Goal: Task Accomplishment & Management: Manage account settings

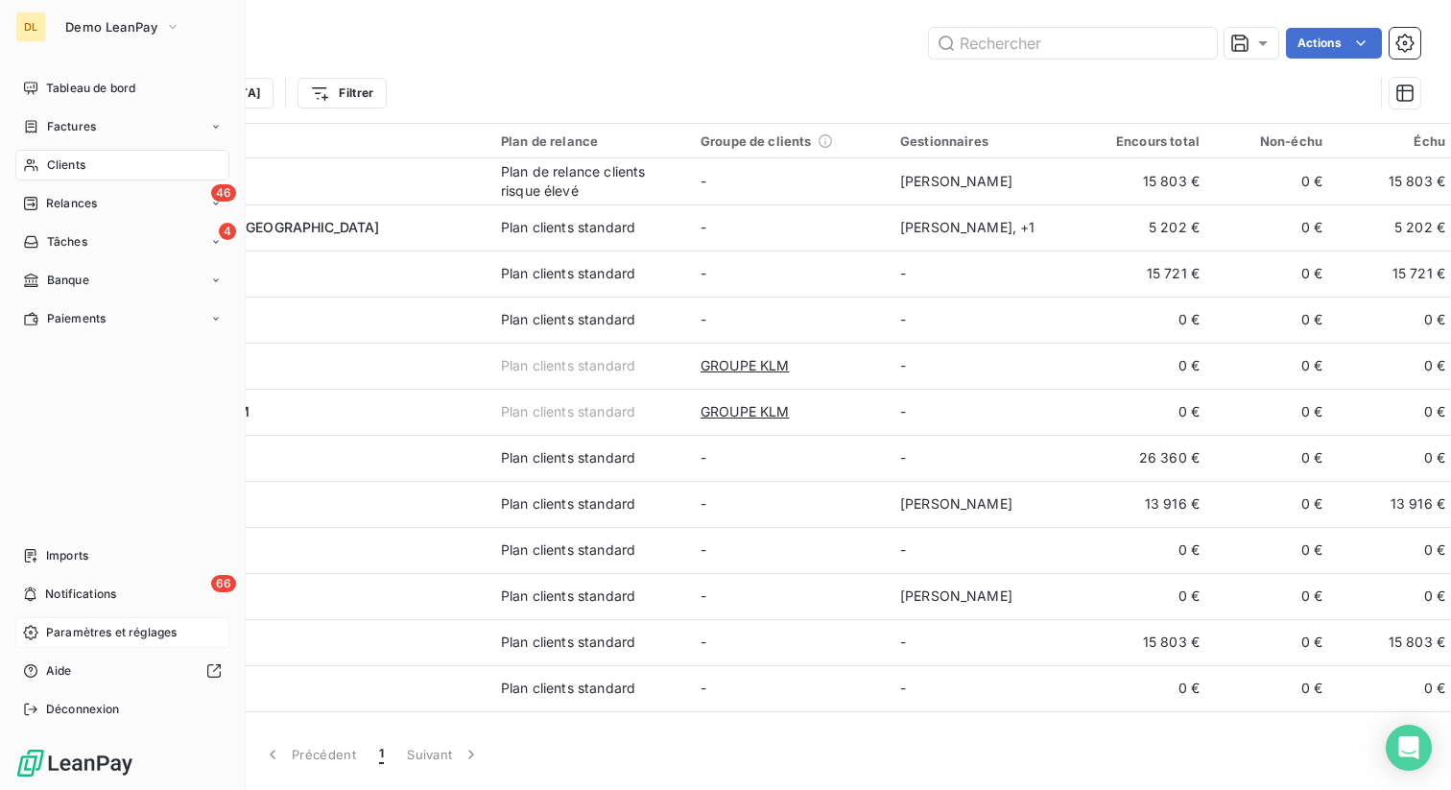
click at [62, 639] on span "Paramètres et réglages" at bounding box center [111, 632] width 130 height 17
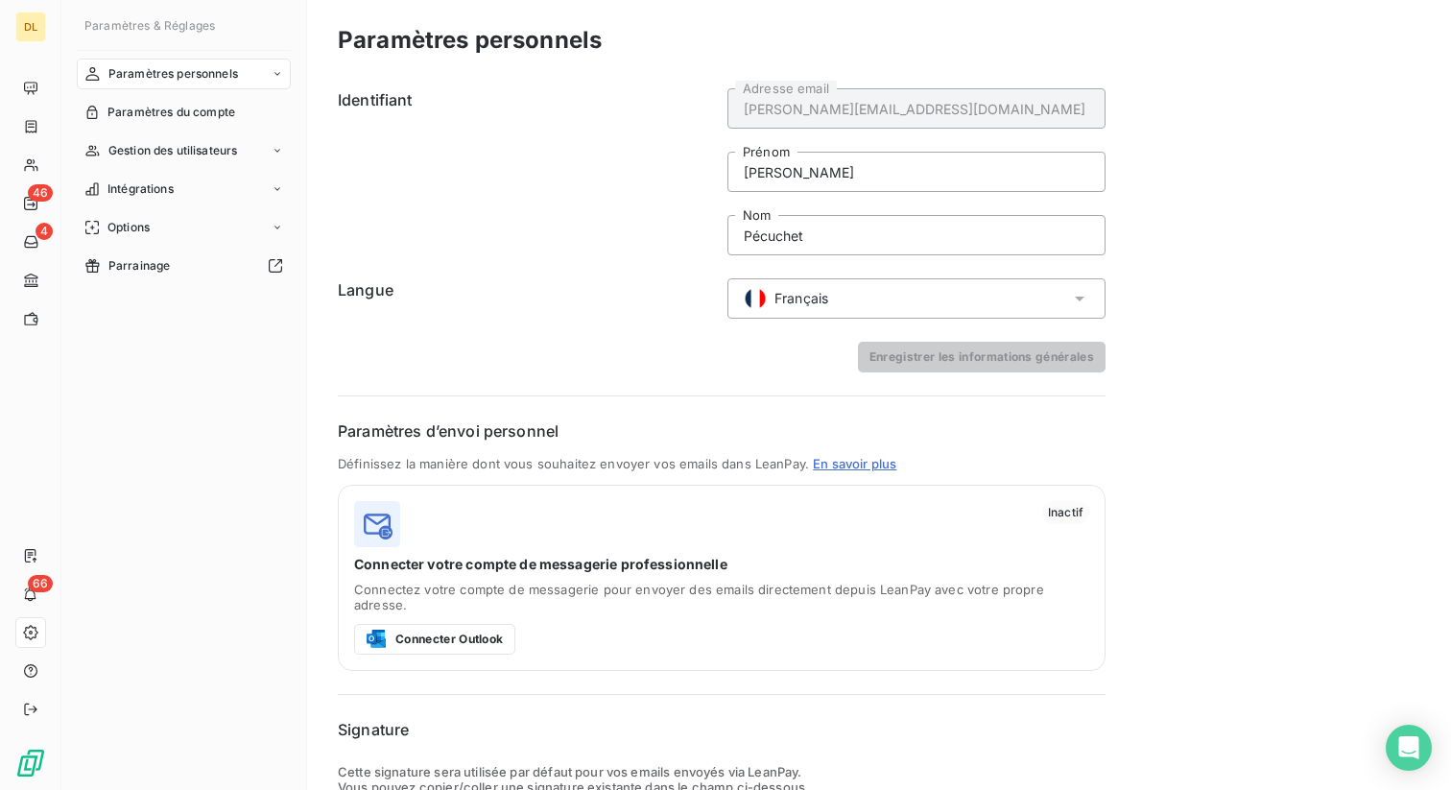
click at [853, 296] on div "Français" at bounding box center [916, 298] width 378 height 40
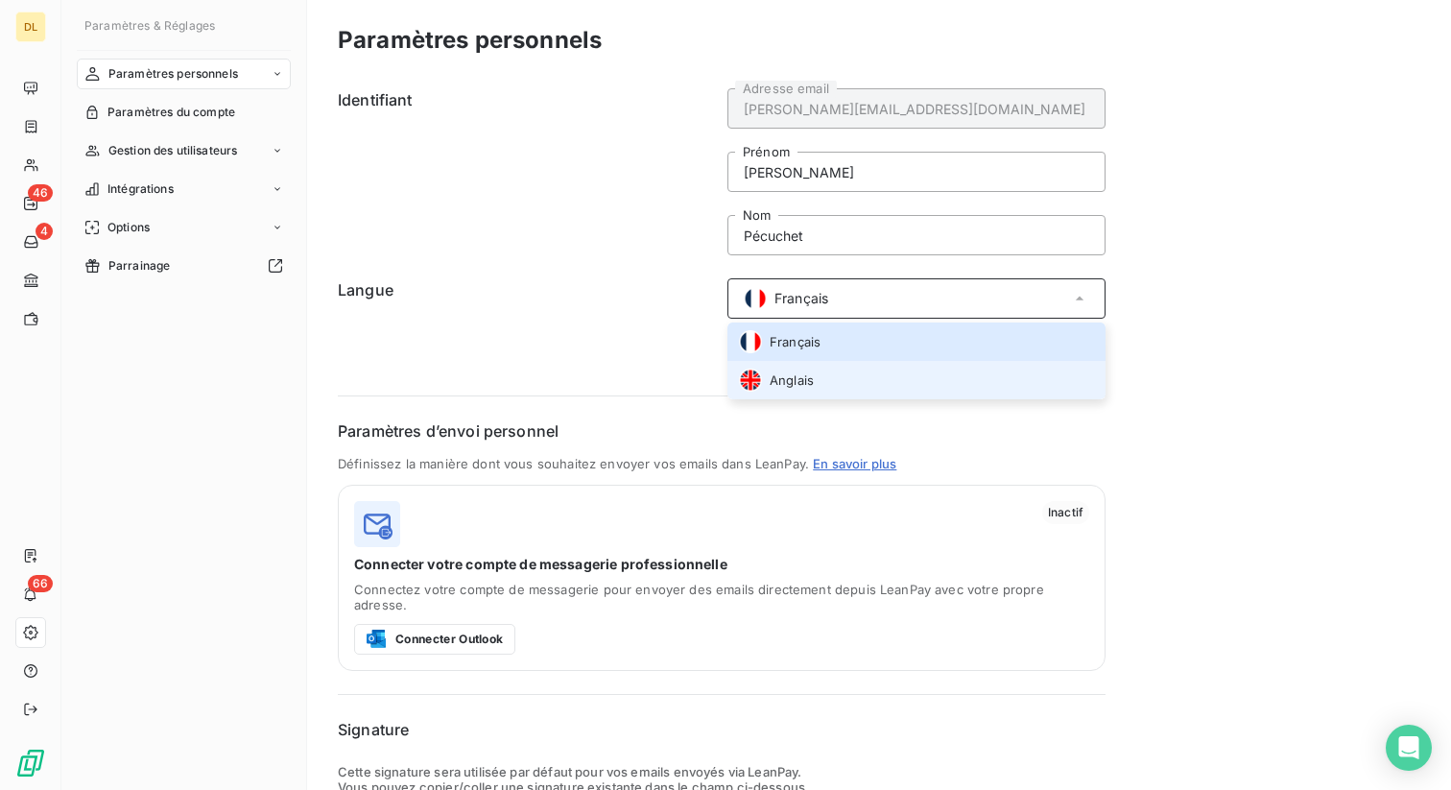
click at [798, 383] on span "Anglais" at bounding box center [791, 380] width 44 height 18
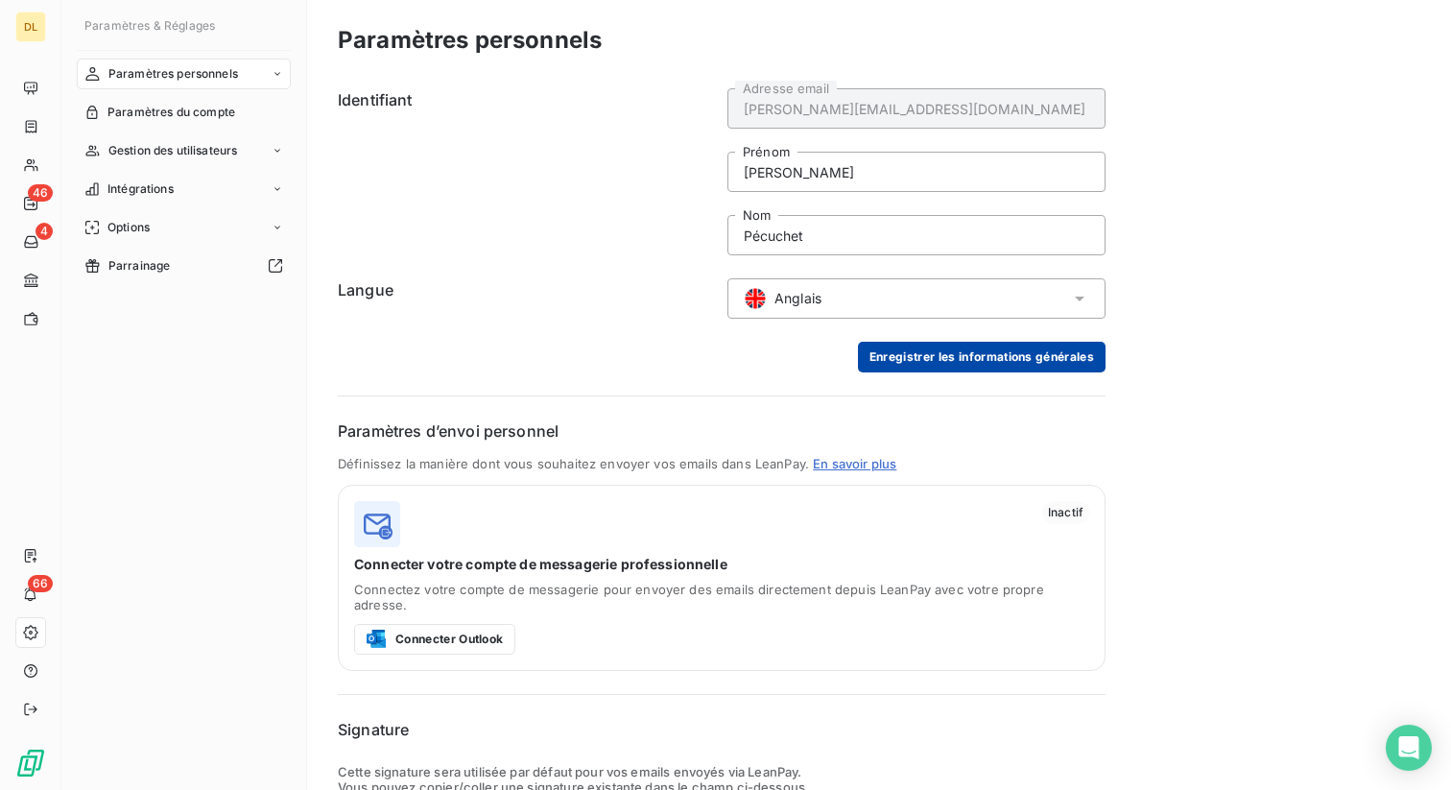
click at [932, 357] on button "Enregistrer les informations générales" at bounding box center [982, 357] width 248 height 31
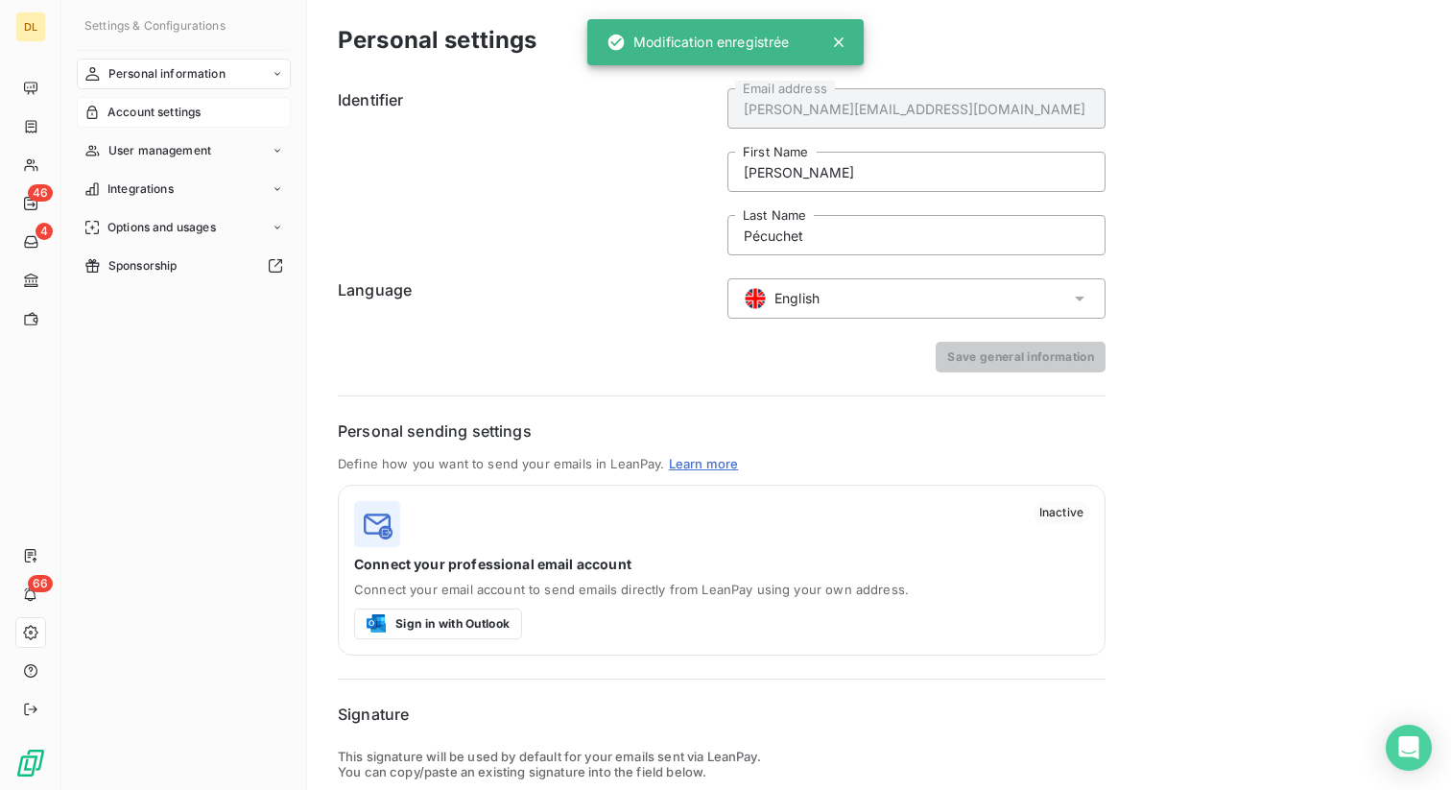
click at [207, 117] on div "Account settings" at bounding box center [184, 112] width 214 height 31
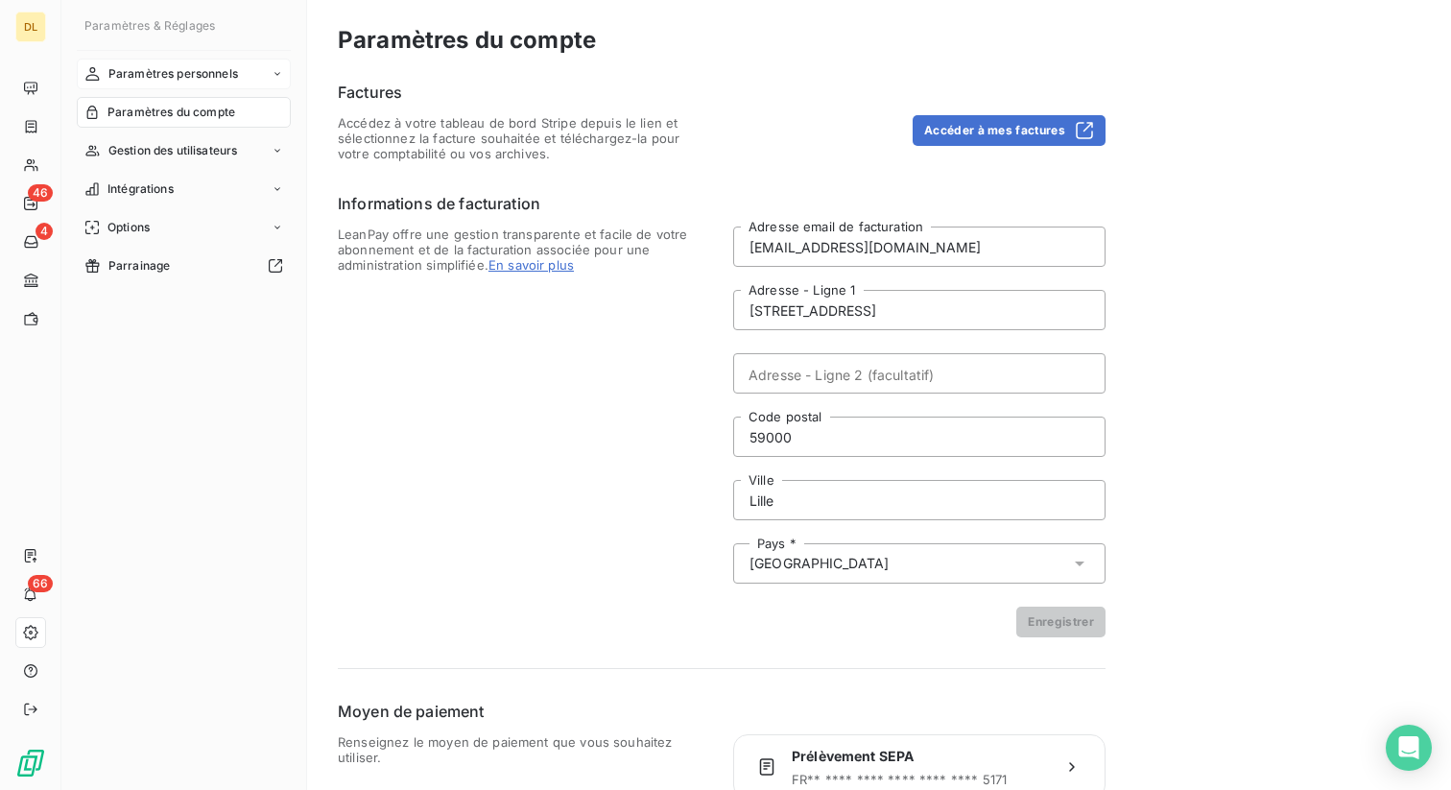
click at [138, 85] on div "Paramètres personnels" at bounding box center [184, 74] width 214 height 31
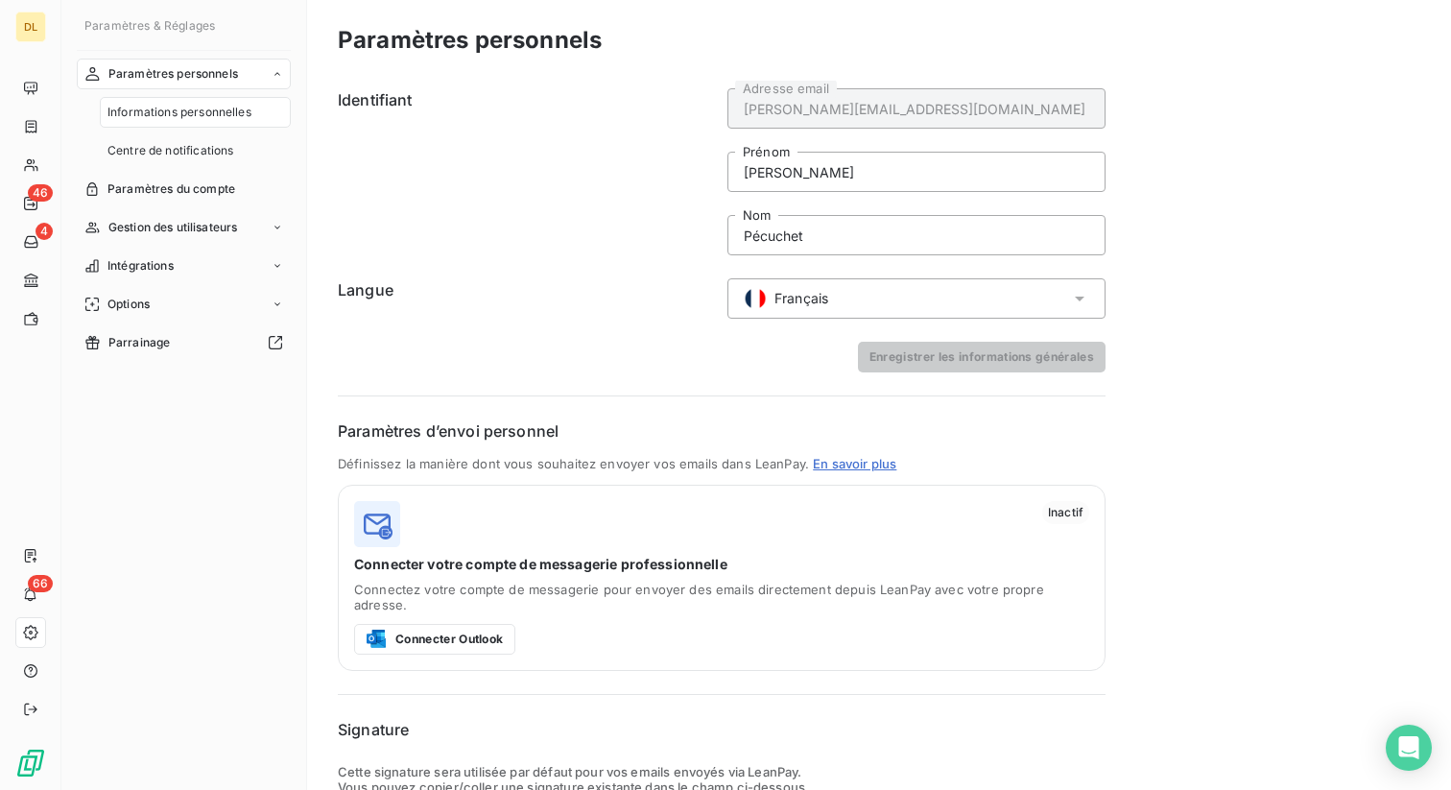
click at [835, 295] on div "Français" at bounding box center [916, 298] width 378 height 40
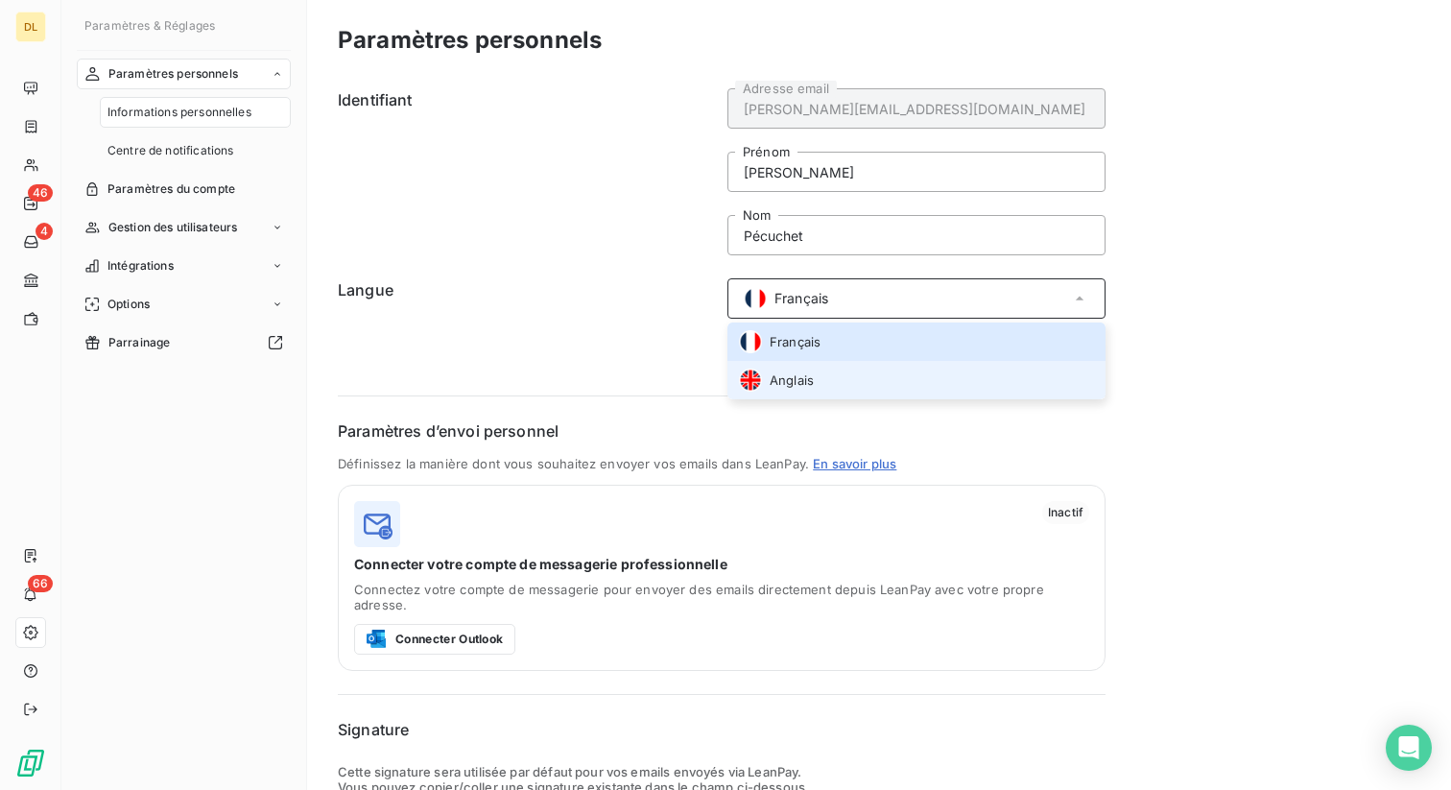
click at [818, 387] on li "Anglais" at bounding box center [916, 380] width 378 height 38
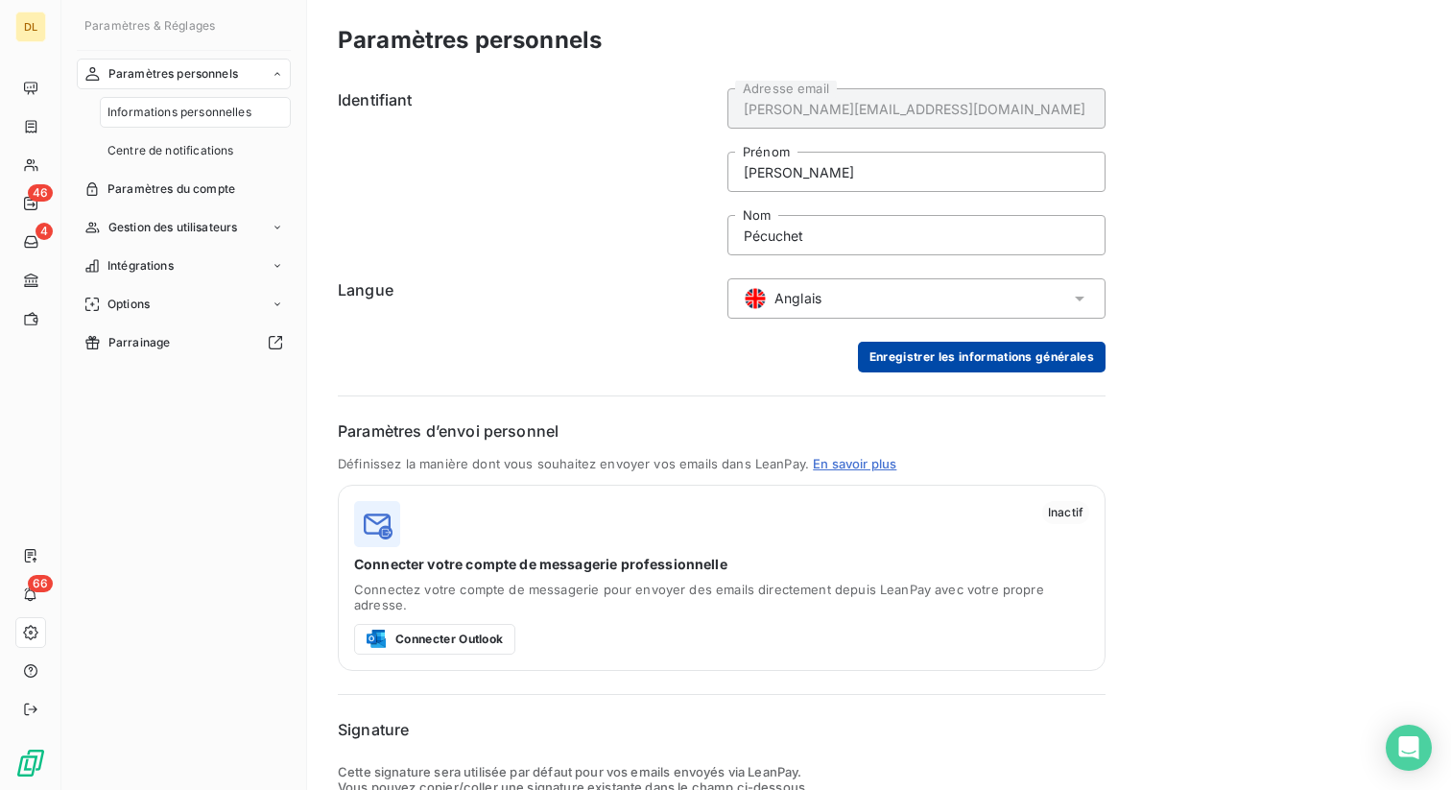
click at [970, 348] on button "Enregistrer les informations générales" at bounding box center [982, 357] width 248 height 31
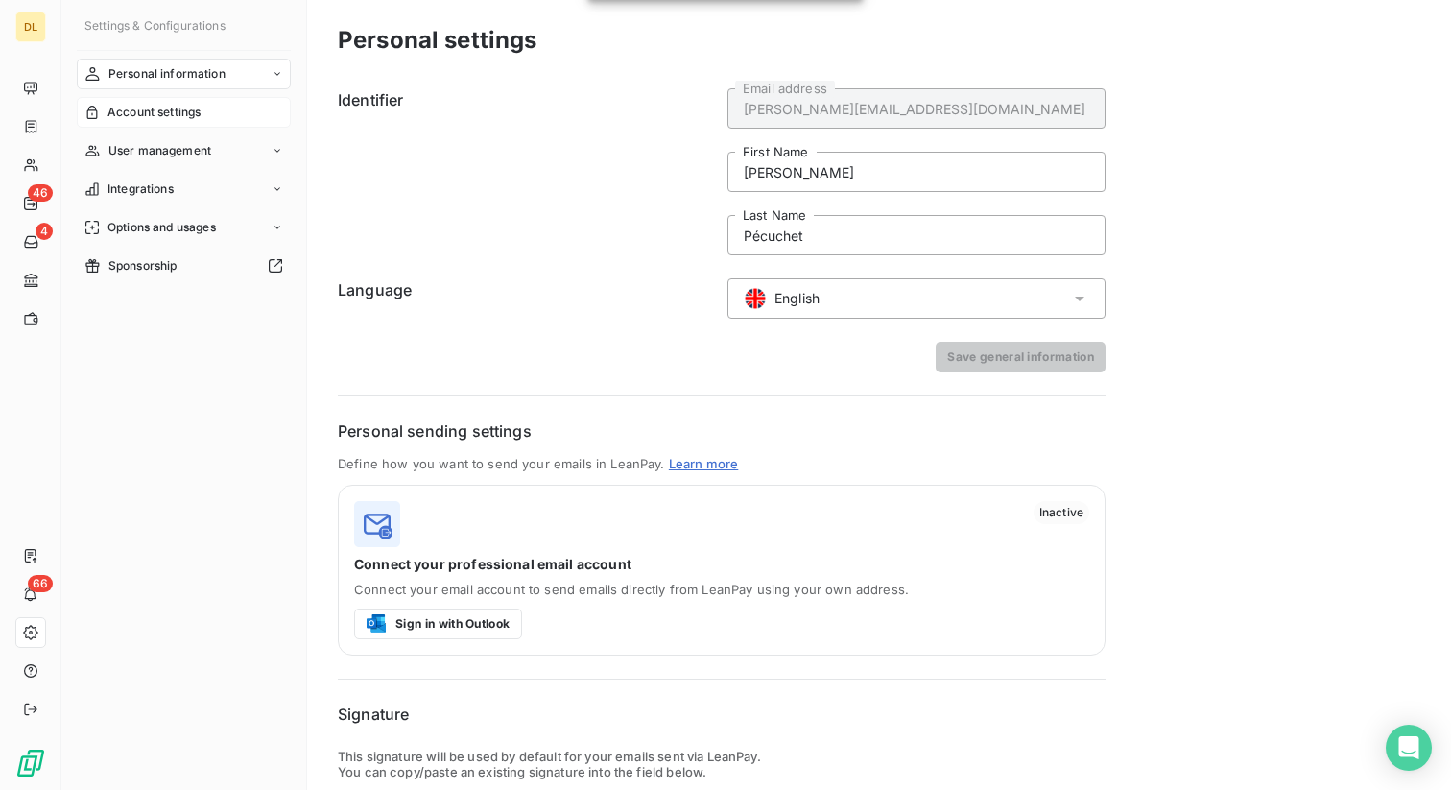
click at [148, 114] on span "Account settings" at bounding box center [153, 112] width 93 height 17
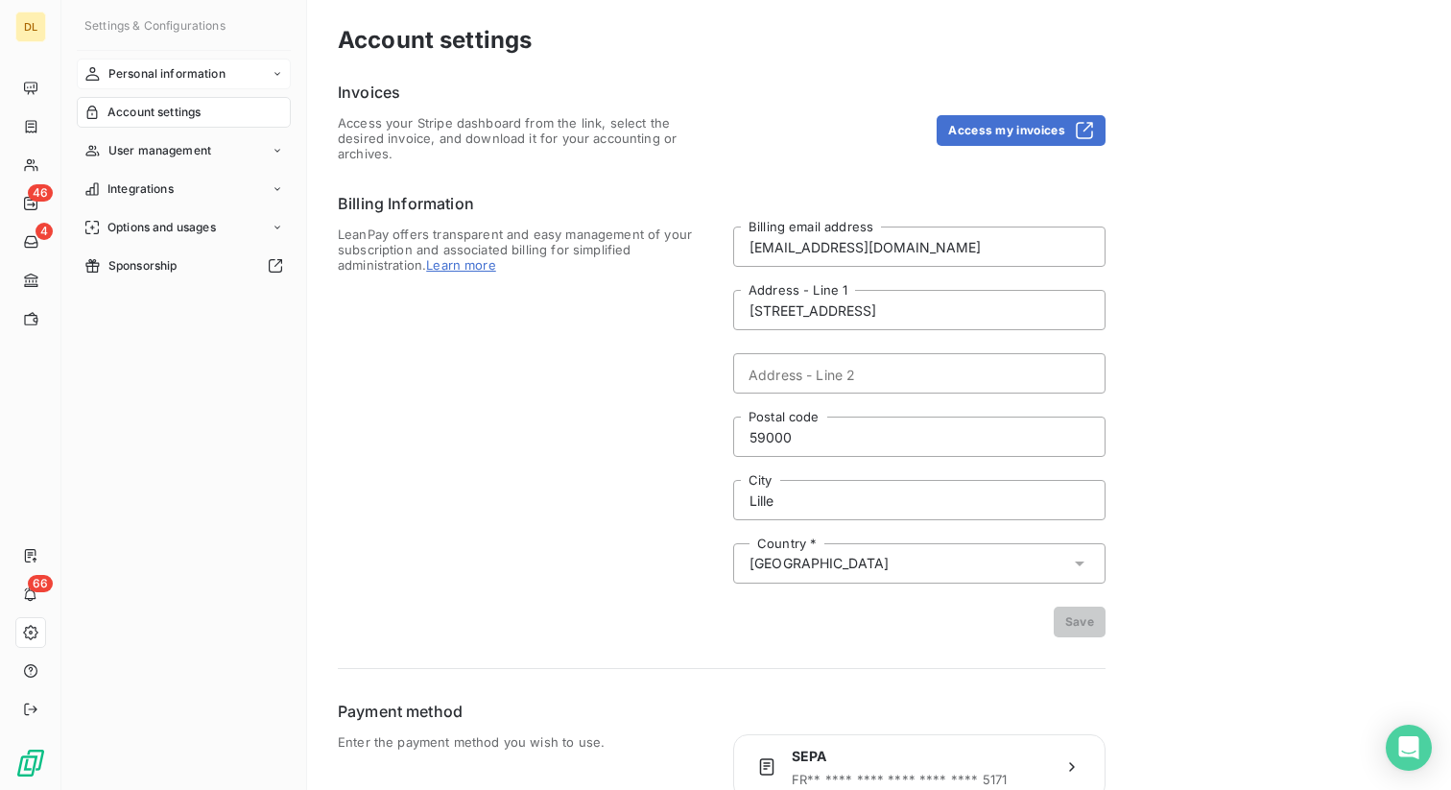
click at [153, 75] on span "Personal information" at bounding box center [166, 73] width 117 height 17
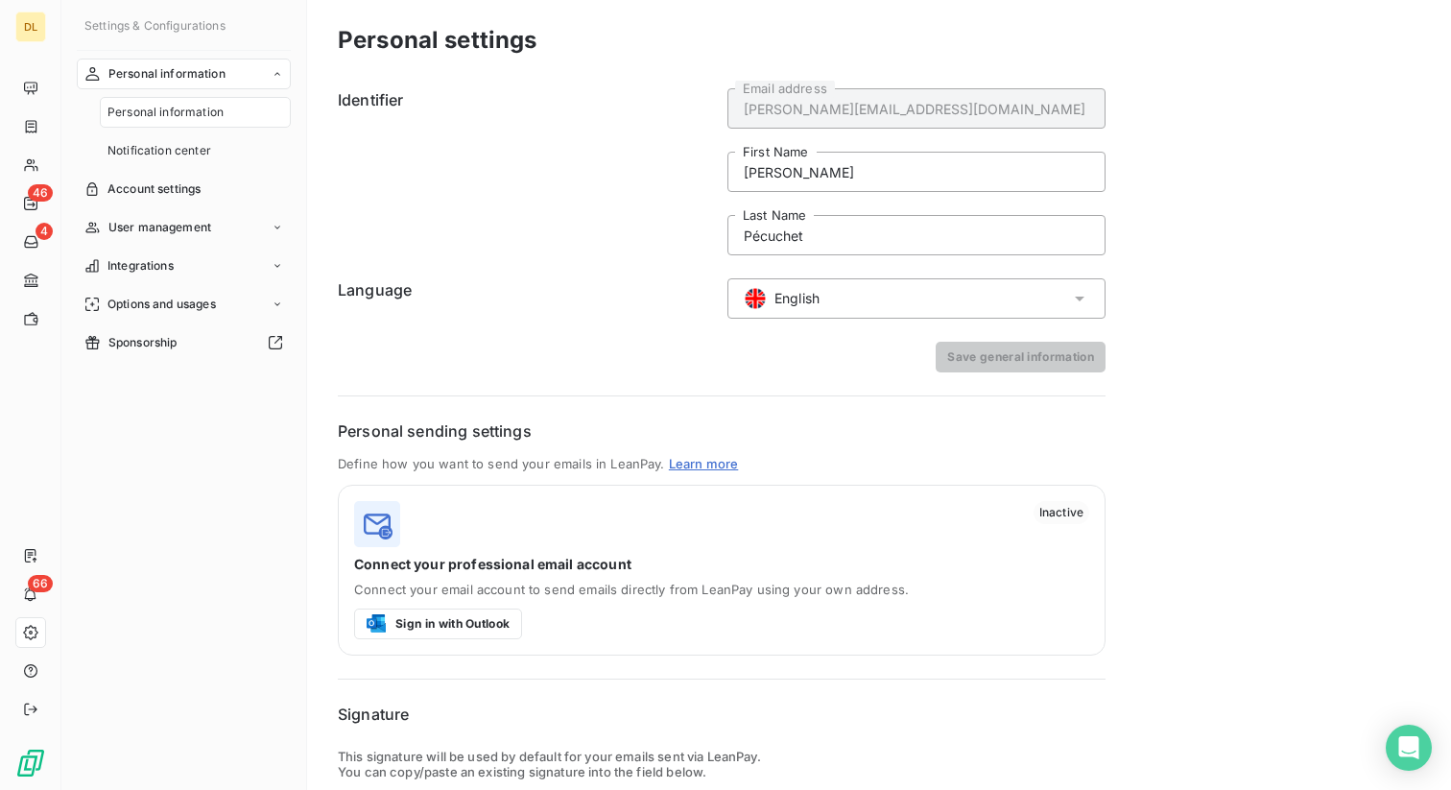
click at [801, 314] on div "English" at bounding box center [916, 298] width 378 height 40
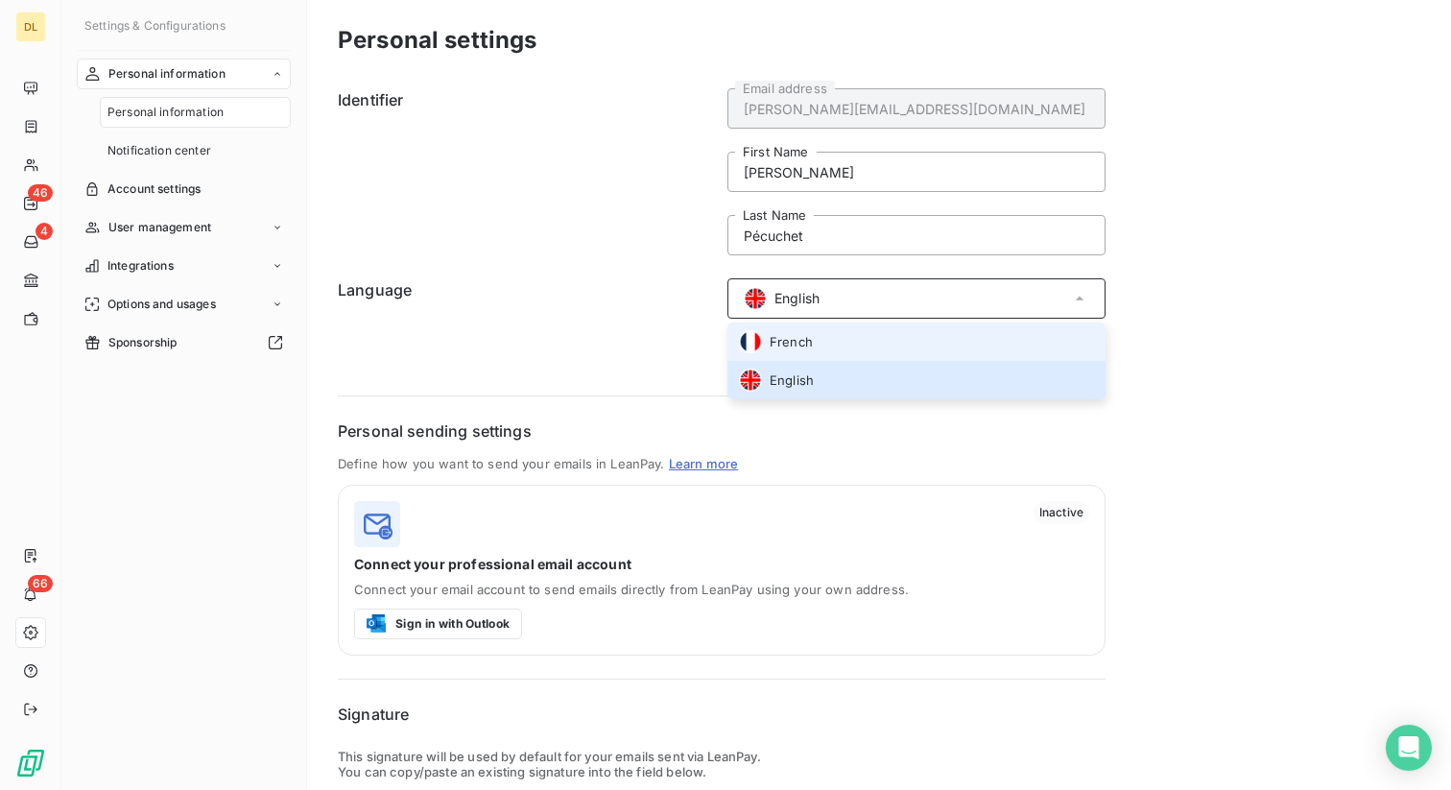
click at [802, 345] on span "French" at bounding box center [790, 342] width 43 height 18
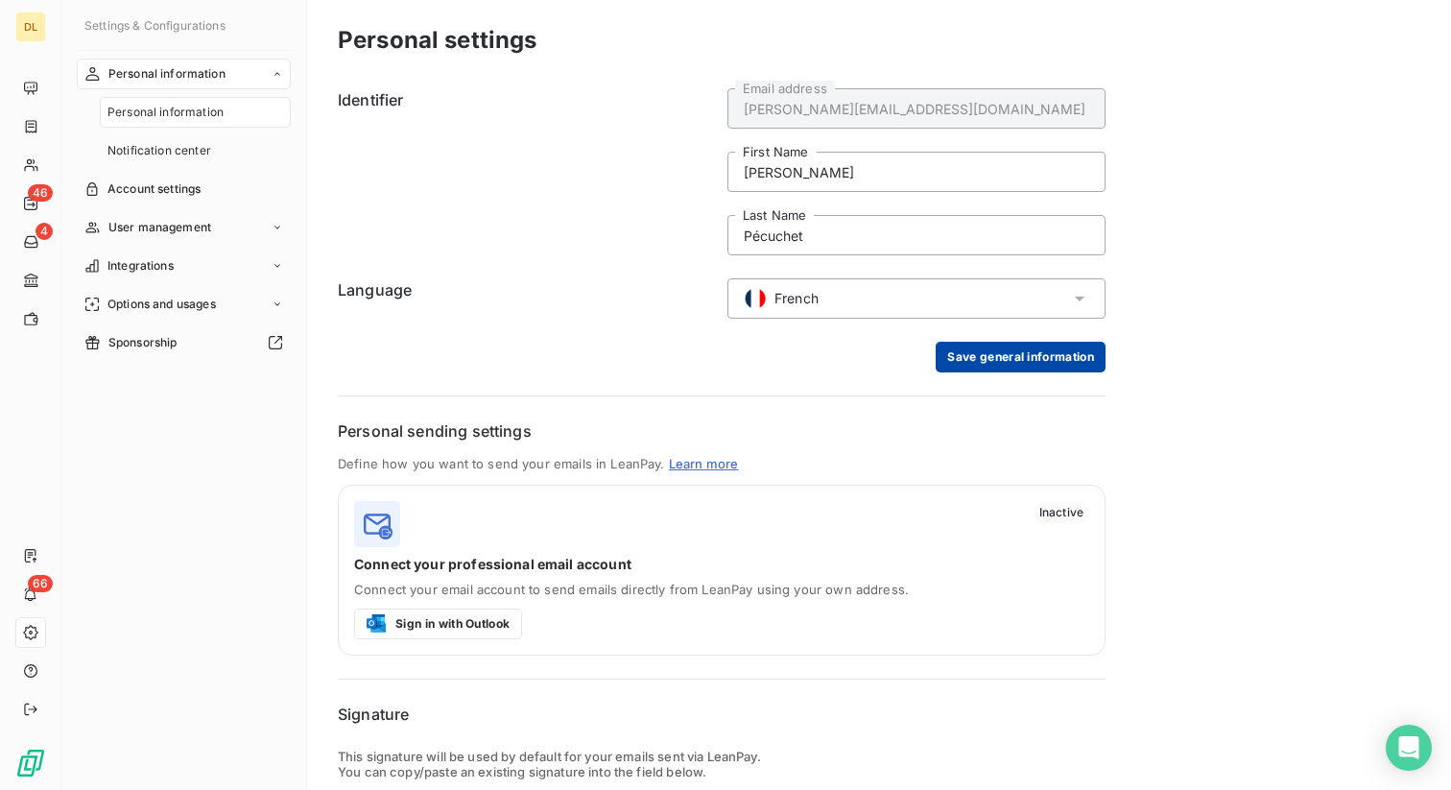
click at [987, 347] on button "Save general information" at bounding box center [1020, 357] width 170 height 31
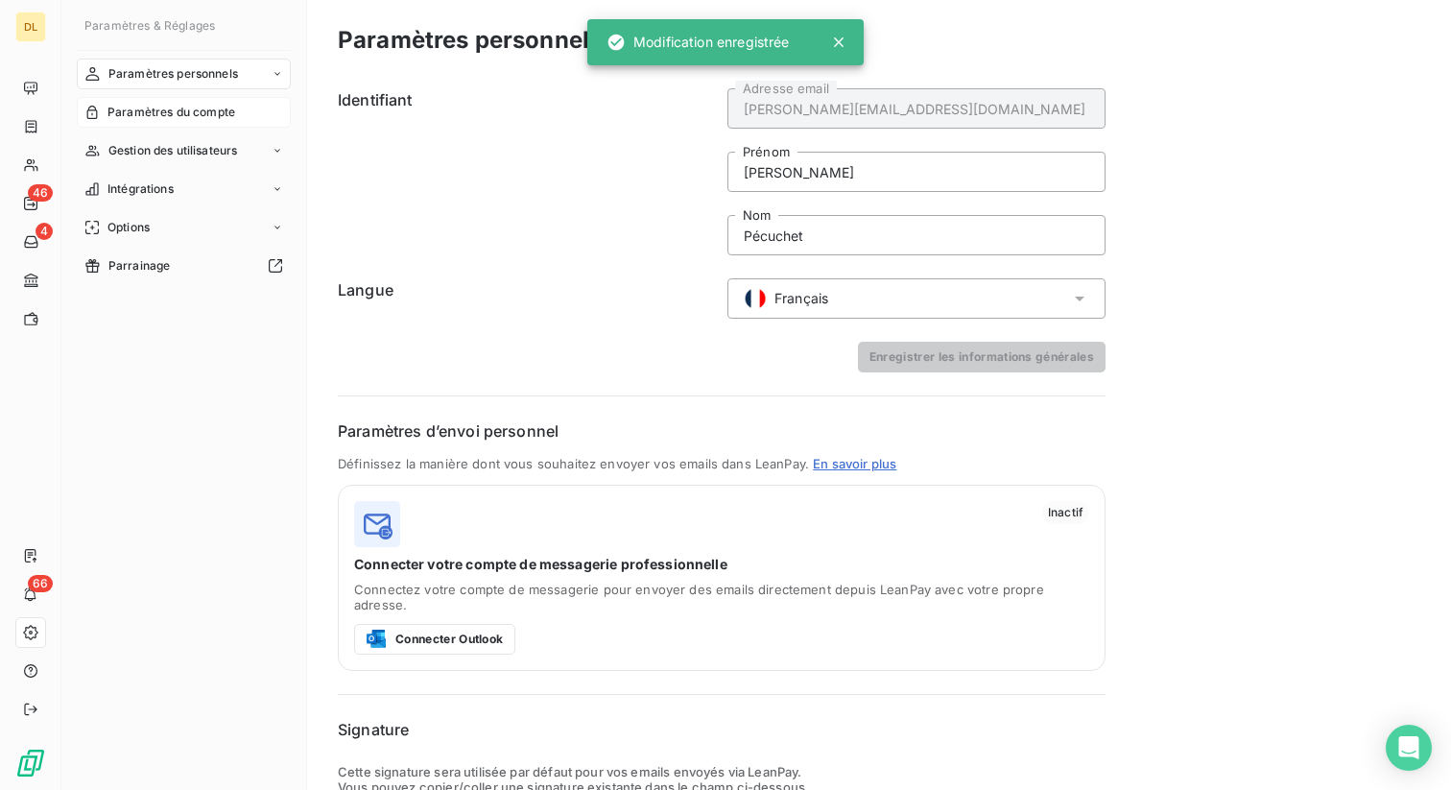
click at [196, 108] on span "Paramètres du compte" at bounding box center [171, 112] width 128 height 17
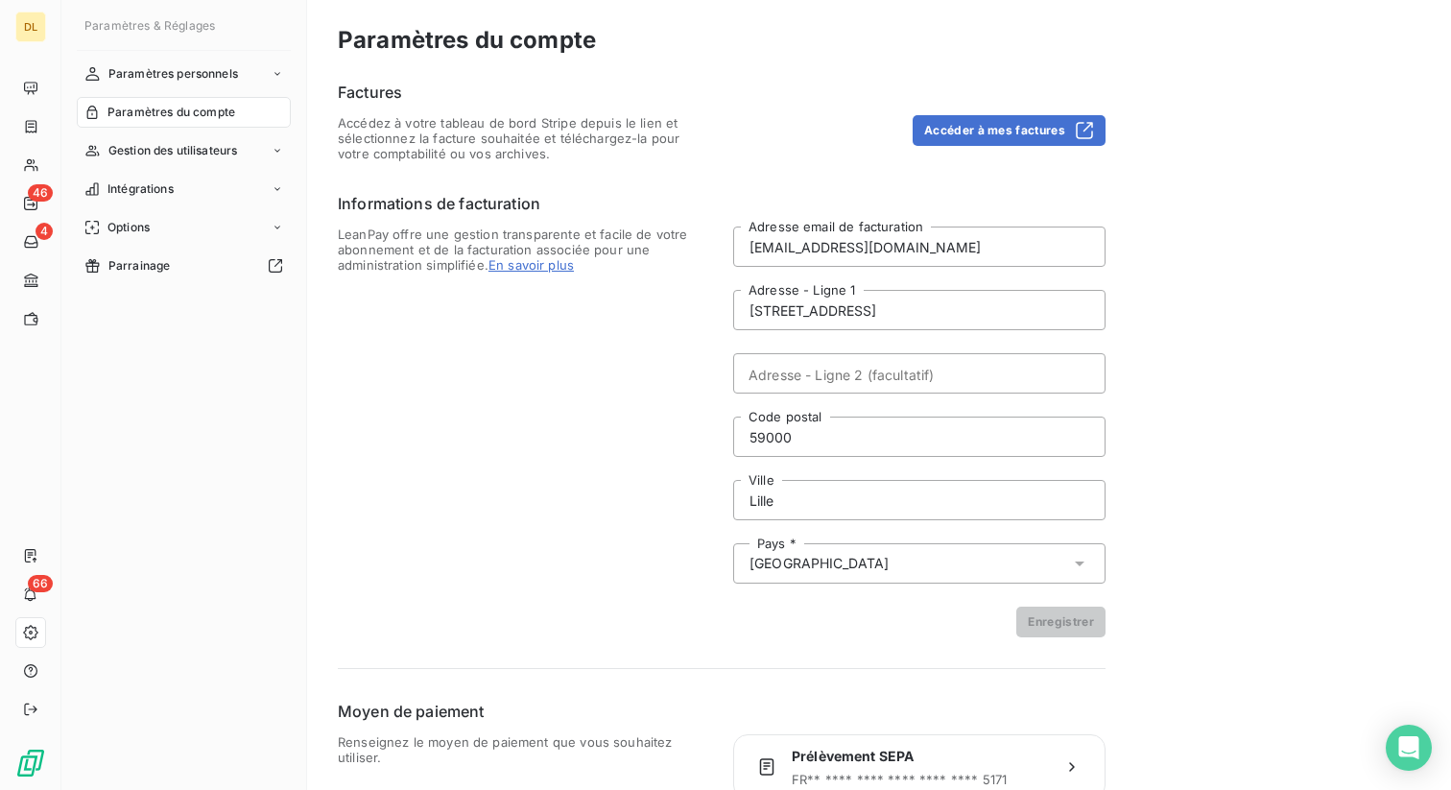
click at [201, 90] on nav "Paramètres personnels Paramètres du compte Gestion des utilisateurs Intégration…" at bounding box center [184, 170] width 214 height 223
click at [201, 77] on span "Paramètres personnels" at bounding box center [173, 73] width 130 height 17
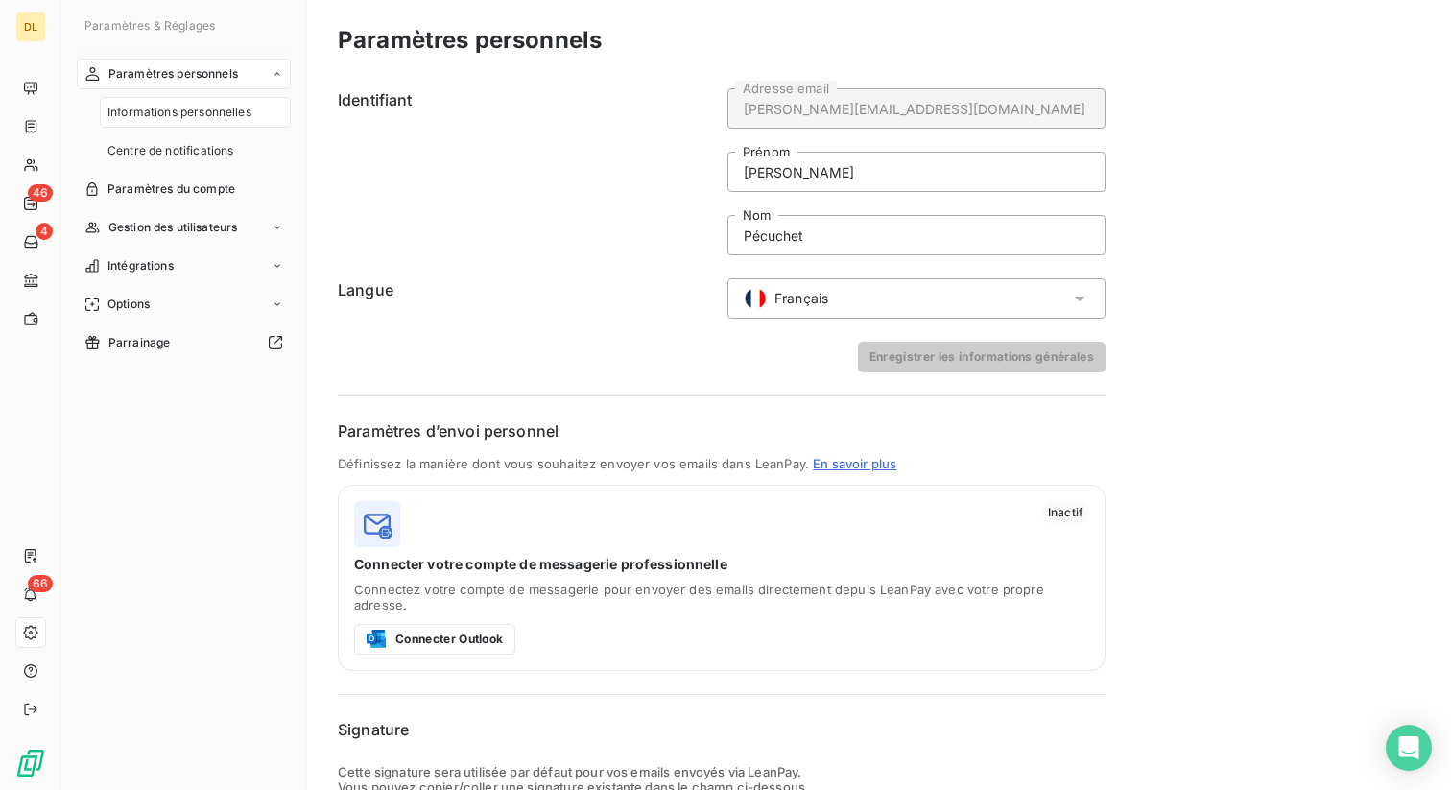
click at [805, 298] on span "Français" at bounding box center [801, 298] width 54 height 19
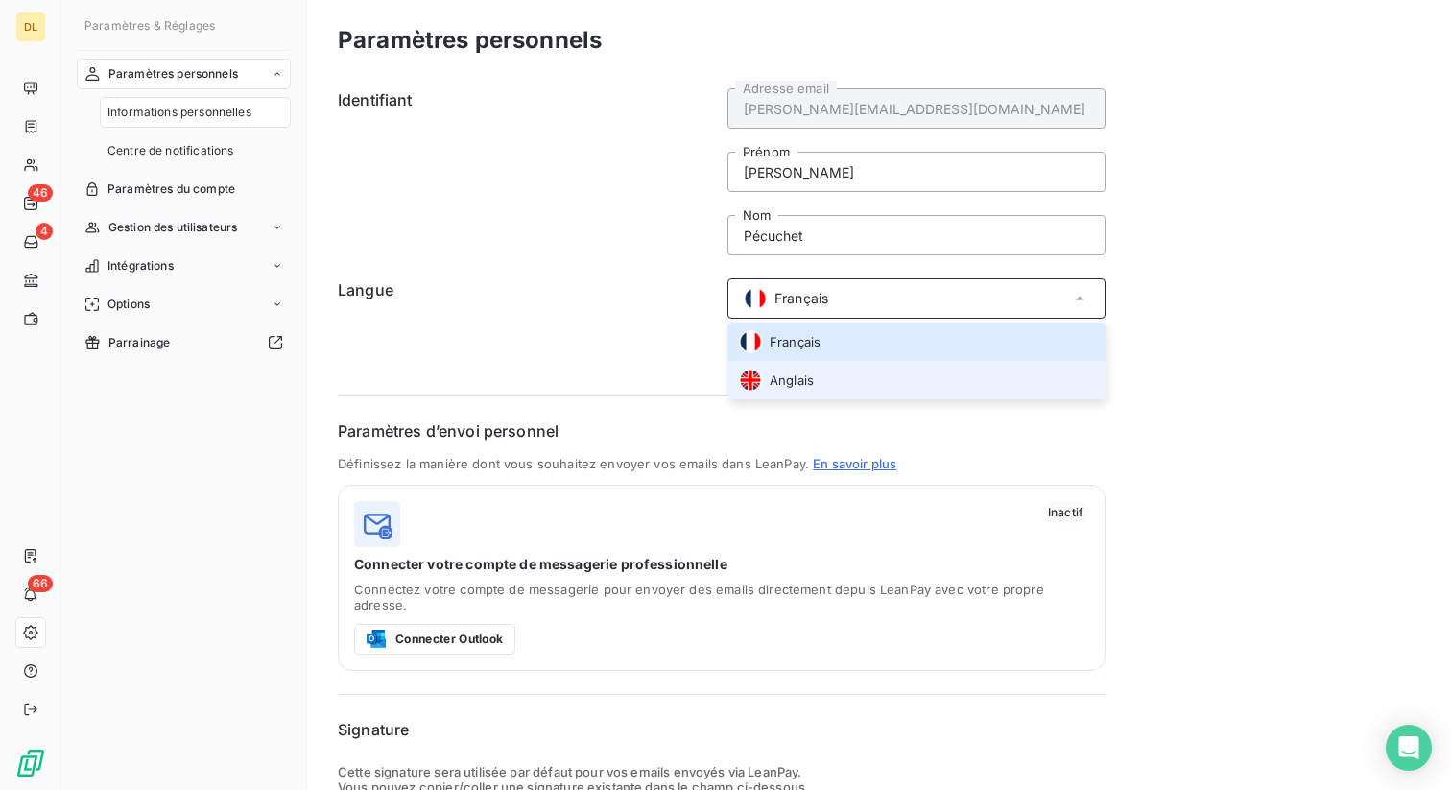
click at [785, 388] on span "Anglais" at bounding box center [791, 380] width 44 height 18
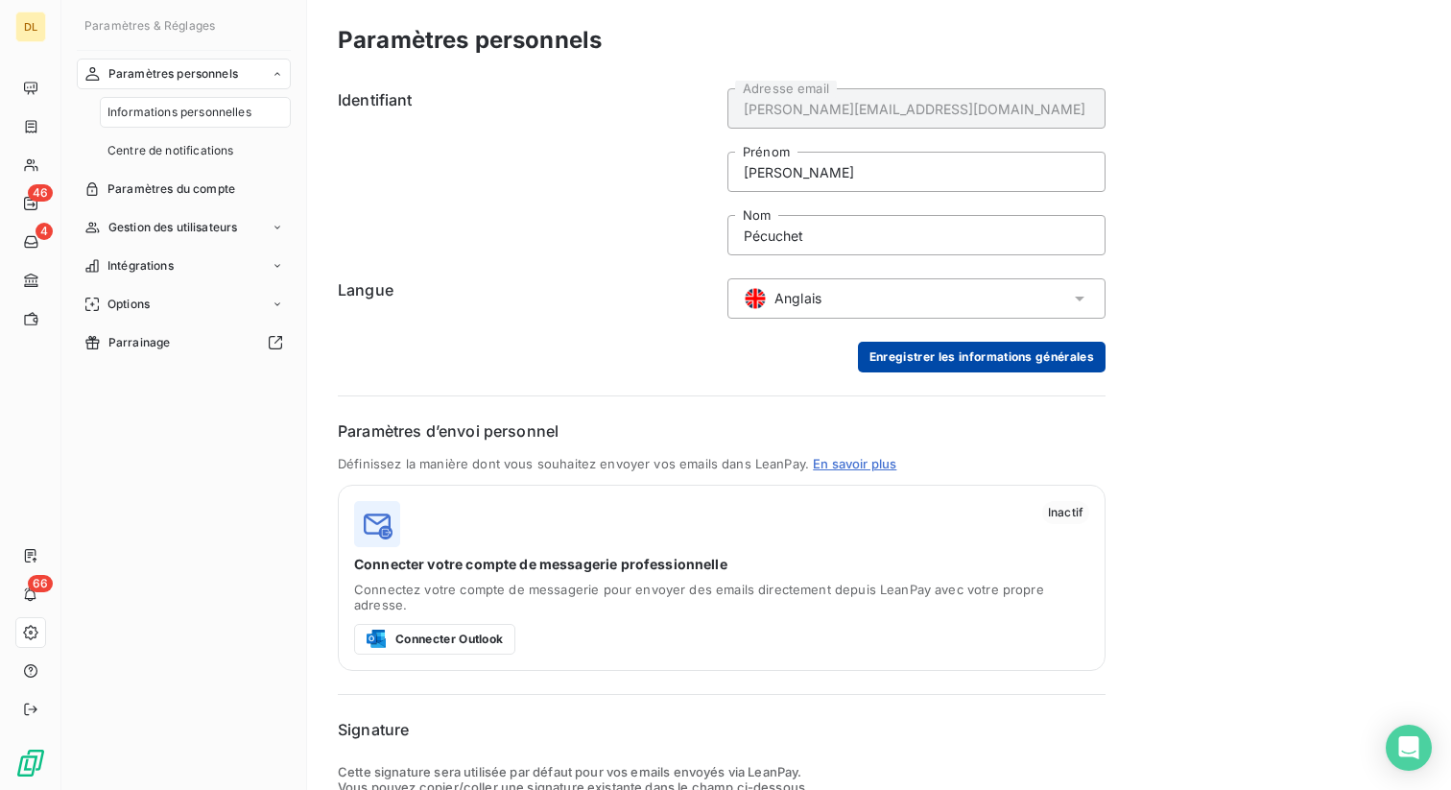
click at [918, 347] on button "Enregistrer les informations générales" at bounding box center [982, 357] width 248 height 31
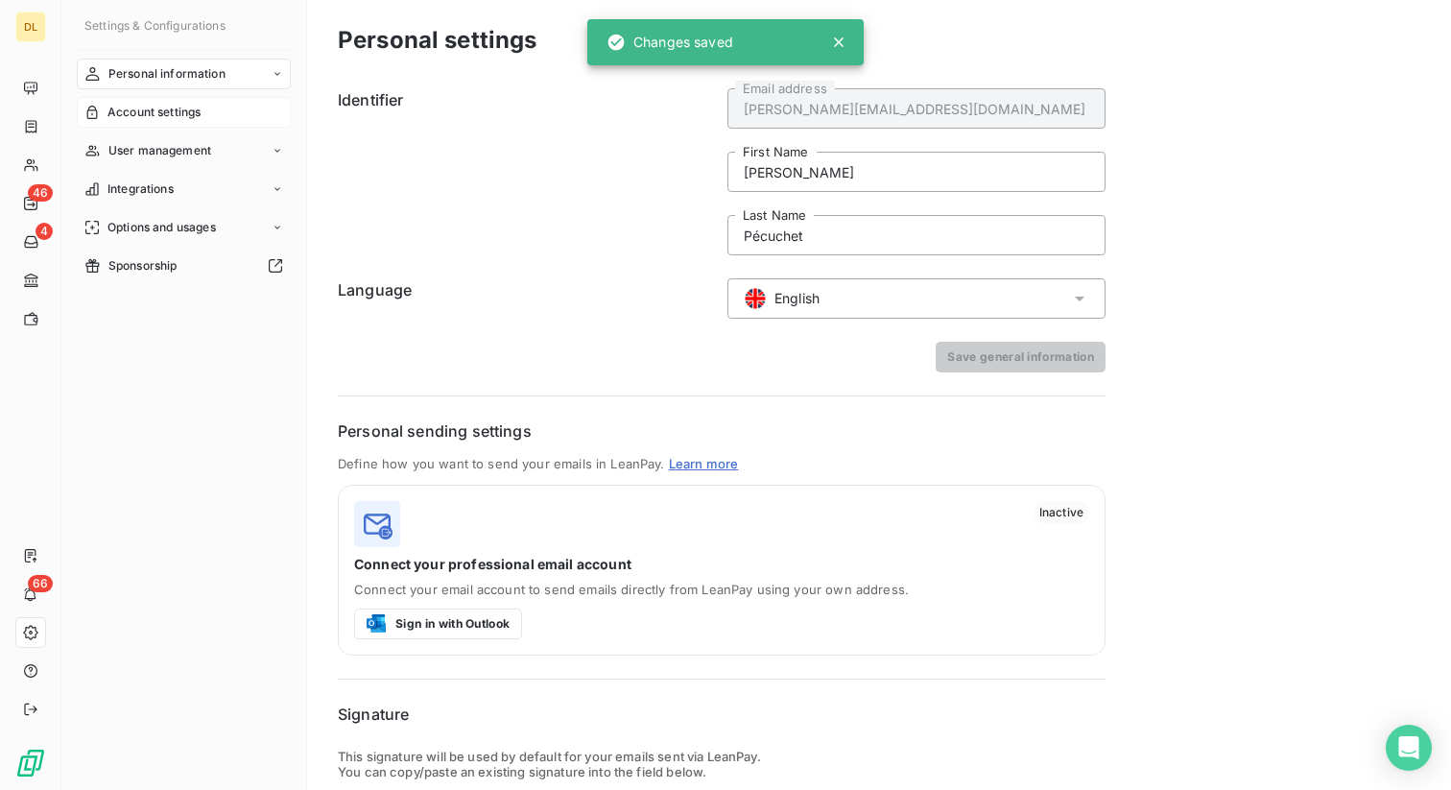
click at [166, 116] on span "Account settings" at bounding box center [153, 112] width 93 height 17
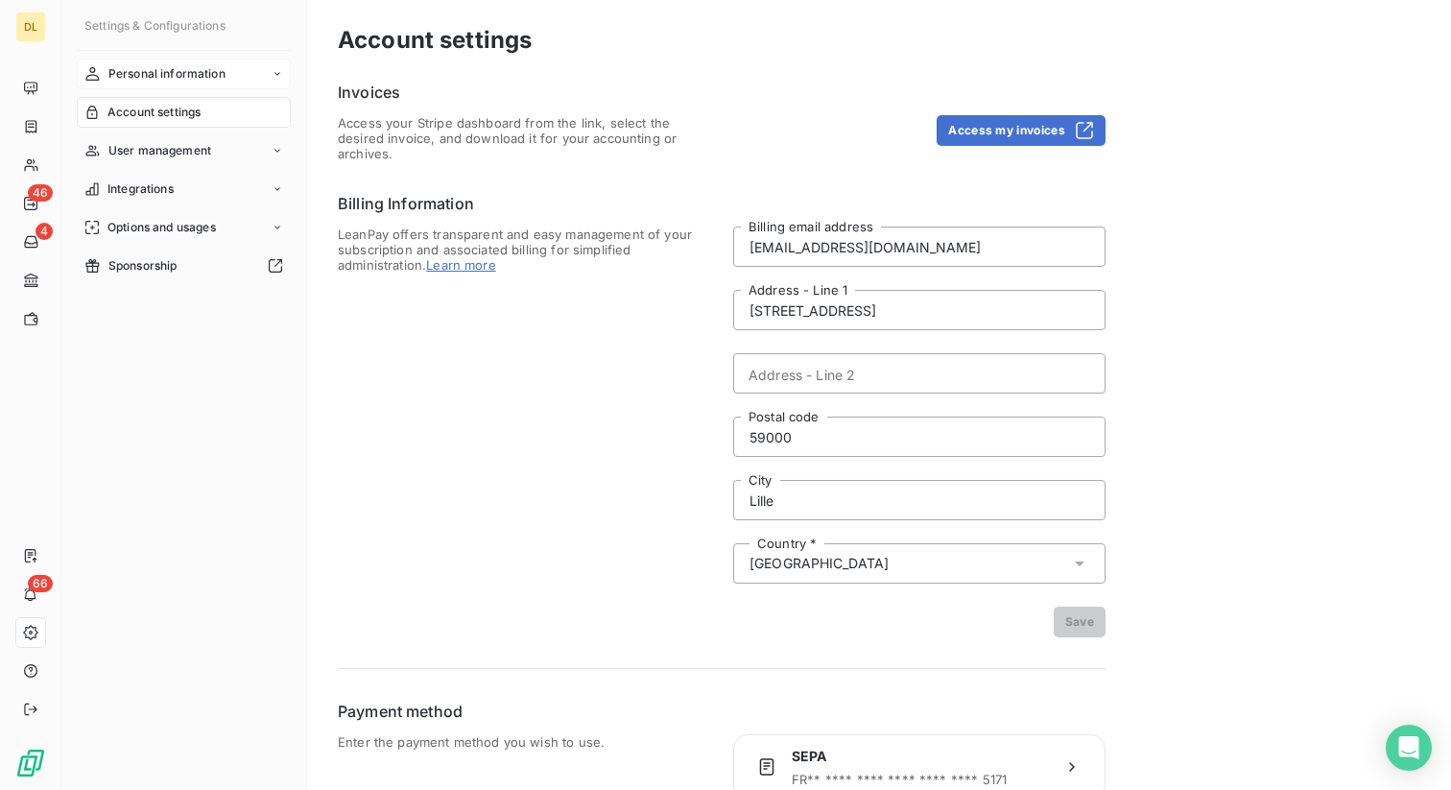
click at [189, 65] on span "Personal information" at bounding box center [166, 73] width 117 height 17
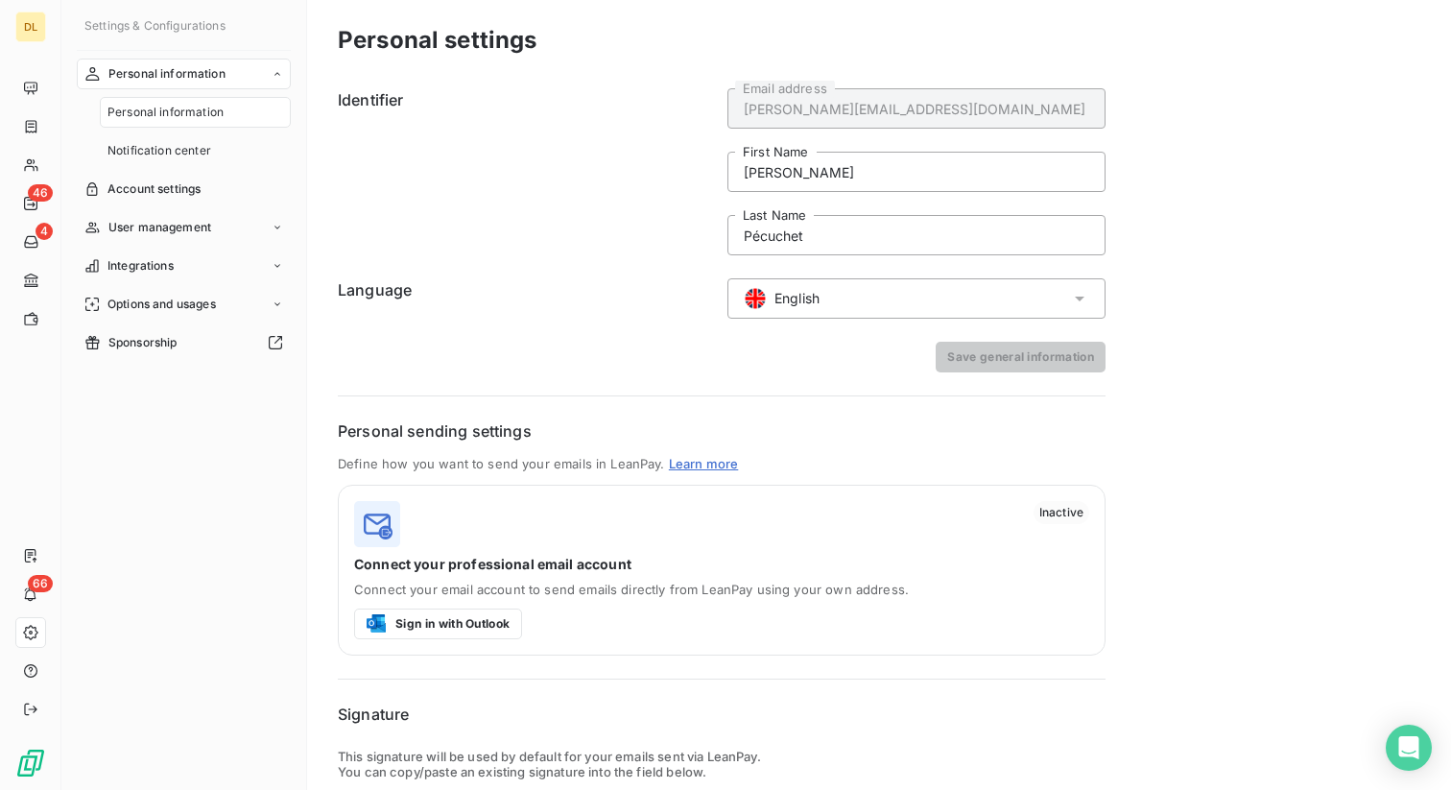
click at [815, 301] on span "English" at bounding box center [796, 298] width 45 height 19
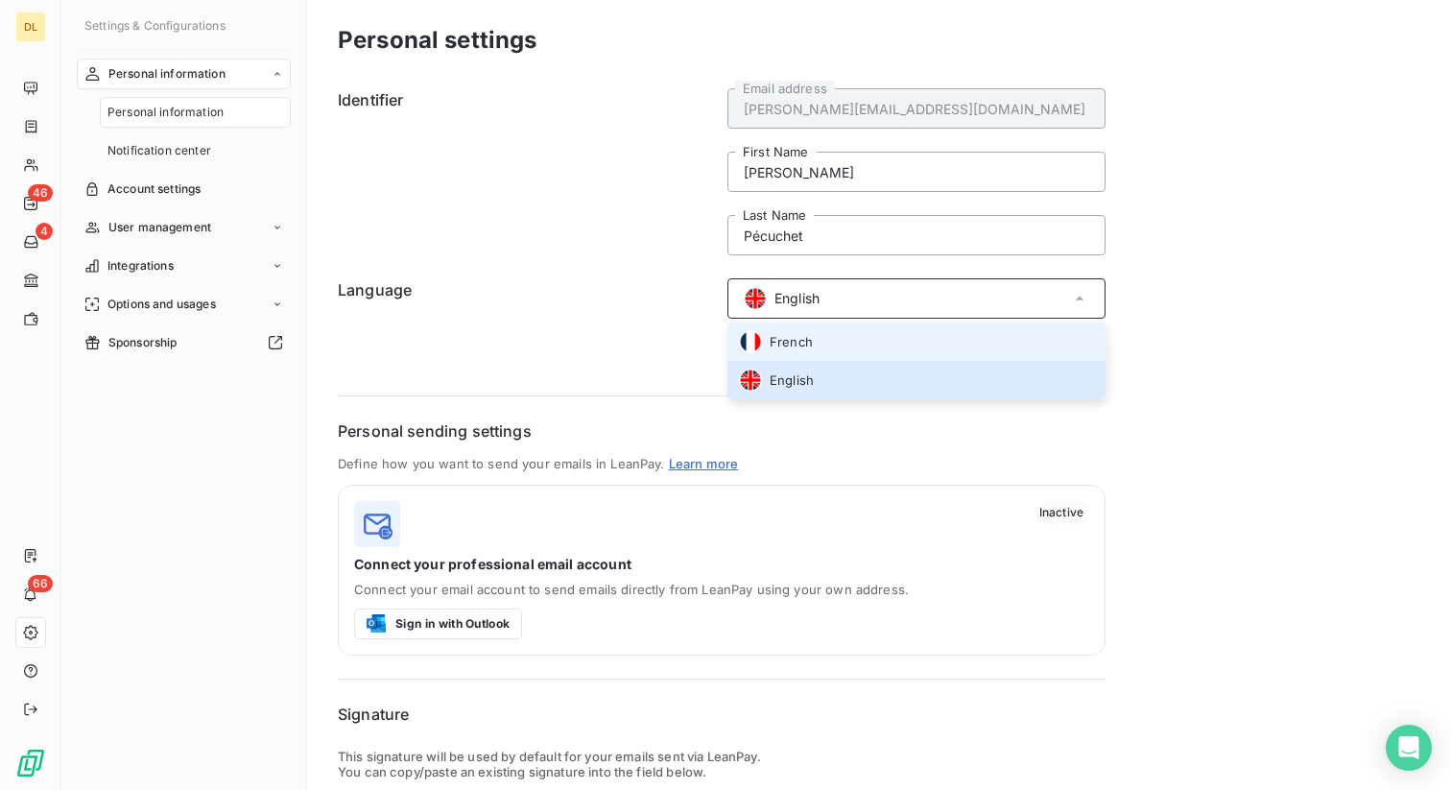
click at [803, 343] on span "French" at bounding box center [790, 342] width 43 height 18
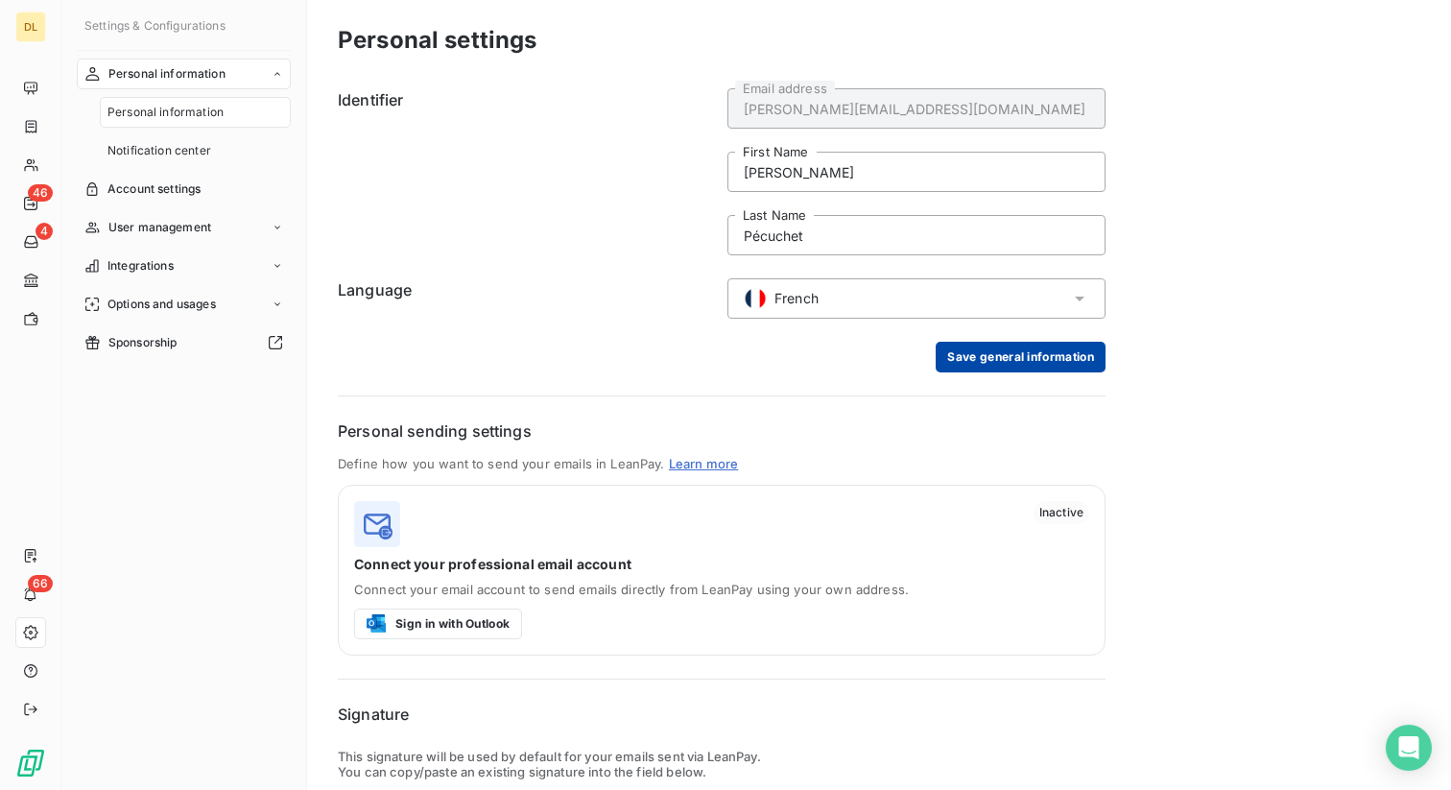
click at [1015, 349] on button "Save general information" at bounding box center [1020, 357] width 170 height 31
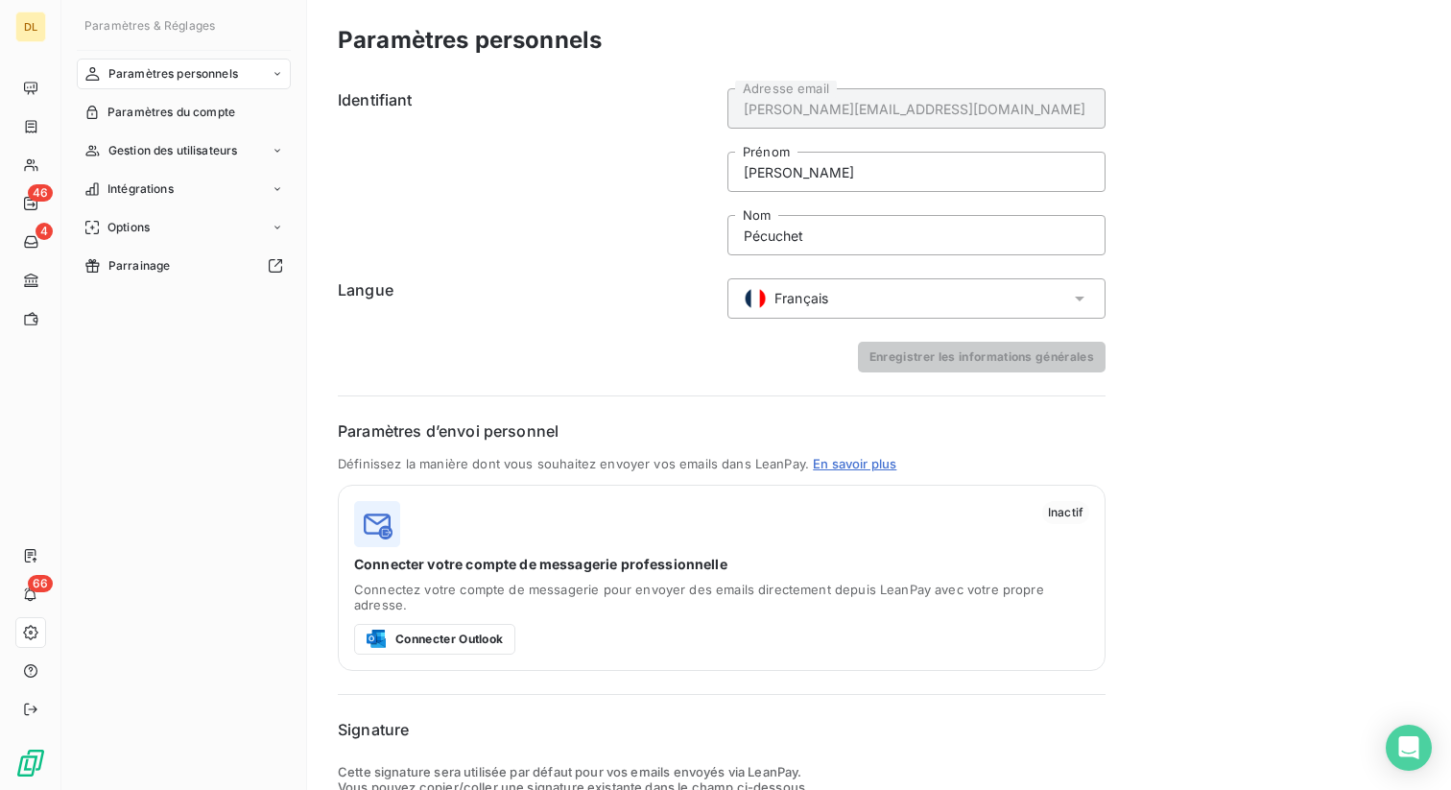
click at [794, 300] on span "Français" at bounding box center [801, 298] width 54 height 19
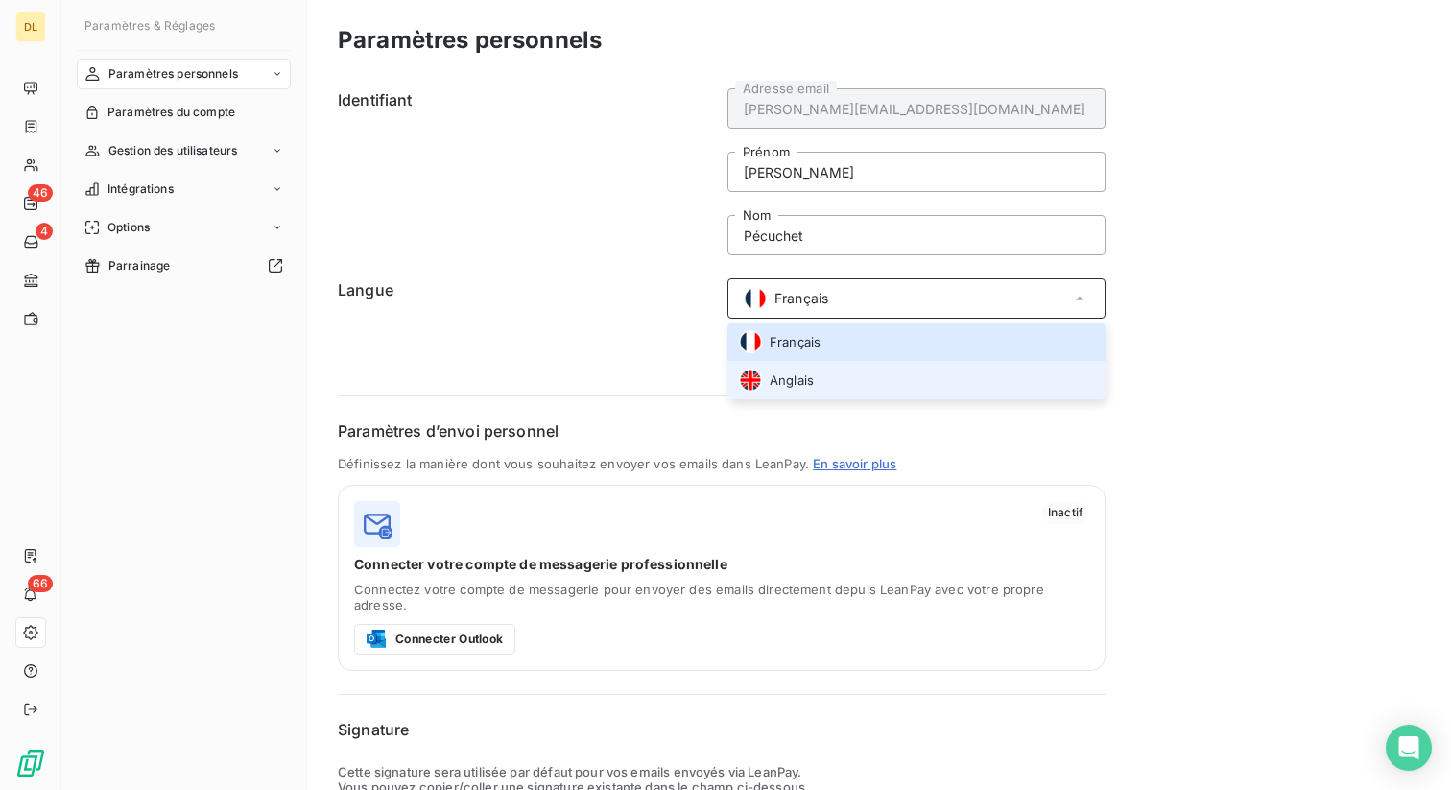
click at [801, 374] on span "Anglais" at bounding box center [791, 380] width 44 height 18
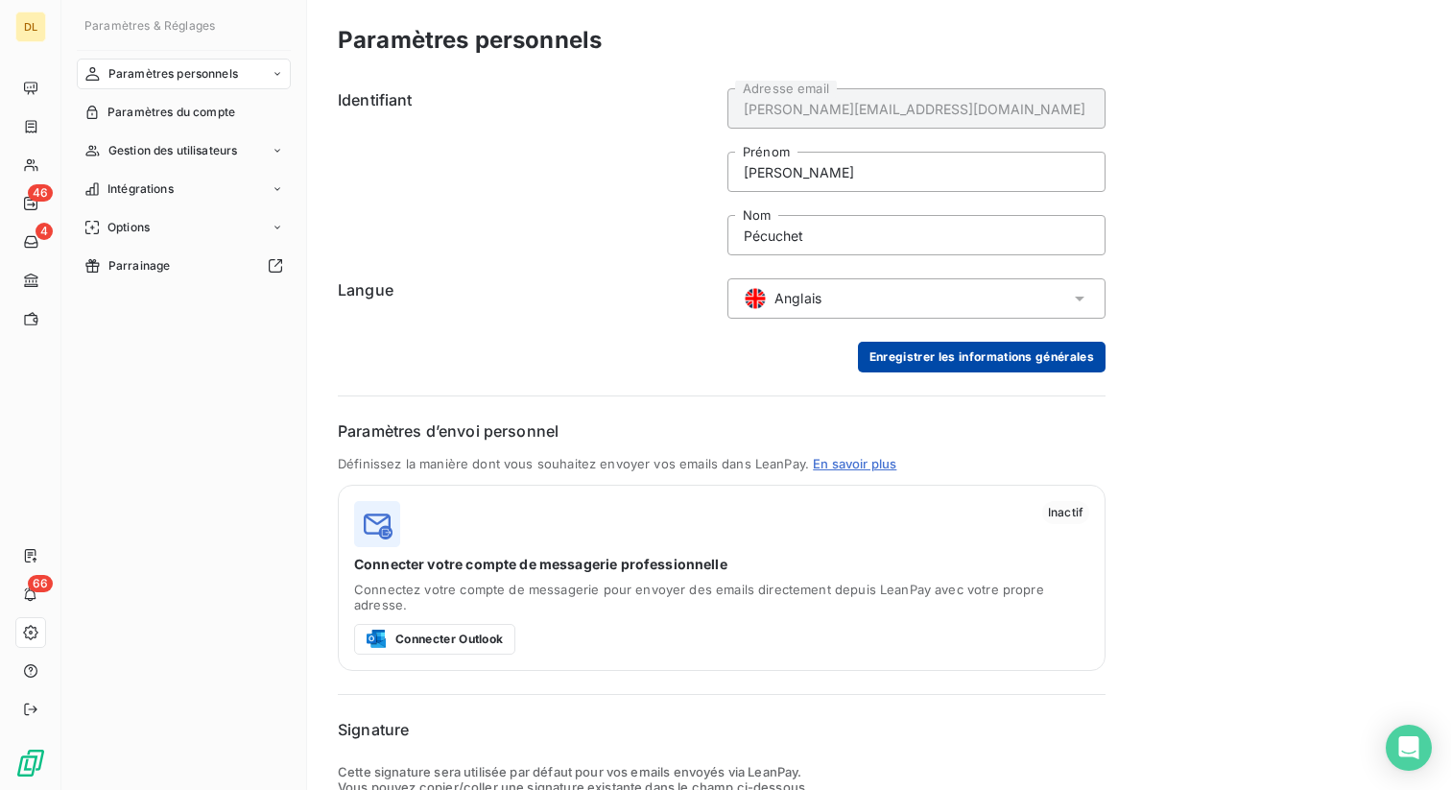
click at [902, 355] on button "Enregistrer les informations générales" at bounding box center [982, 357] width 248 height 31
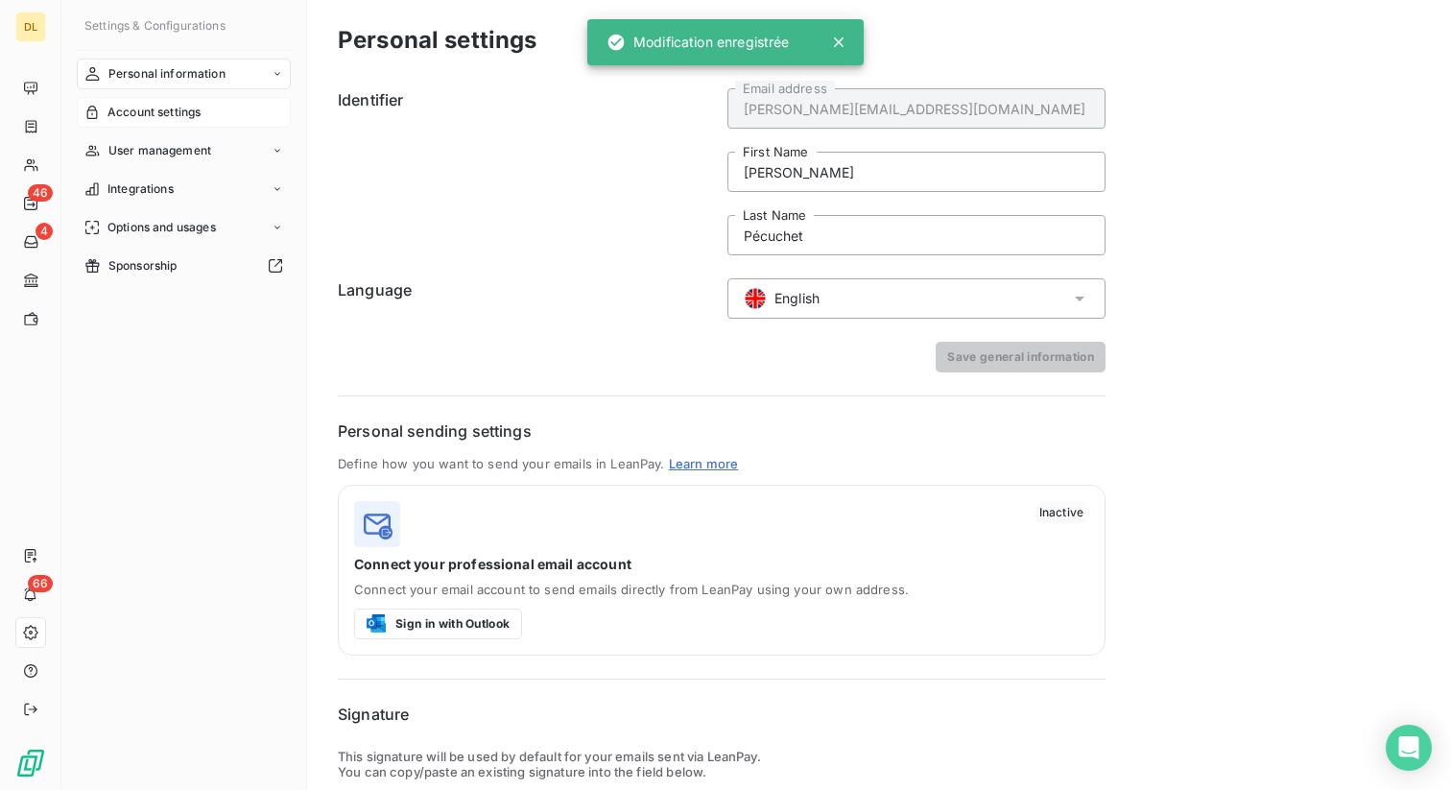
click at [180, 103] on div "Account settings" at bounding box center [184, 112] width 214 height 31
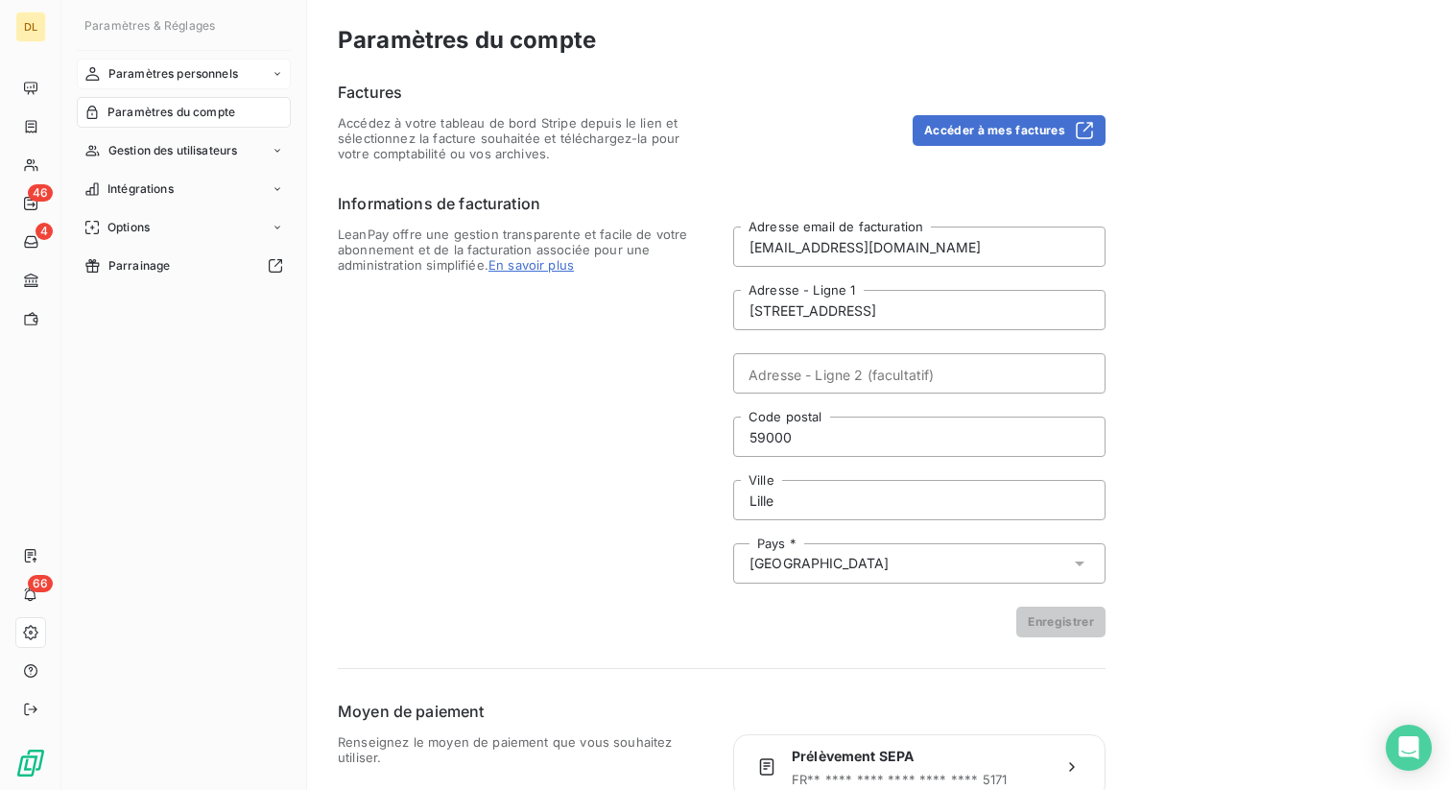
click at [162, 70] on span "Paramètres personnels" at bounding box center [173, 73] width 130 height 17
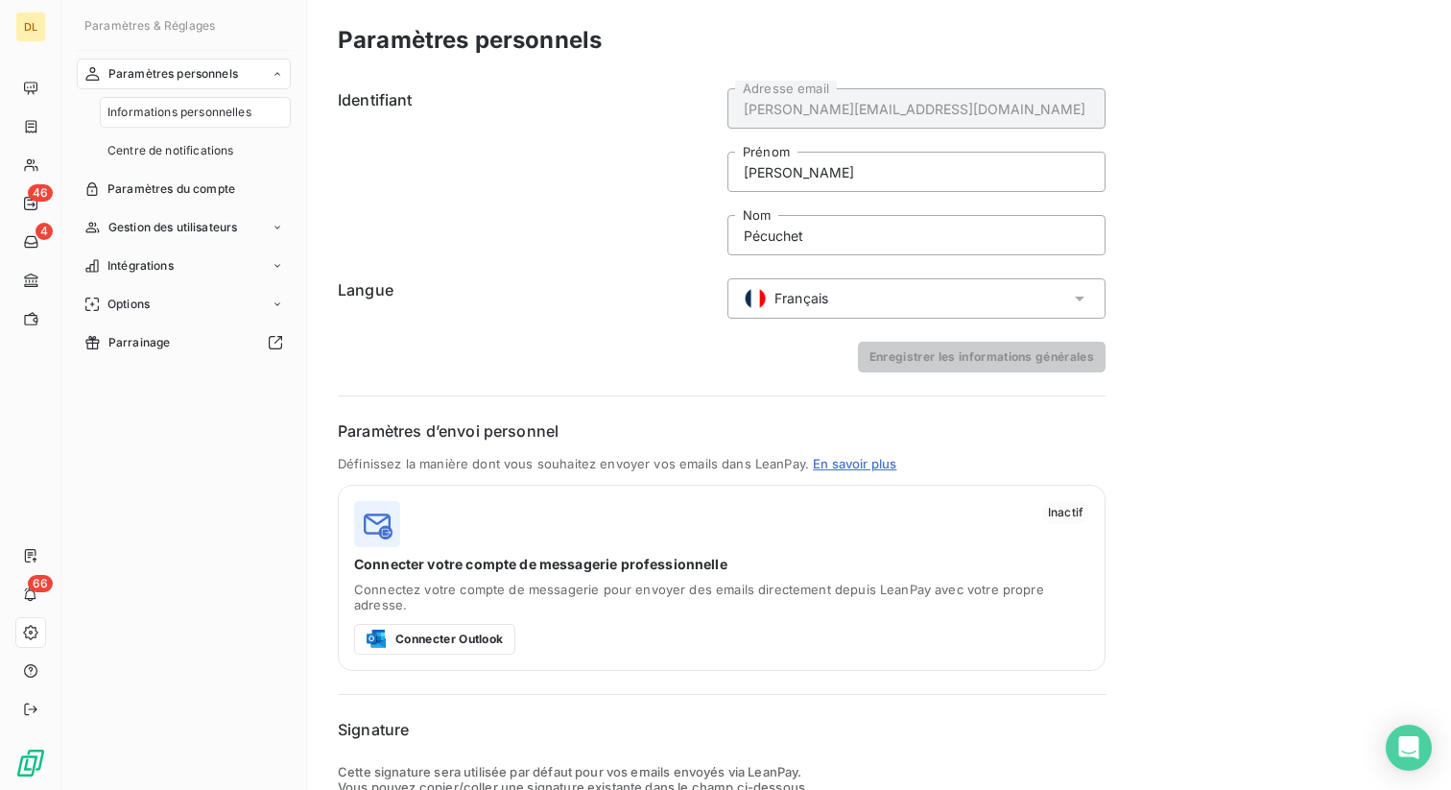
click at [791, 305] on span "Français" at bounding box center [801, 298] width 54 height 19
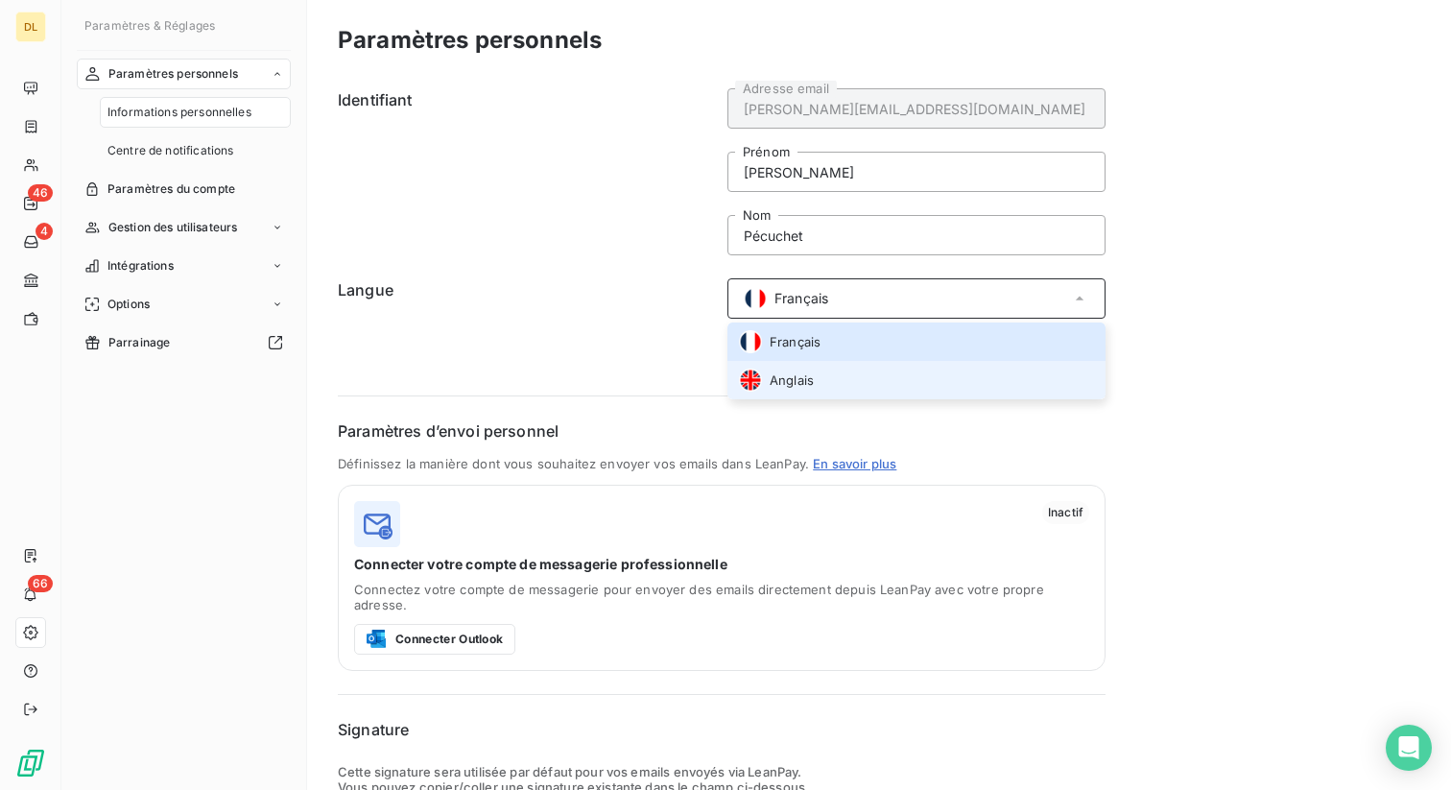
click at [800, 372] on span "Anglais" at bounding box center [791, 380] width 44 height 18
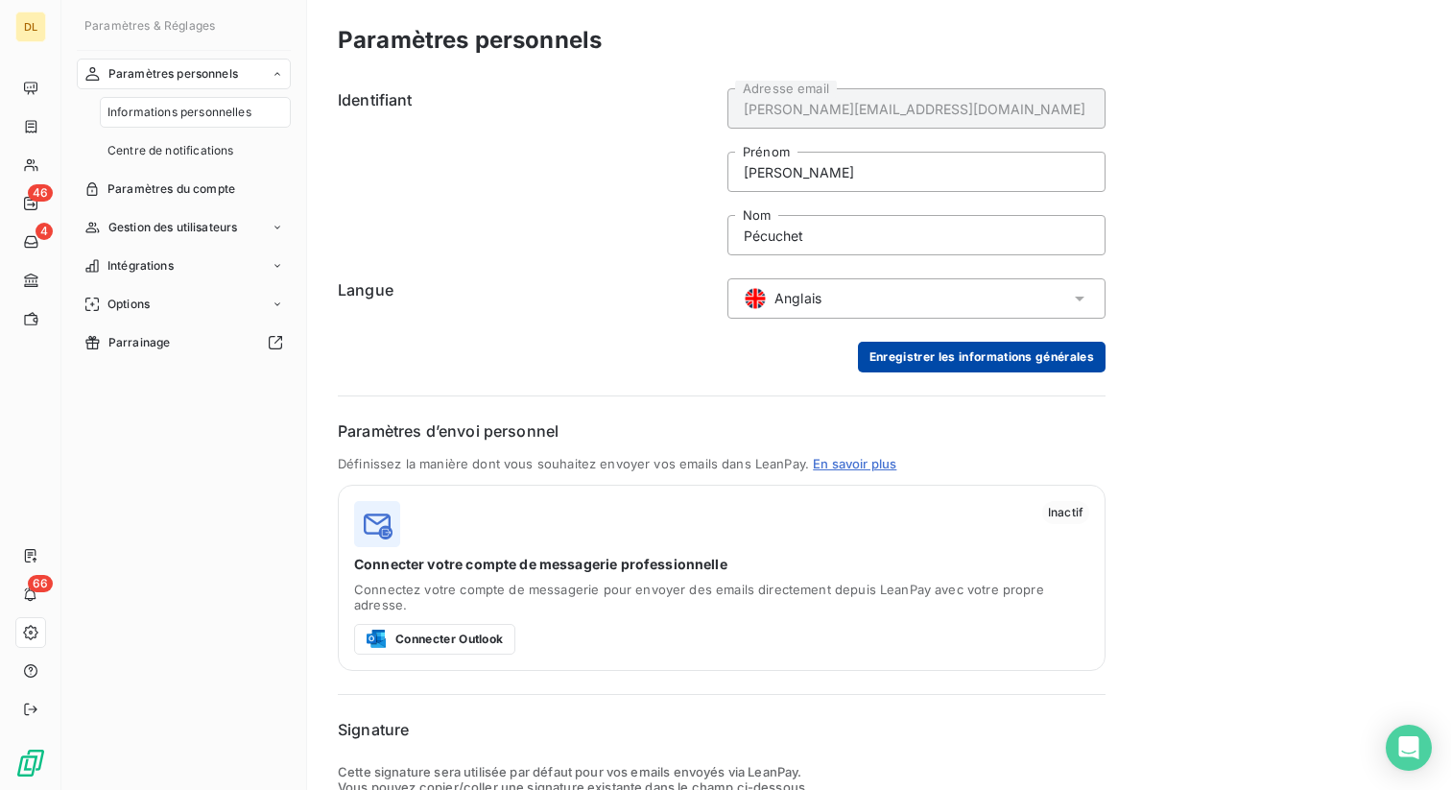
click at [937, 354] on button "Enregistrer les informations générales" at bounding box center [982, 357] width 248 height 31
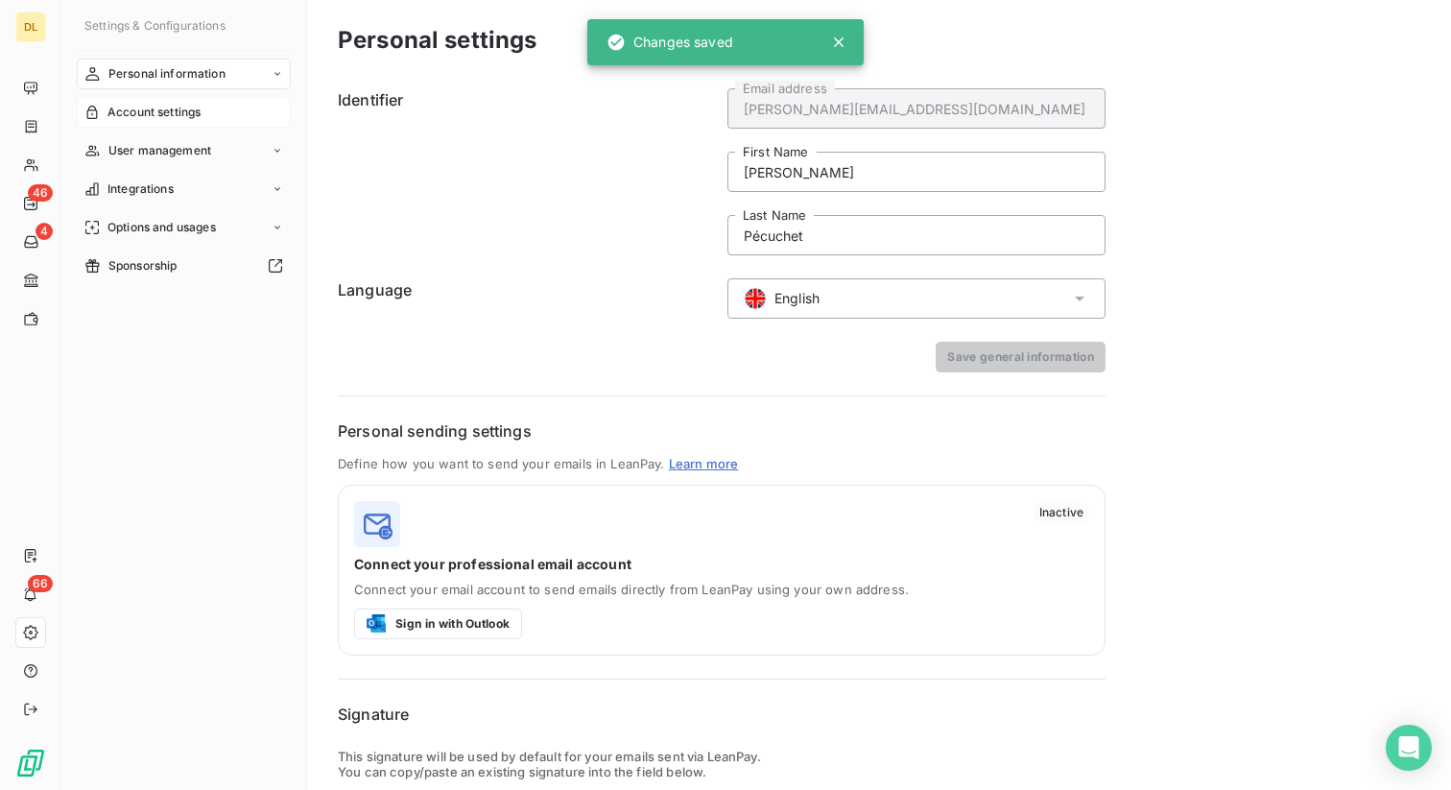
click at [165, 112] on span "Account settings" at bounding box center [153, 112] width 93 height 17
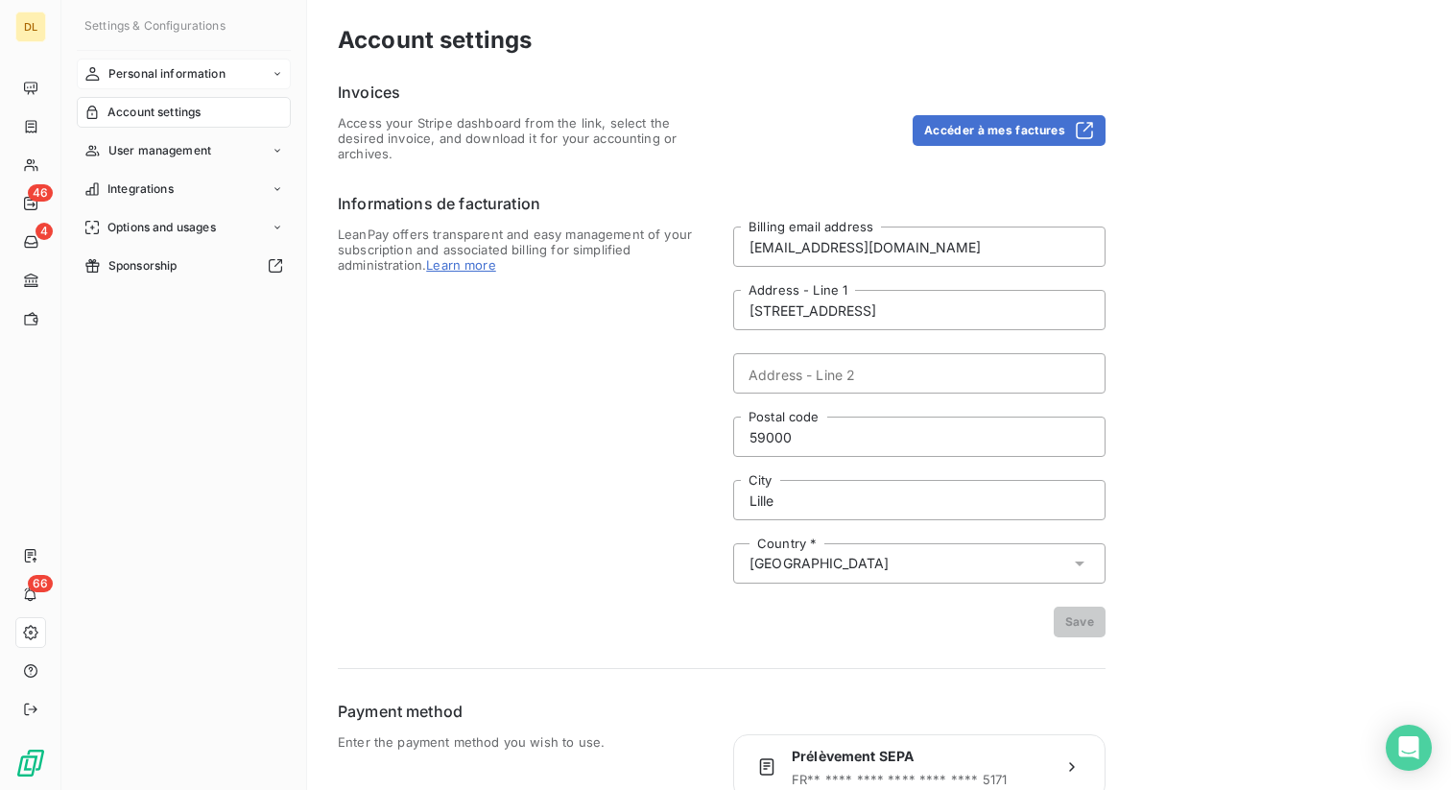
click at [200, 74] on span "Personal information" at bounding box center [166, 73] width 117 height 17
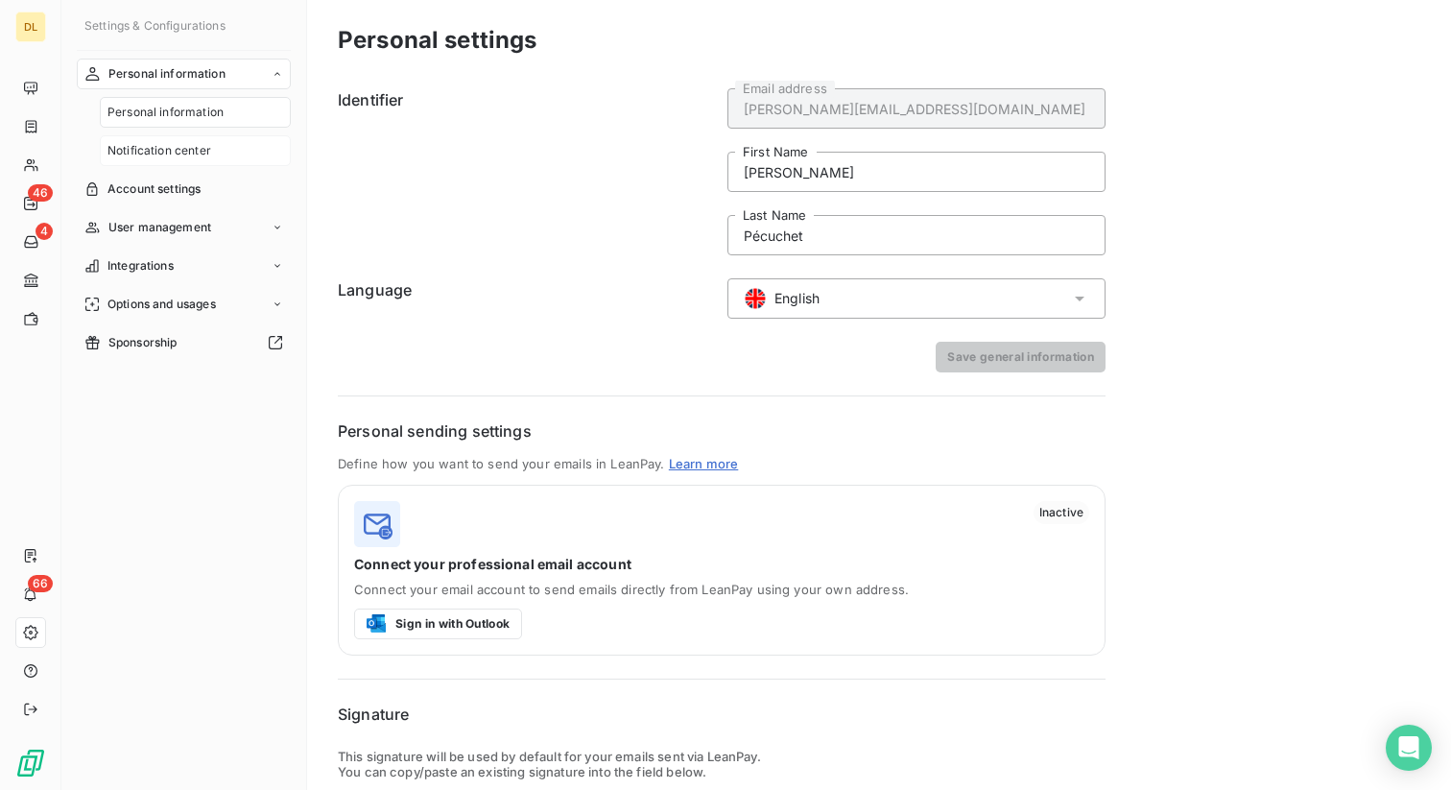
click at [195, 152] on span "Notification center" at bounding box center [159, 150] width 104 height 17
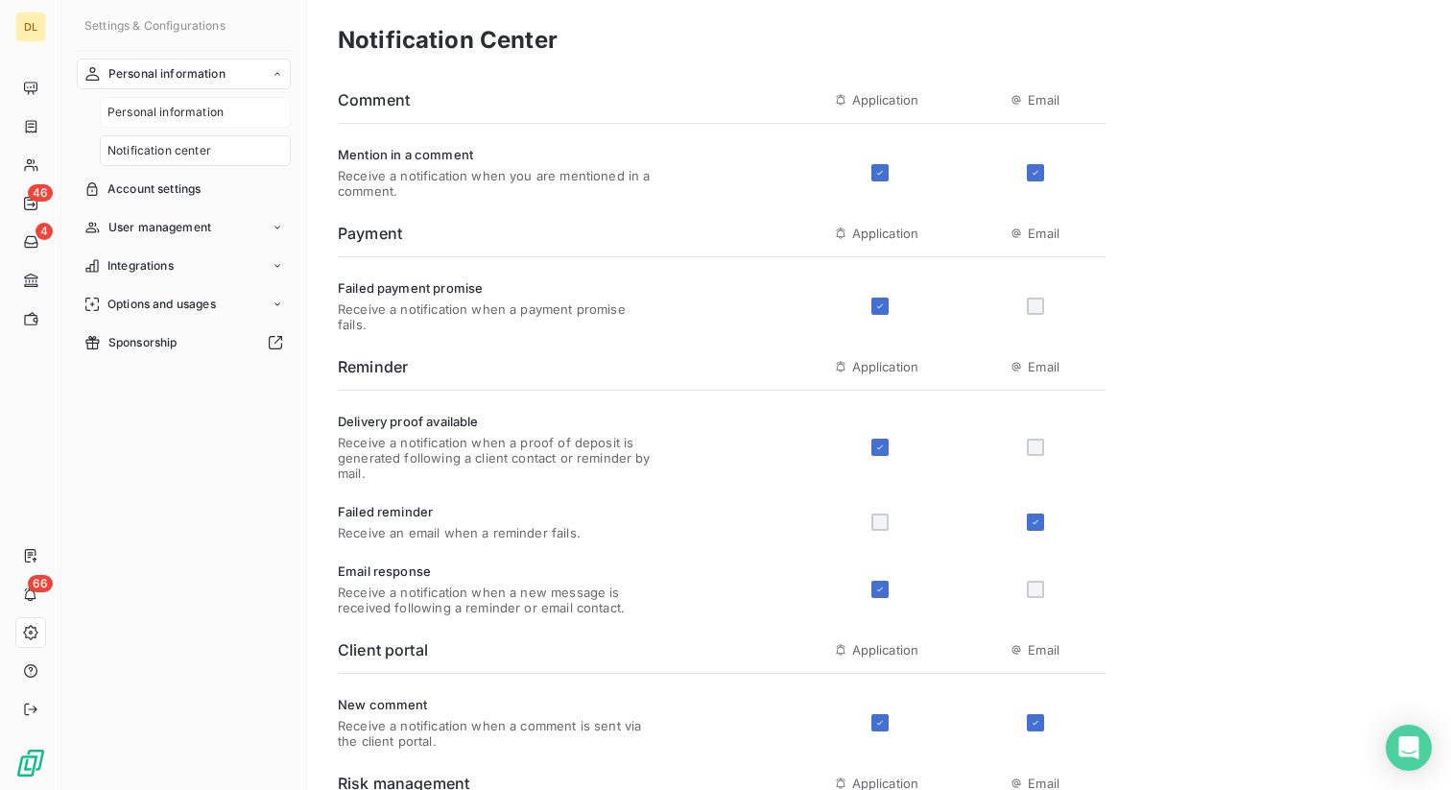
click at [214, 108] on span "Personal information" at bounding box center [165, 112] width 116 height 17
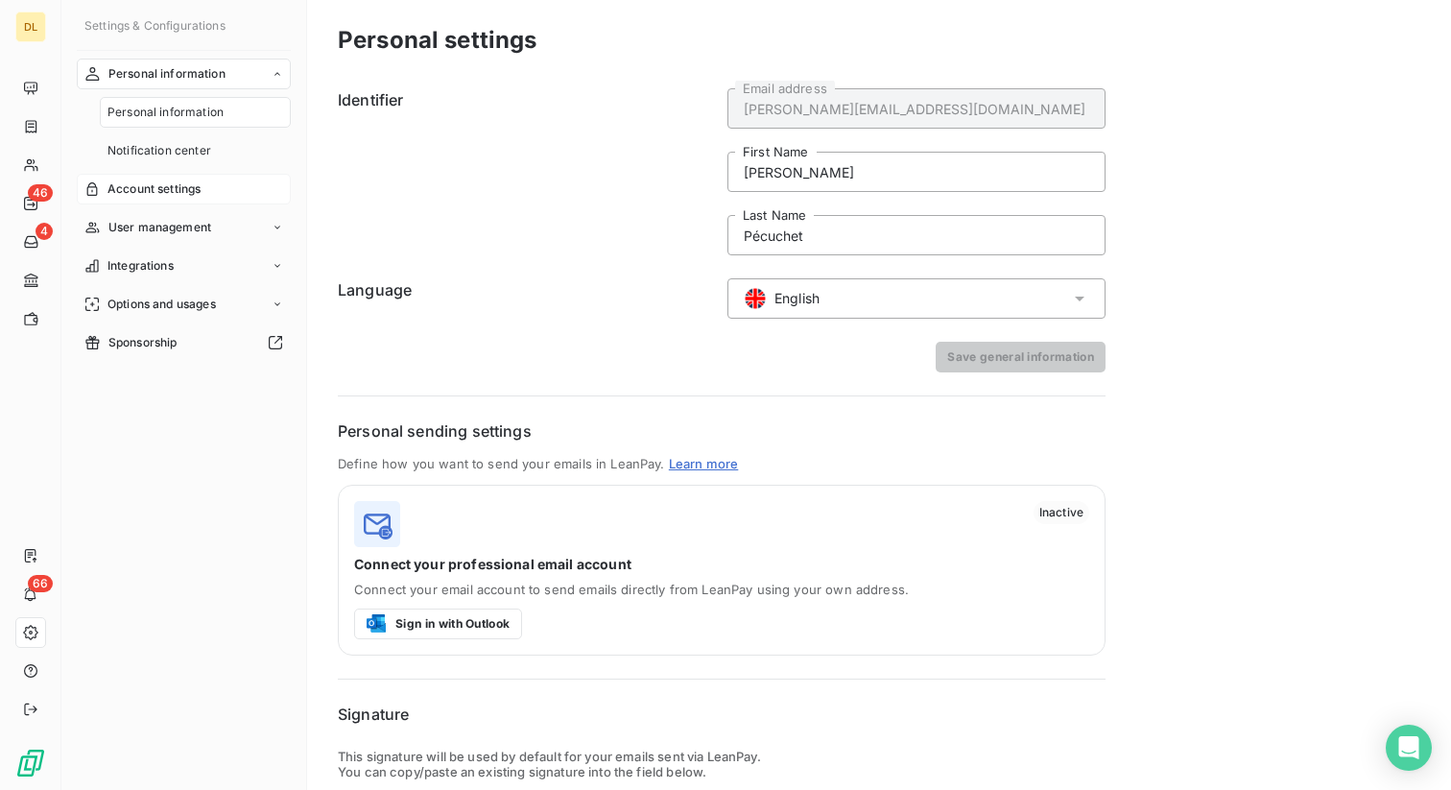
click at [187, 191] on span "Account settings" at bounding box center [153, 188] width 93 height 17
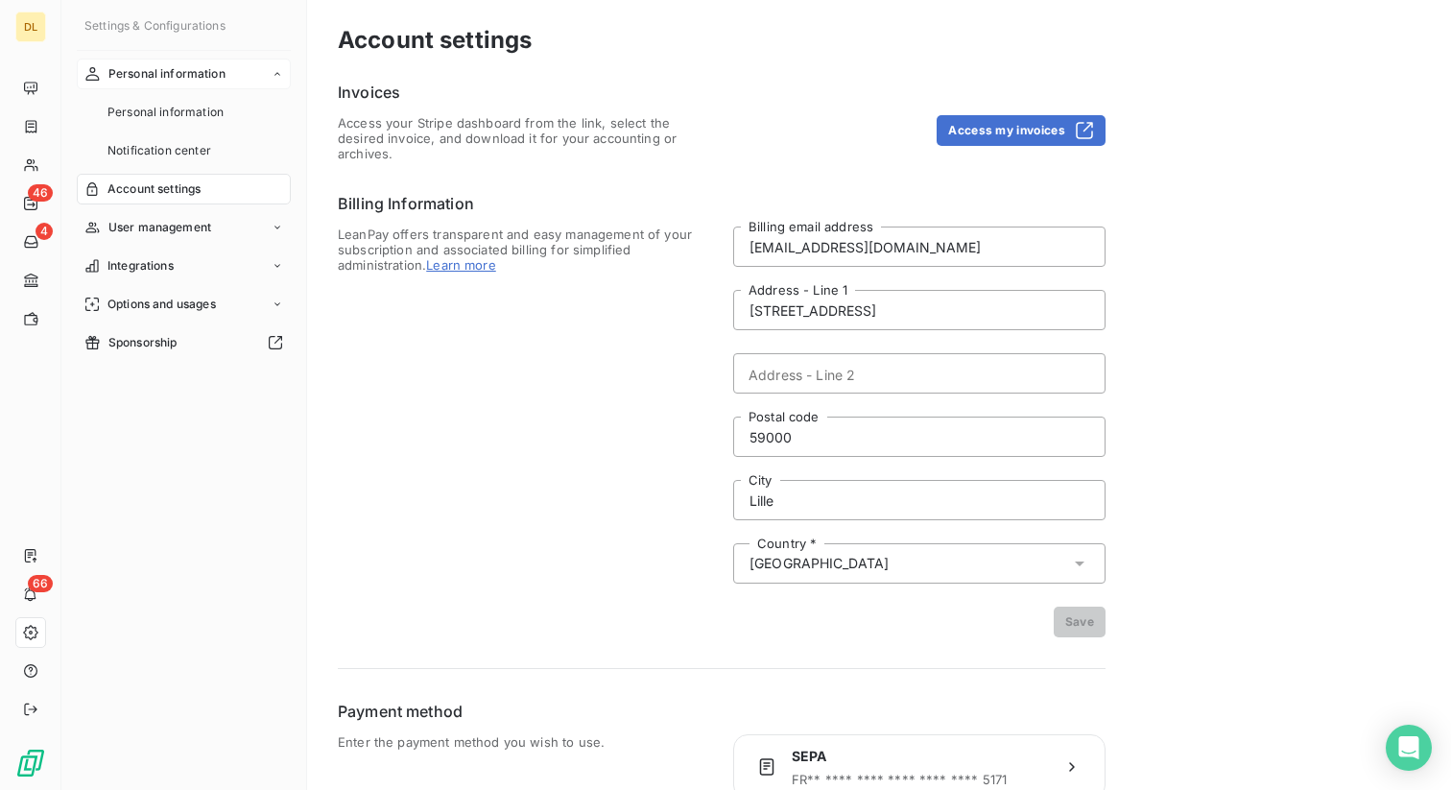
click at [162, 70] on span "Personal information" at bounding box center [166, 73] width 117 height 17
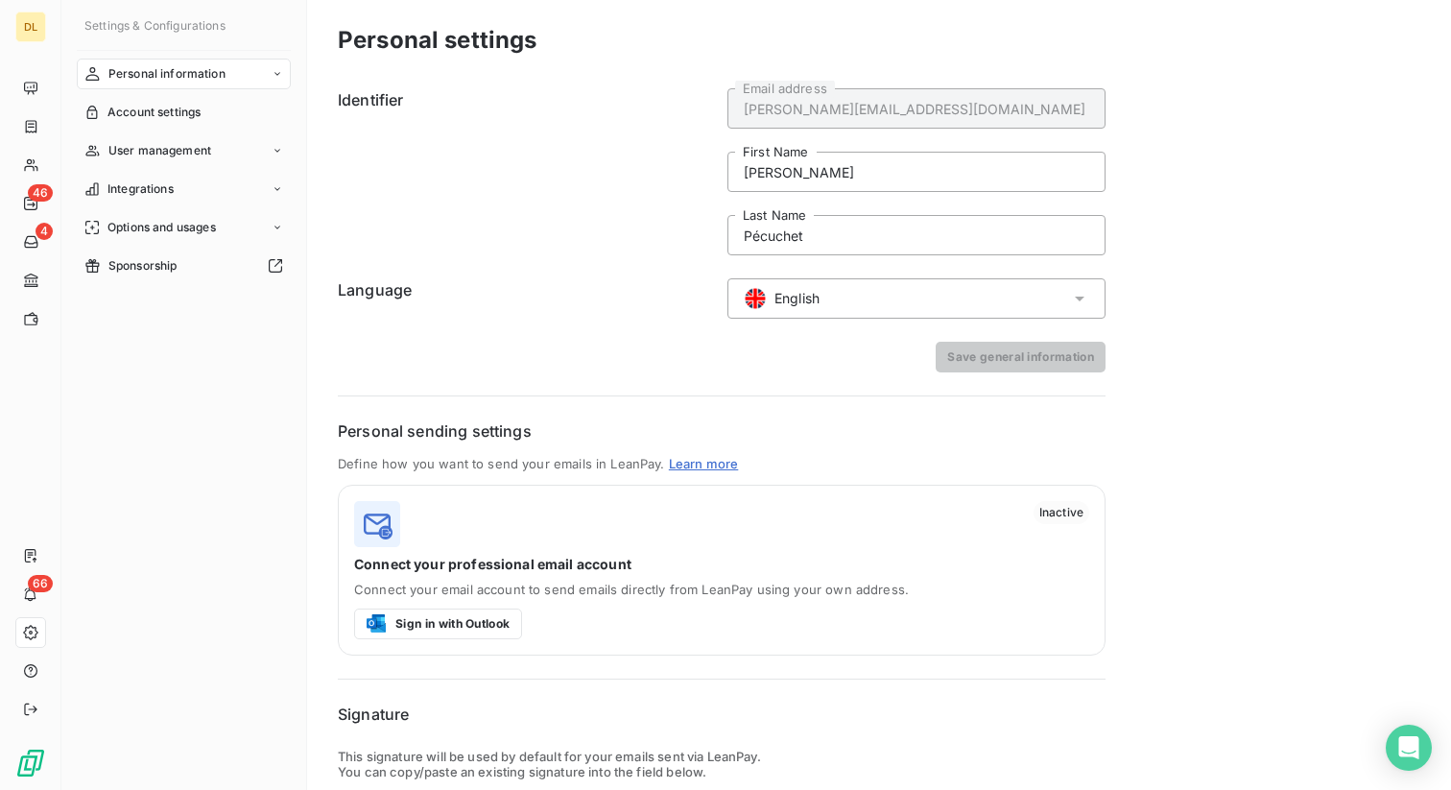
click at [937, 297] on div "English" at bounding box center [916, 298] width 378 height 40
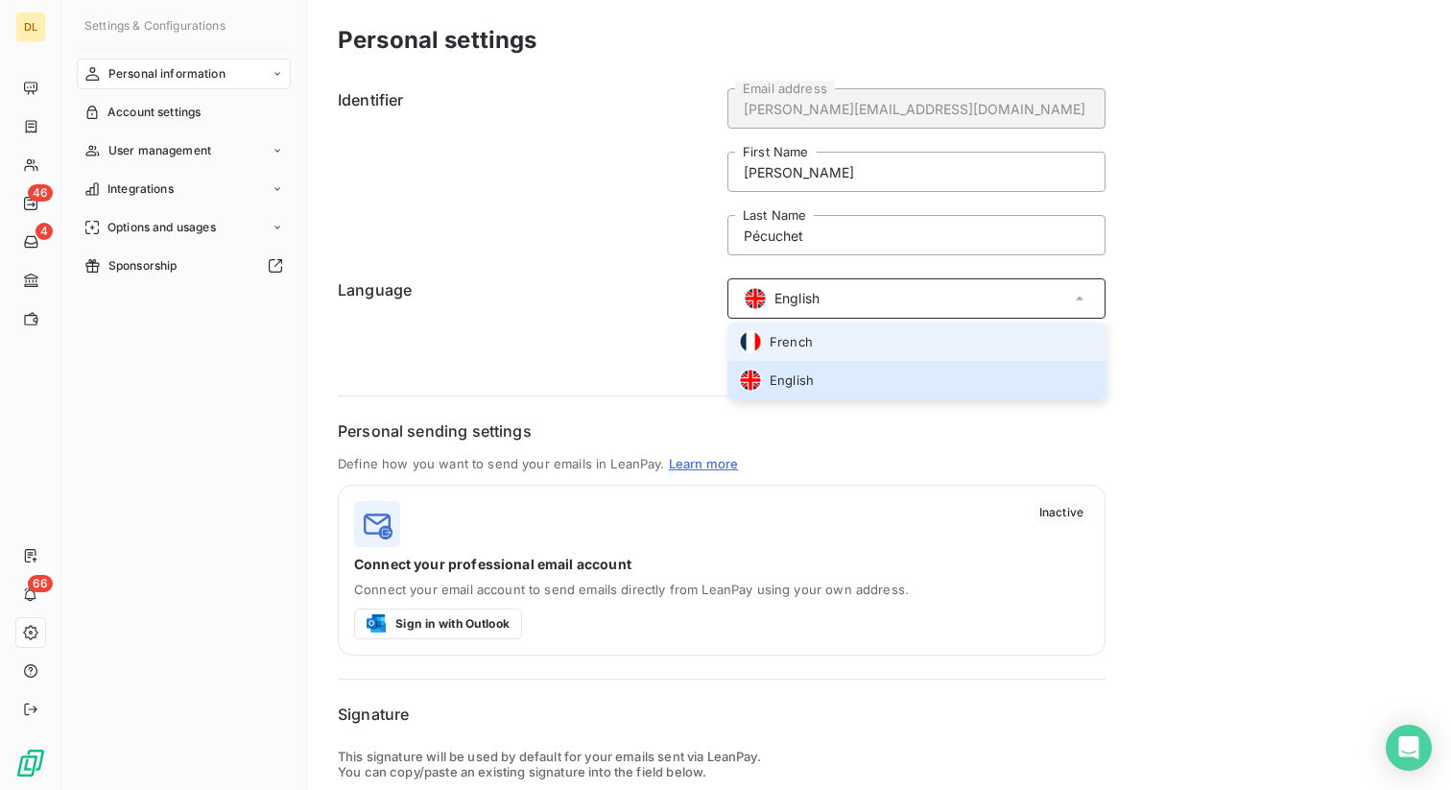
click at [863, 345] on li "French" at bounding box center [916, 341] width 378 height 38
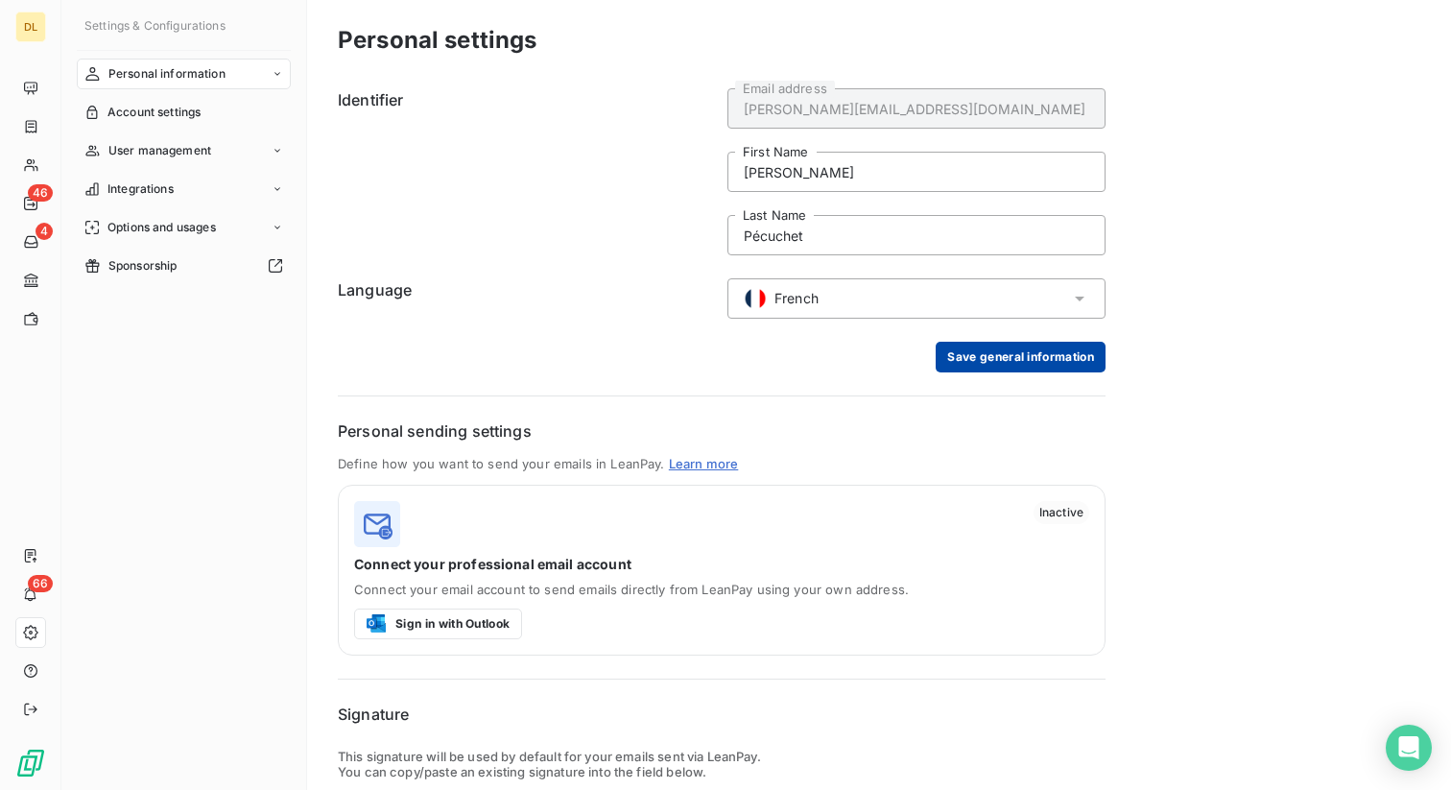
click at [991, 354] on button "Save general information" at bounding box center [1020, 357] width 170 height 31
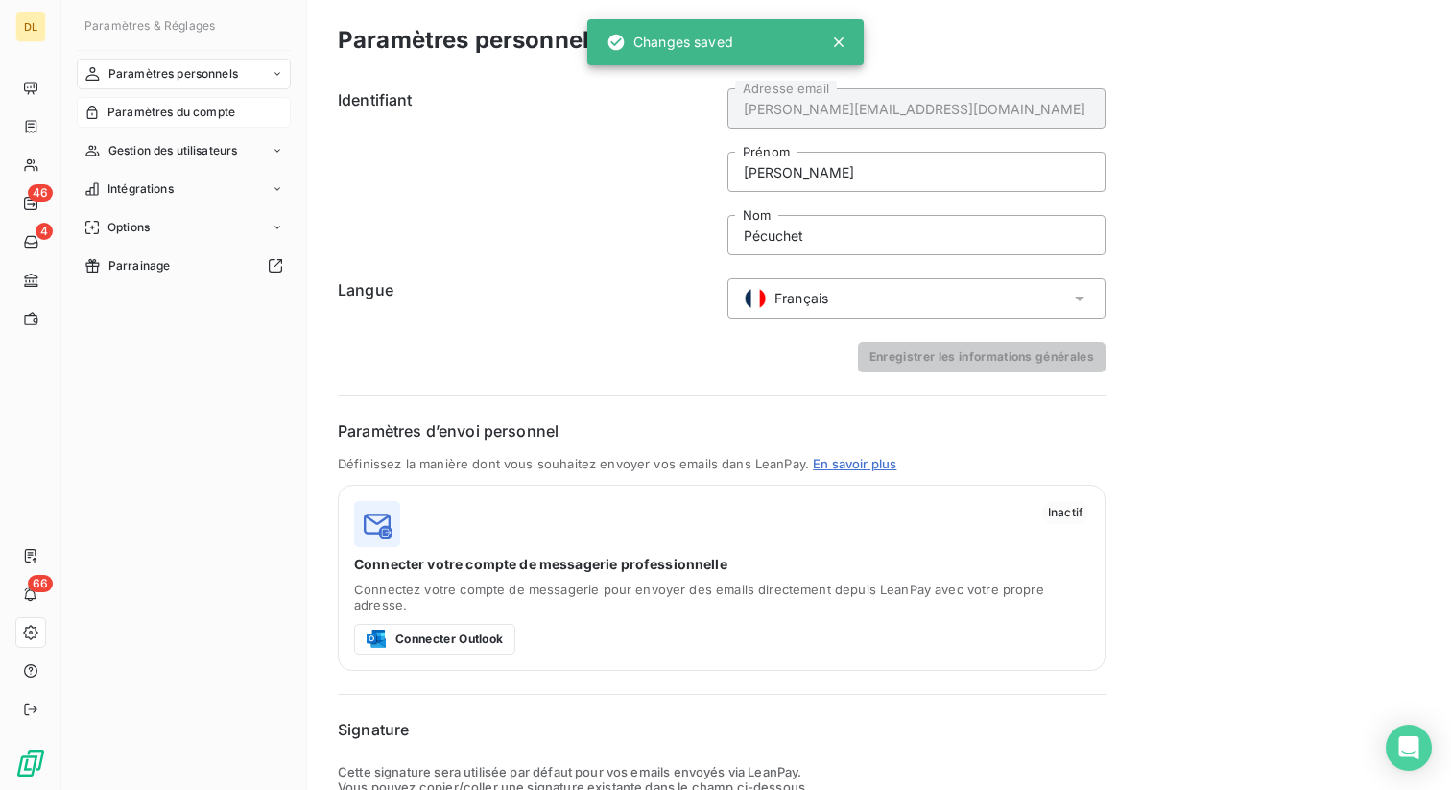
click at [165, 106] on span "Paramètres du compte" at bounding box center [171, 112] width 128 height 17
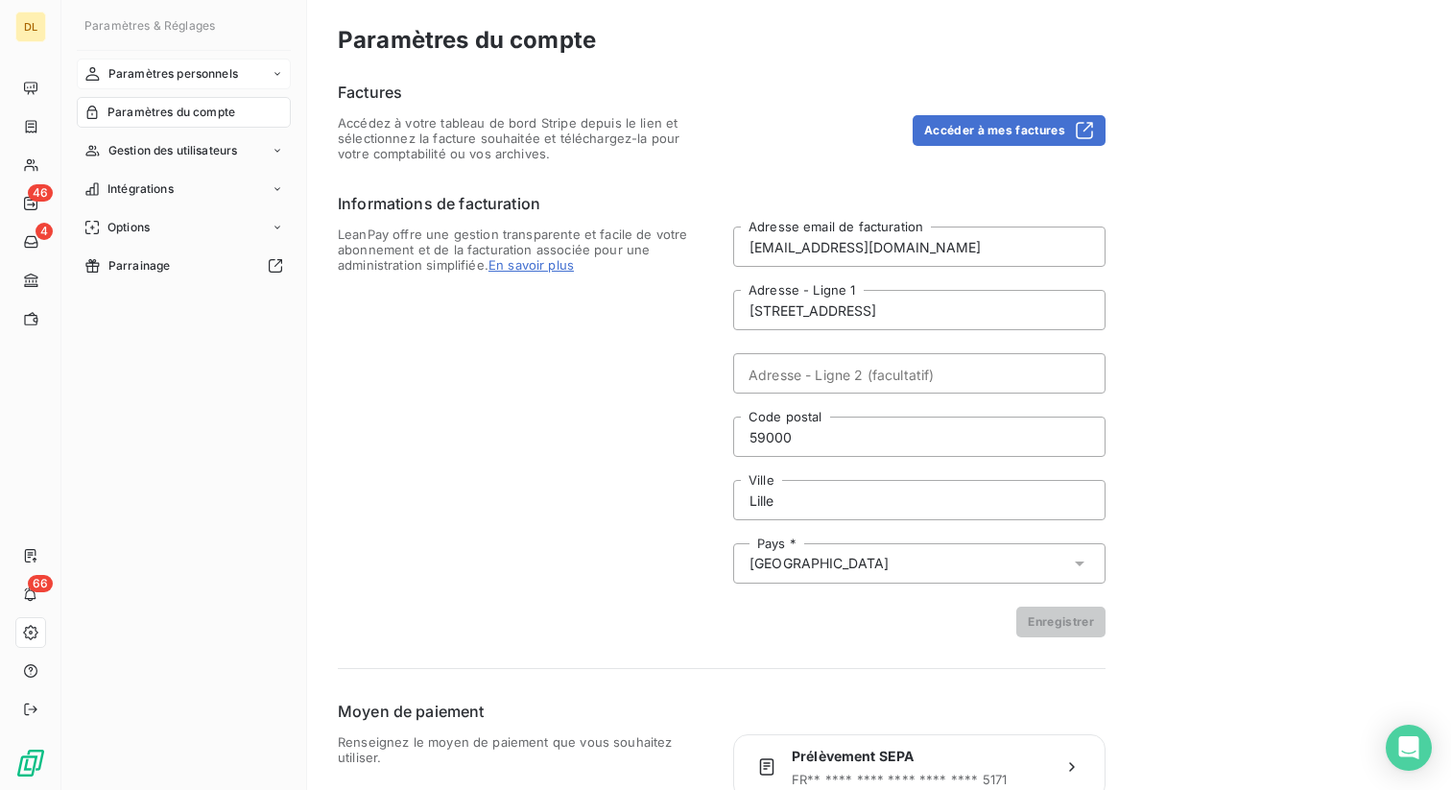
click at [164, 73] on span "Paramètres personnels" at bounding box center [173, 73] width 130 height 17
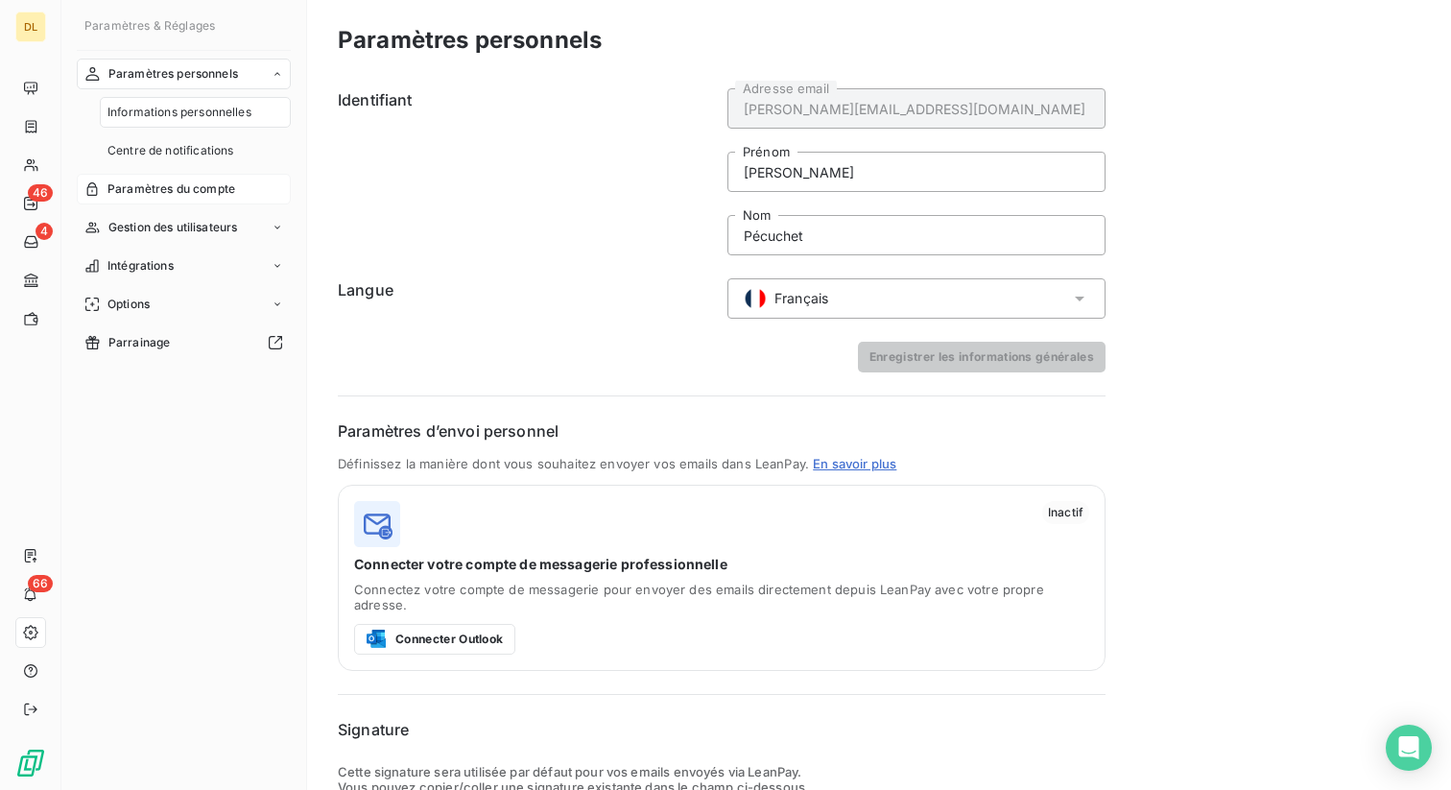
click at [177, 185] on span "Paramètres du compte" at bounding box center [171, 188] width 128 height 17
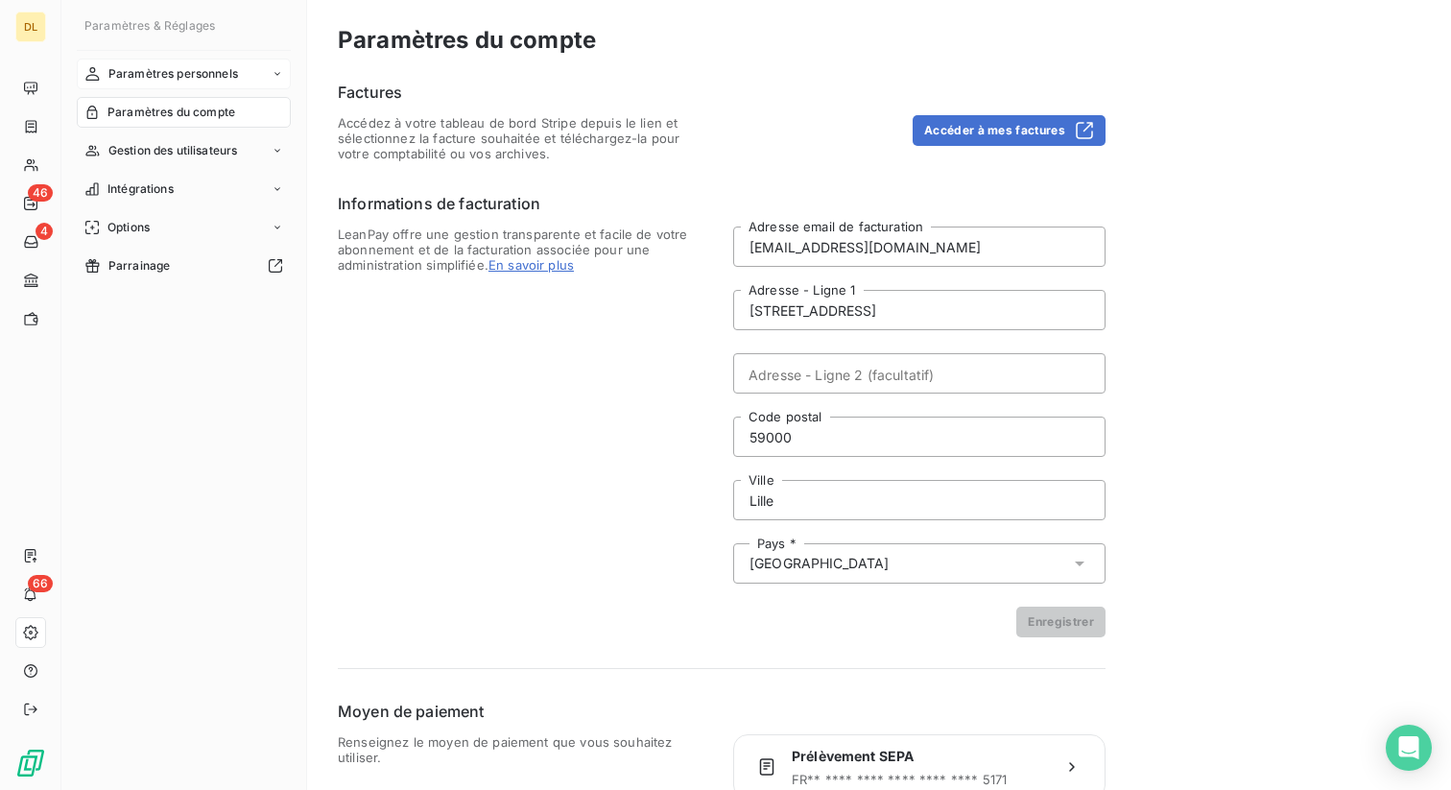
click at [154, 81] on span "Paramètres personnels" at bounding box center [173, 73] width 130 height 17
click at [210, 112] on span "Informations personnelles" at bounding box center [179, 112] width 144 height 17
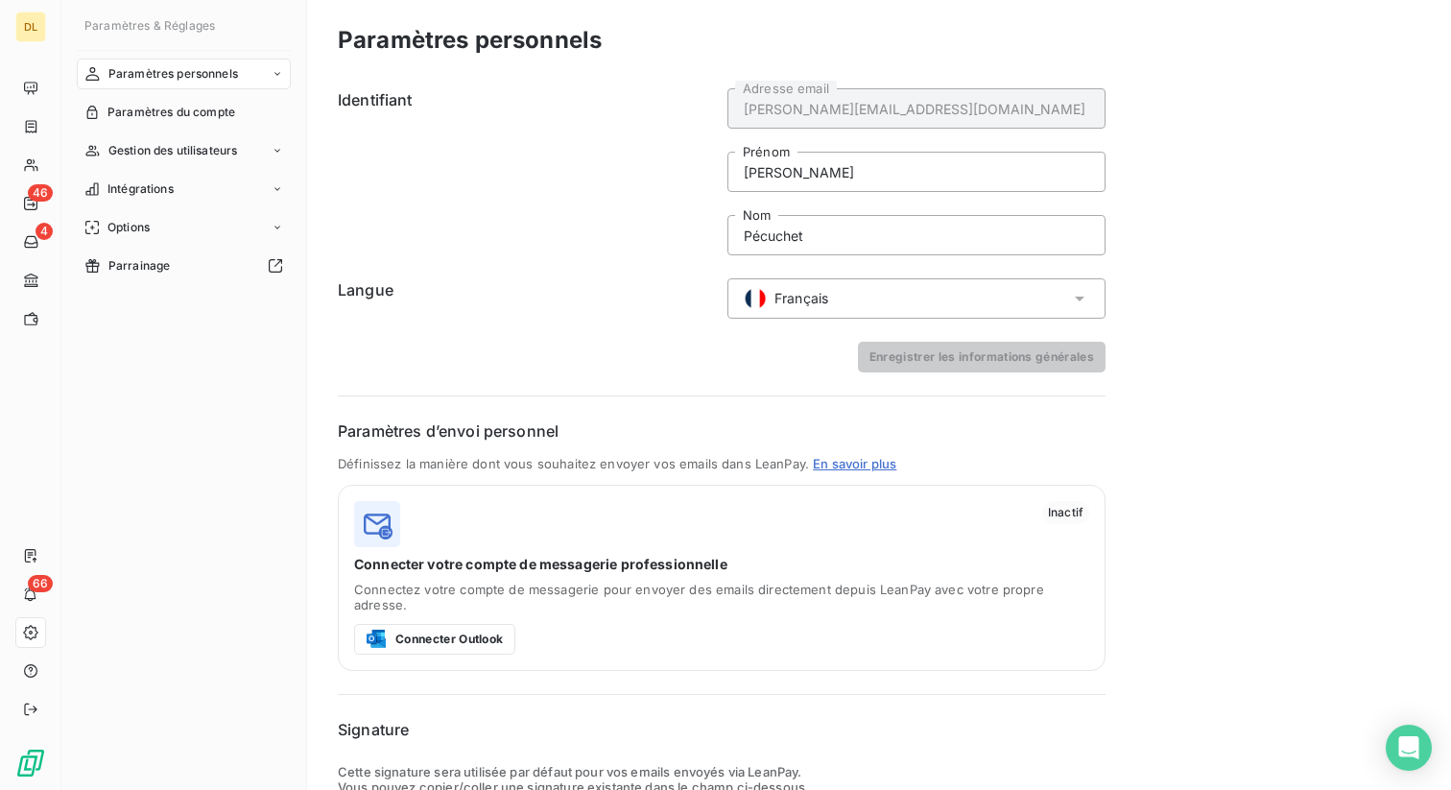
click at [854, 301] on div "Français" at bounding box center [916, 298] width 378 height 40
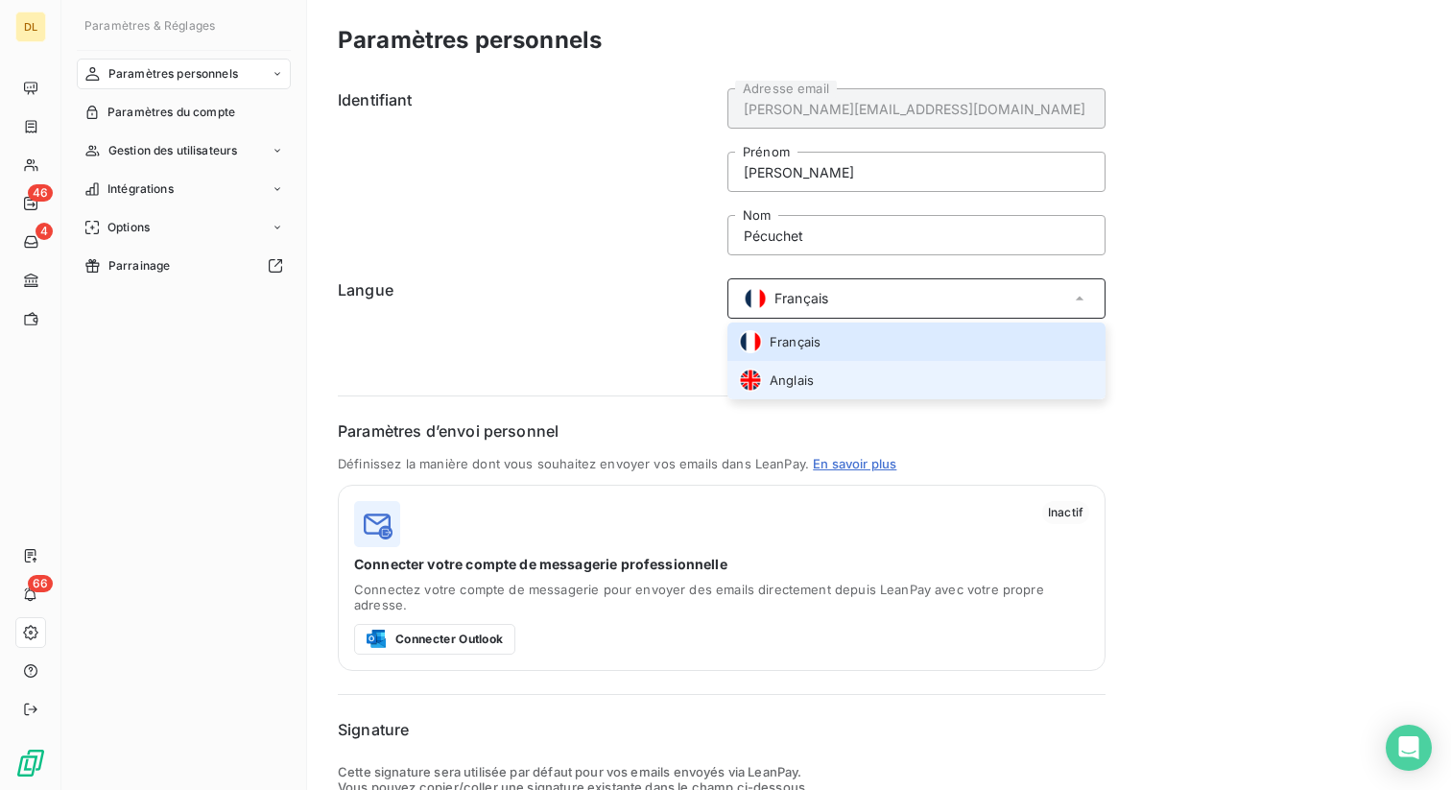
click at [813, 392] on li "Anglais" at bounding box center [916, 380] width 378 height 38
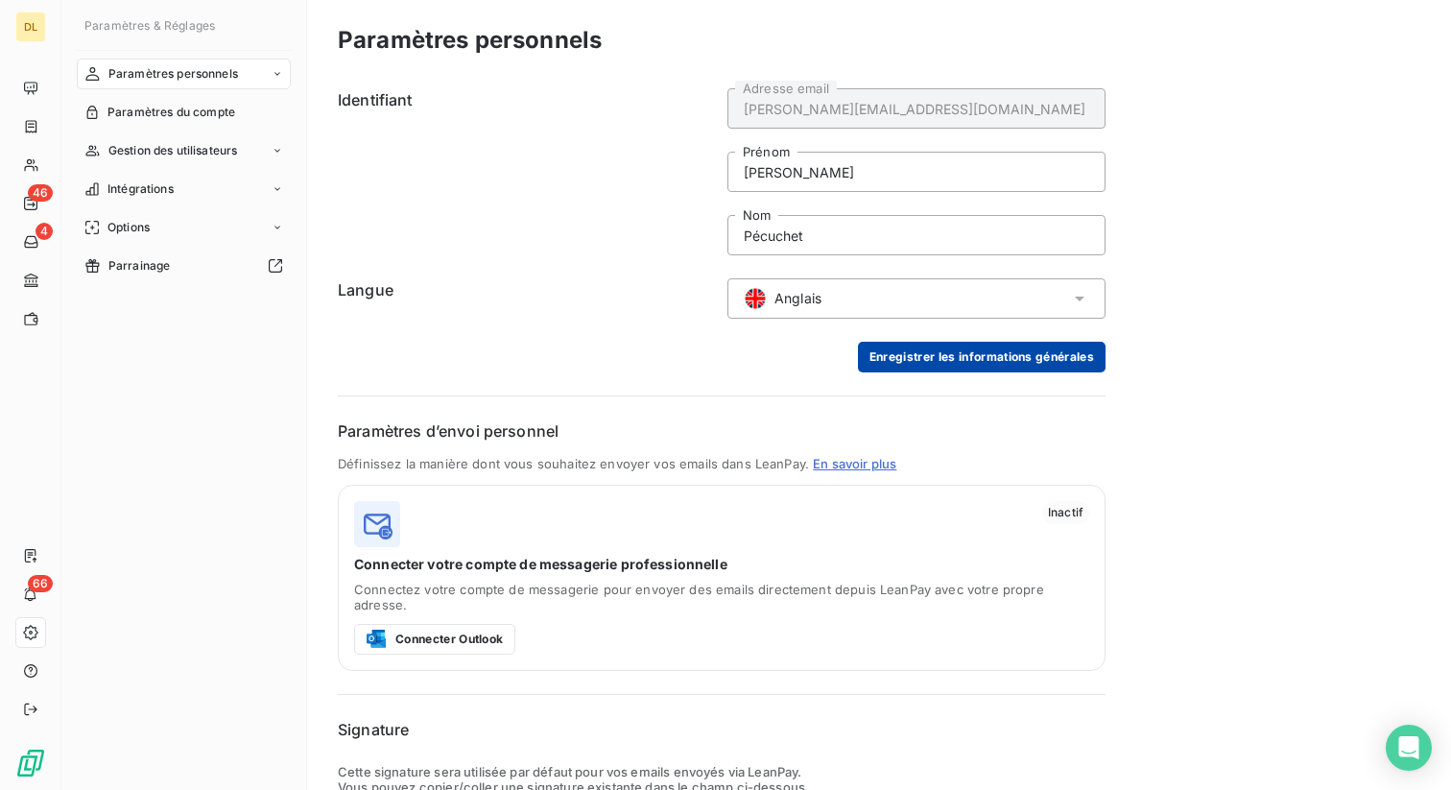
click at [964, 363] on button "Enregistrer les informations générales" at bounding box center [982, 357] width 248 height 31
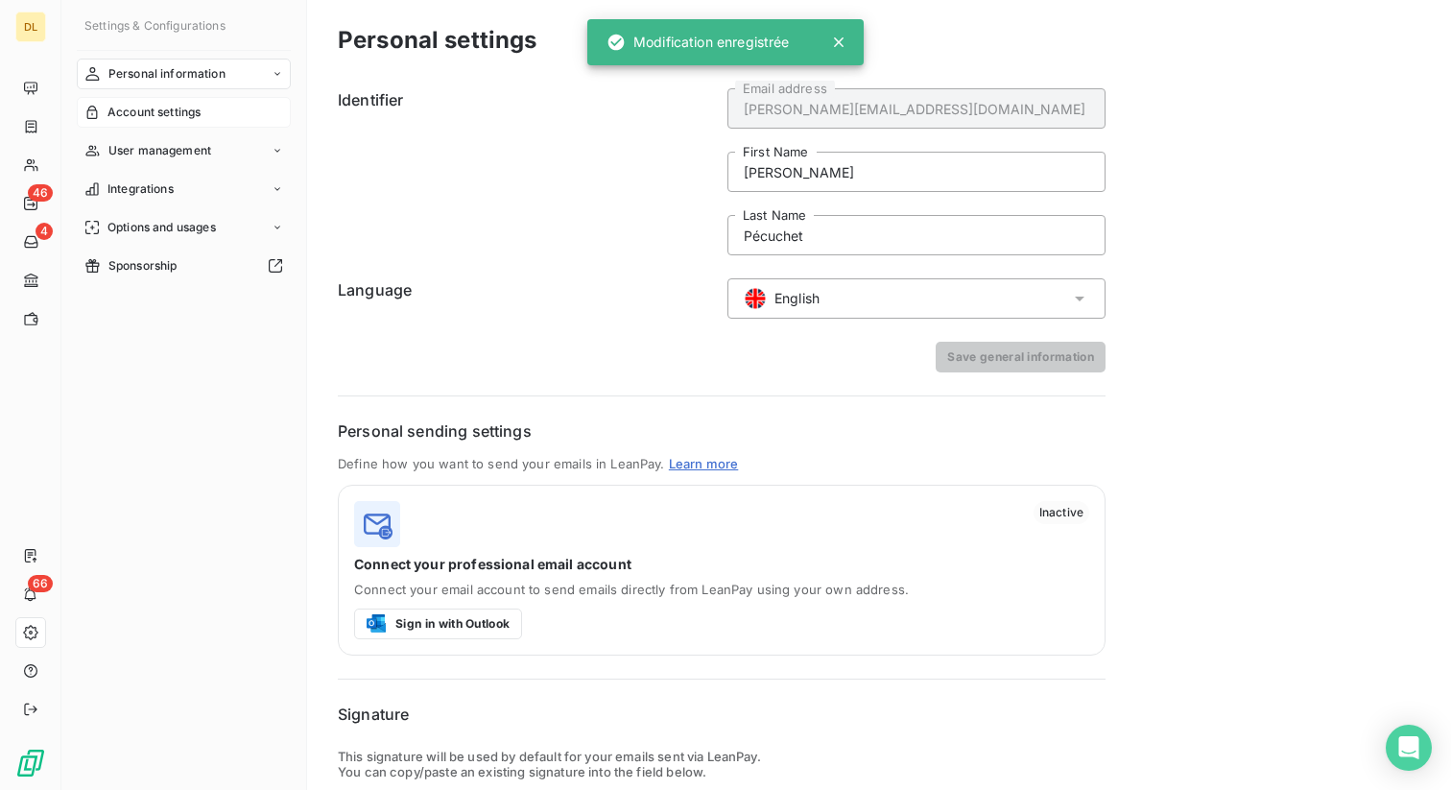
click at [174, 113] on span "Account settings" at bounding box center [153, 112] width 93 height 17
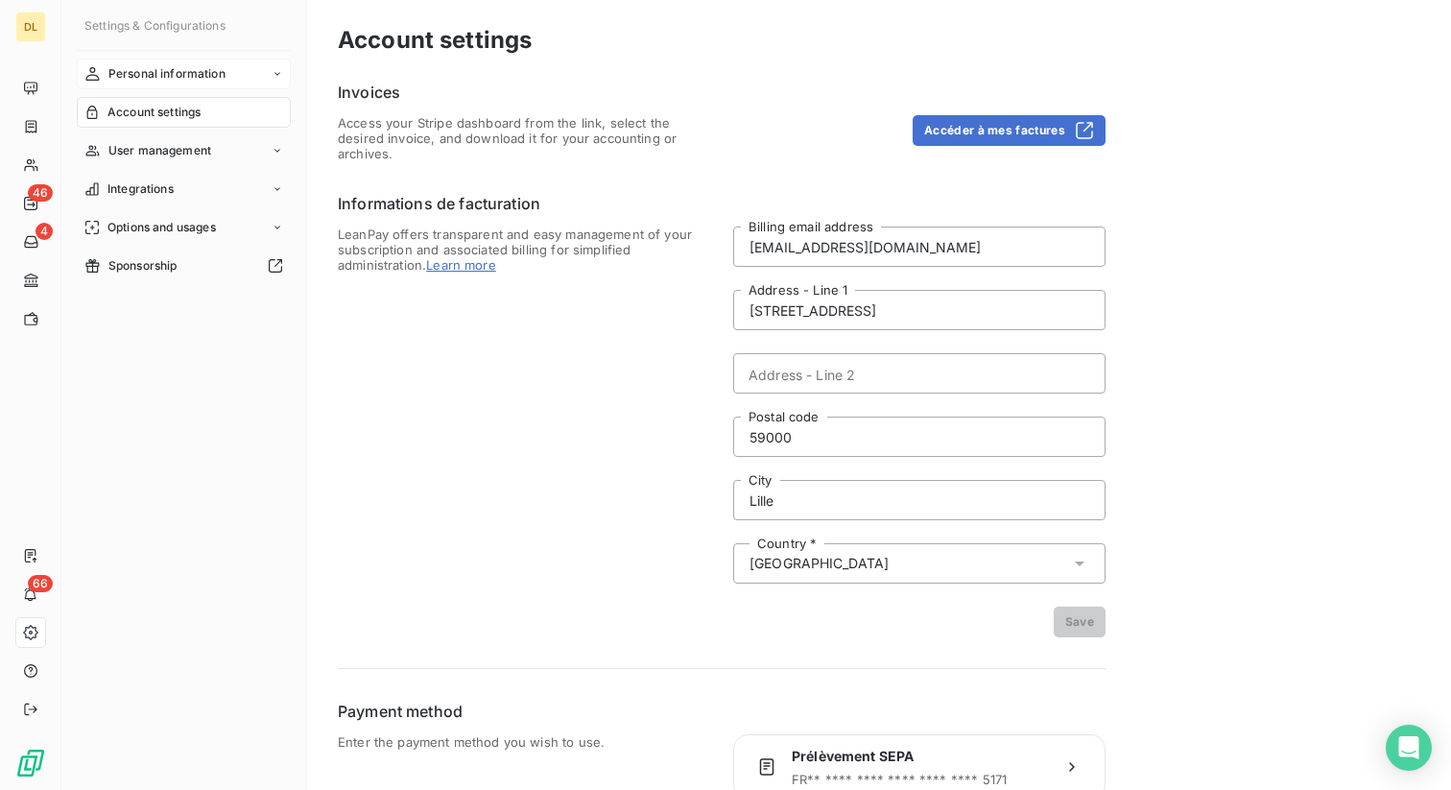
click at [186, 76] on span "Personal information" at bounding box center [166, 73] width 117 height 17
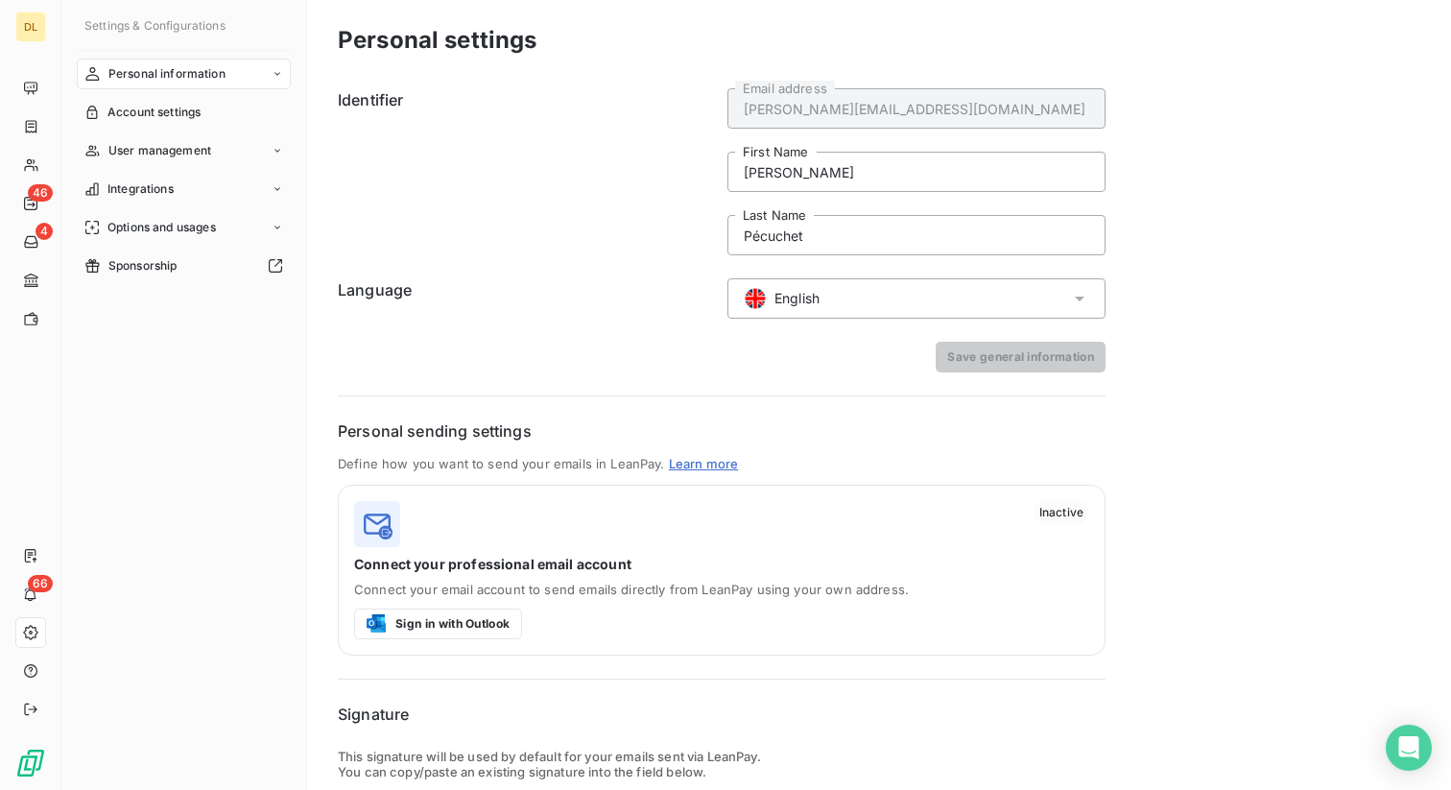
click at [844, 314] on div "English" at bounding box center [916, 298] width 378 height 40
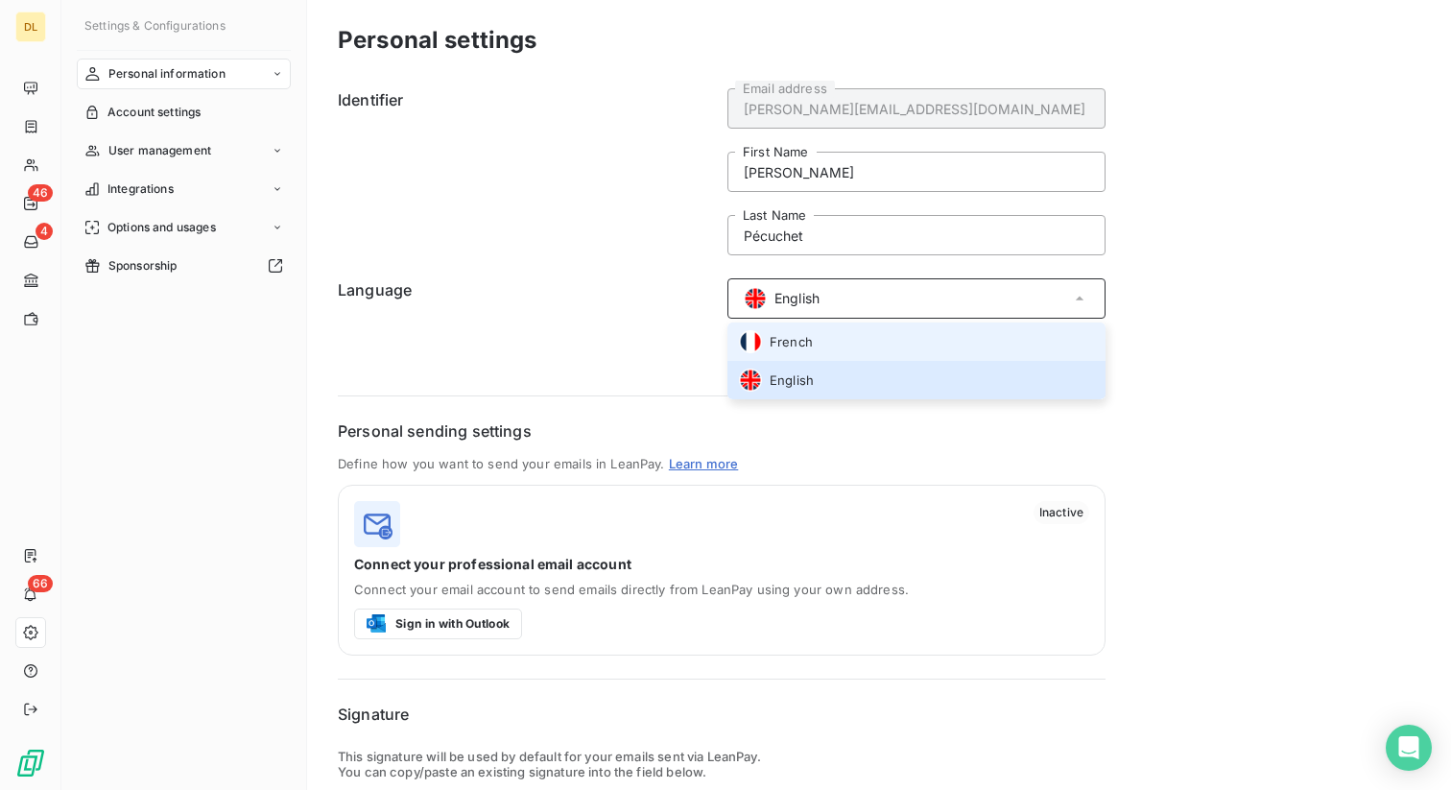
click at [826, 344] on li "French" at bounding box center [916, 341] width 378 height 38
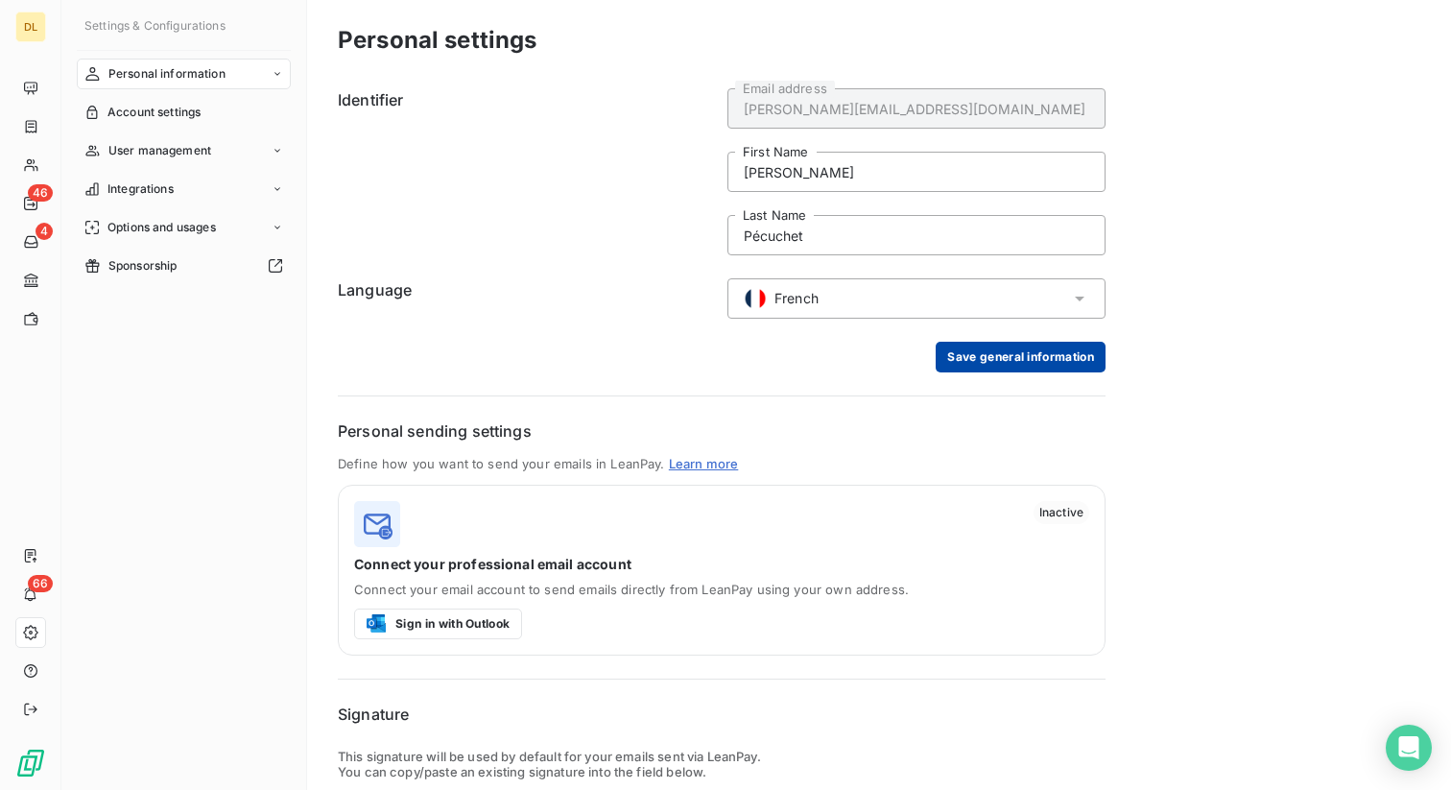
click at [1013, 358] on button "Save general information" at bounding box center [1020, 357] width 170 height 31
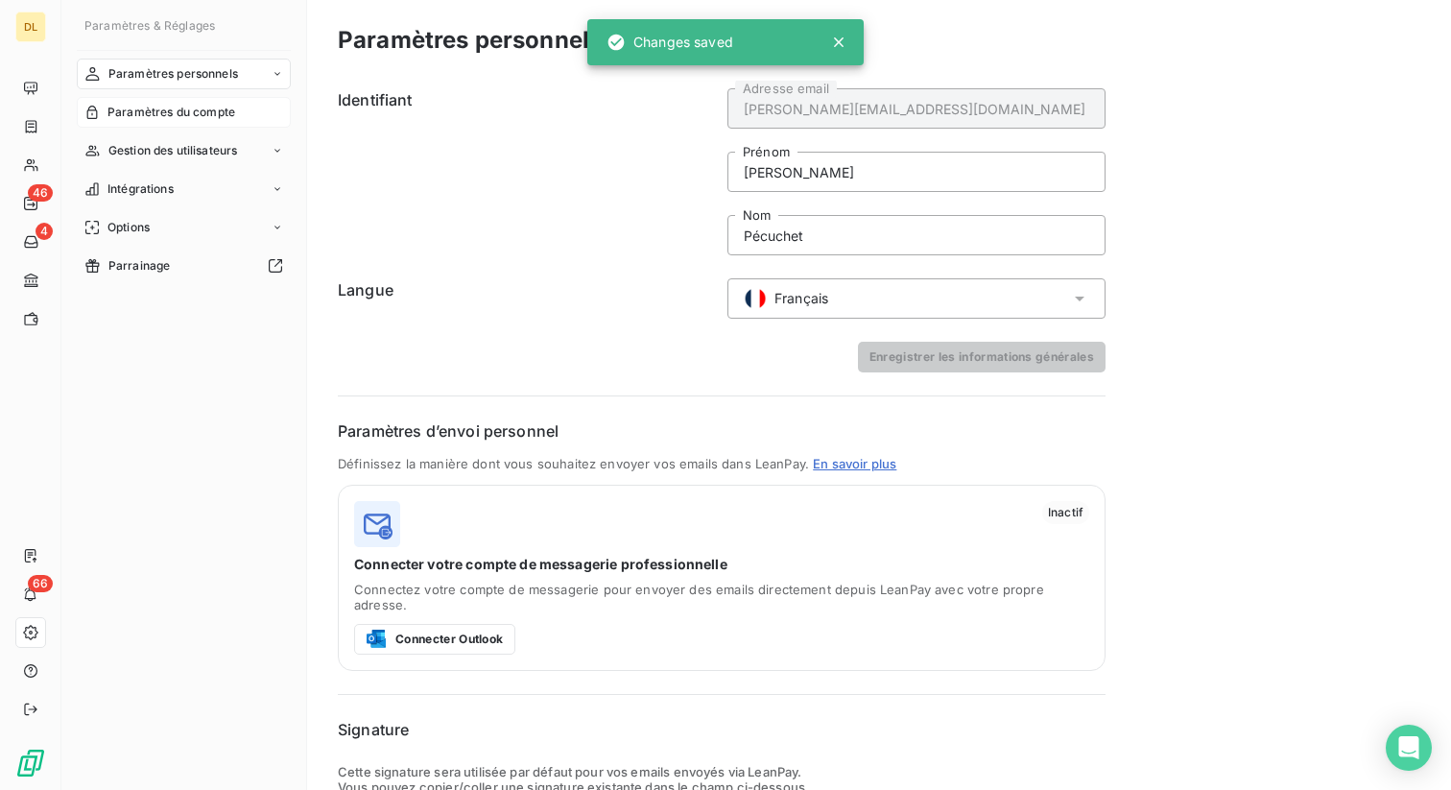
click at [181, 112] on span "Paramètres du compte" at bounding box center [171, 112] width 128 height 17
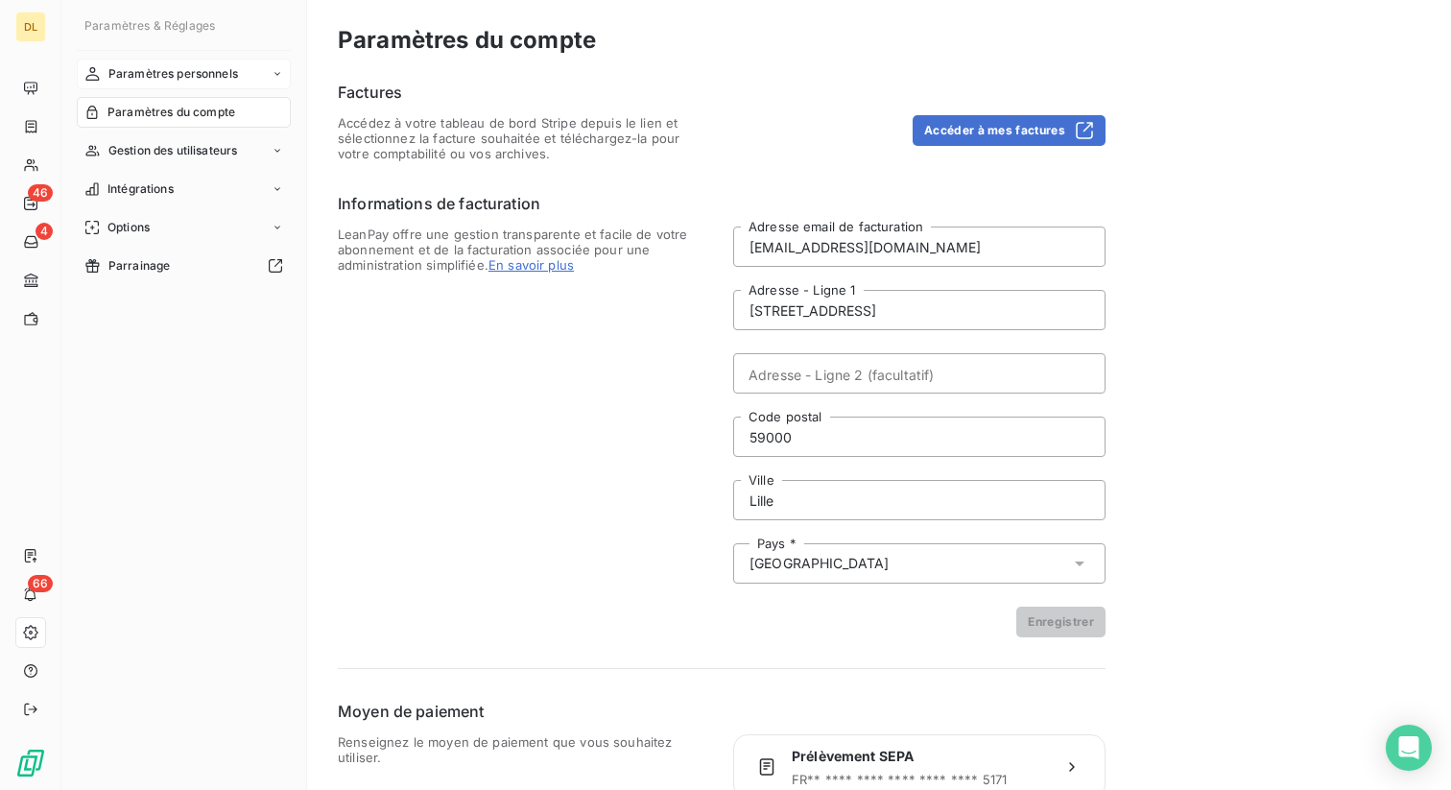
click at [178, 76] on span "Paramètres personnels" at bounding box center [173, 73] width 130 height 17
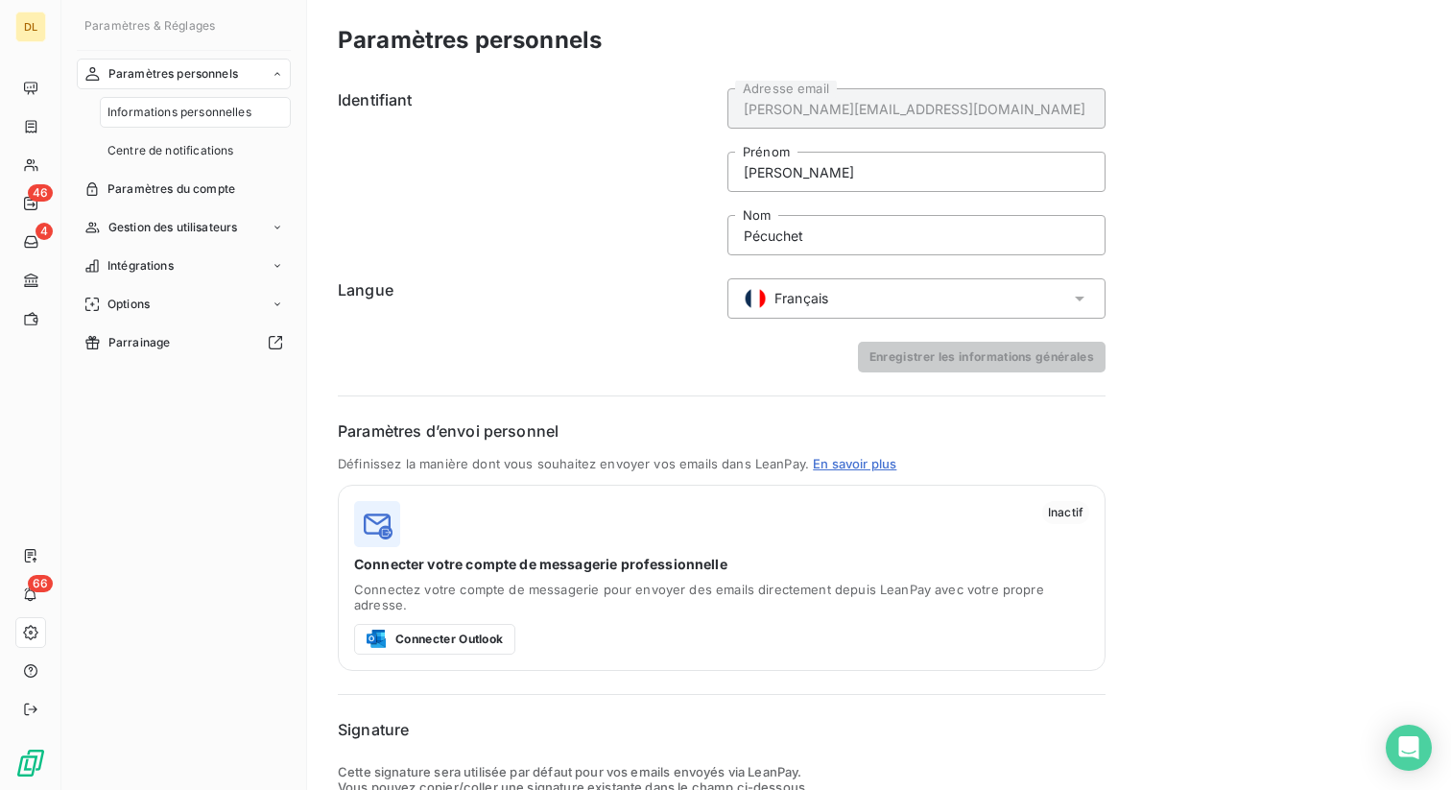
click at [804, 304] on span "Français" at bounding box center [801, 298] width 54 height 19
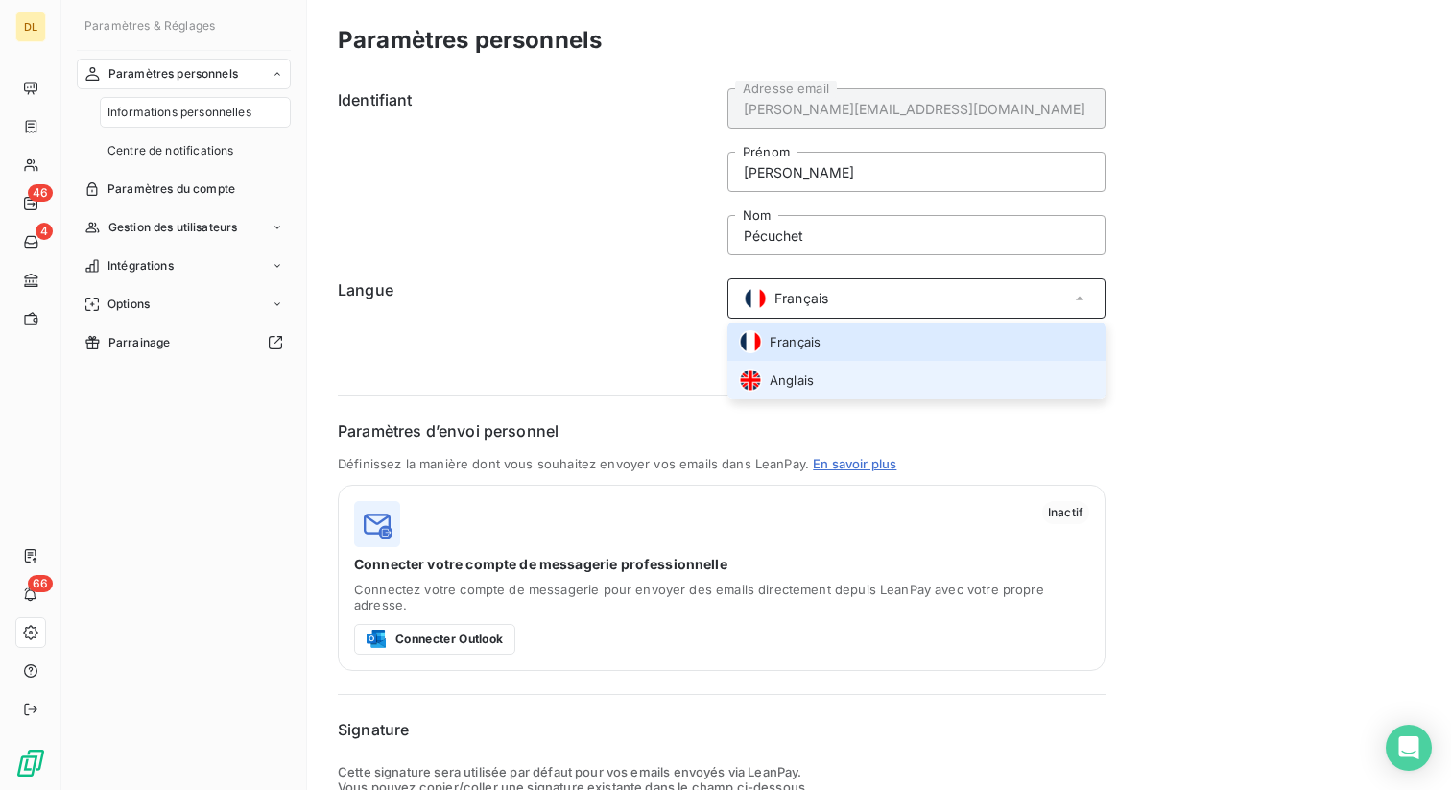
click at [810, 368] on div "Anglais" at bounding box center [776, 379] width 75 height 23
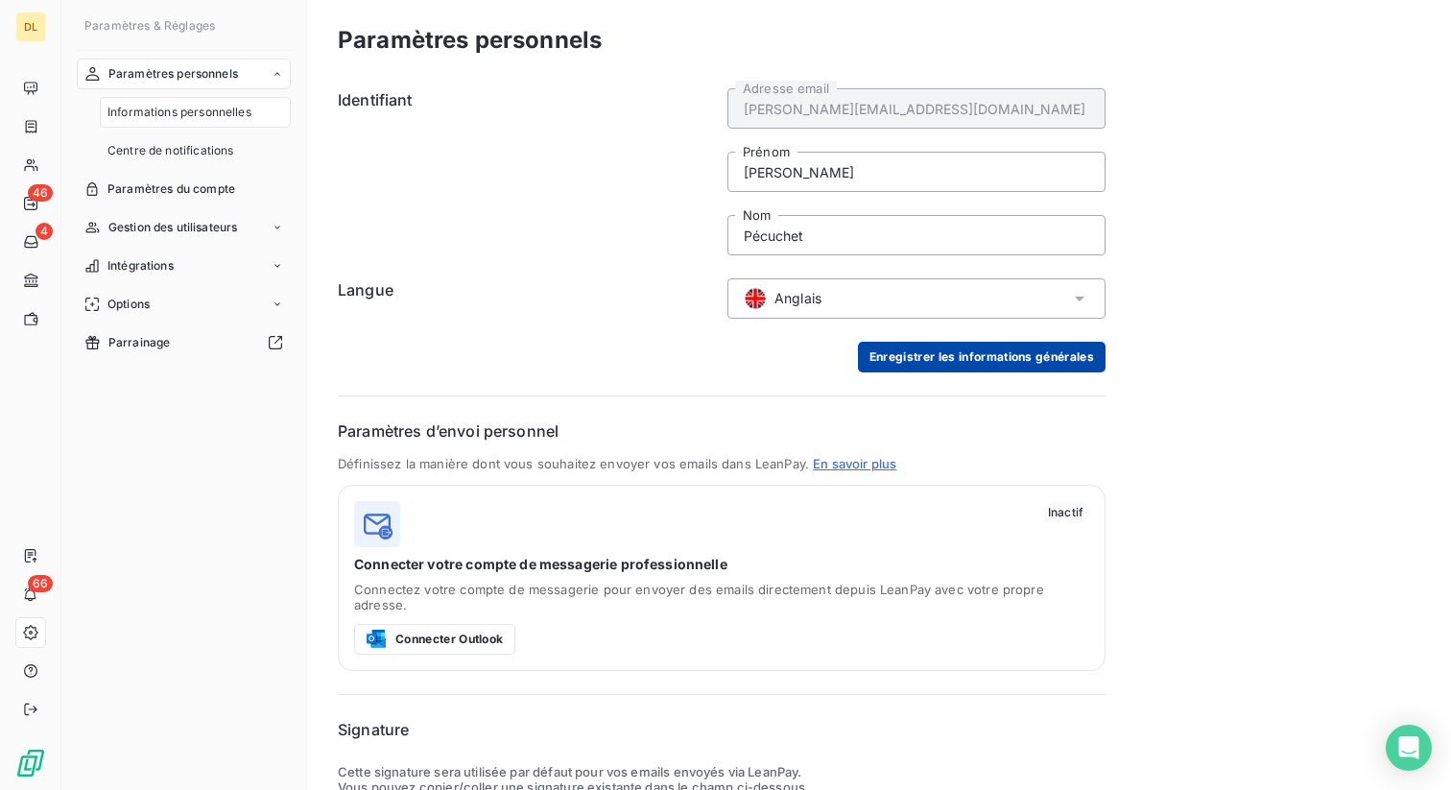
click at [936, 361] on button "Enregistrer les informations générales" at bounding box center [982, 357] width 248 height 31
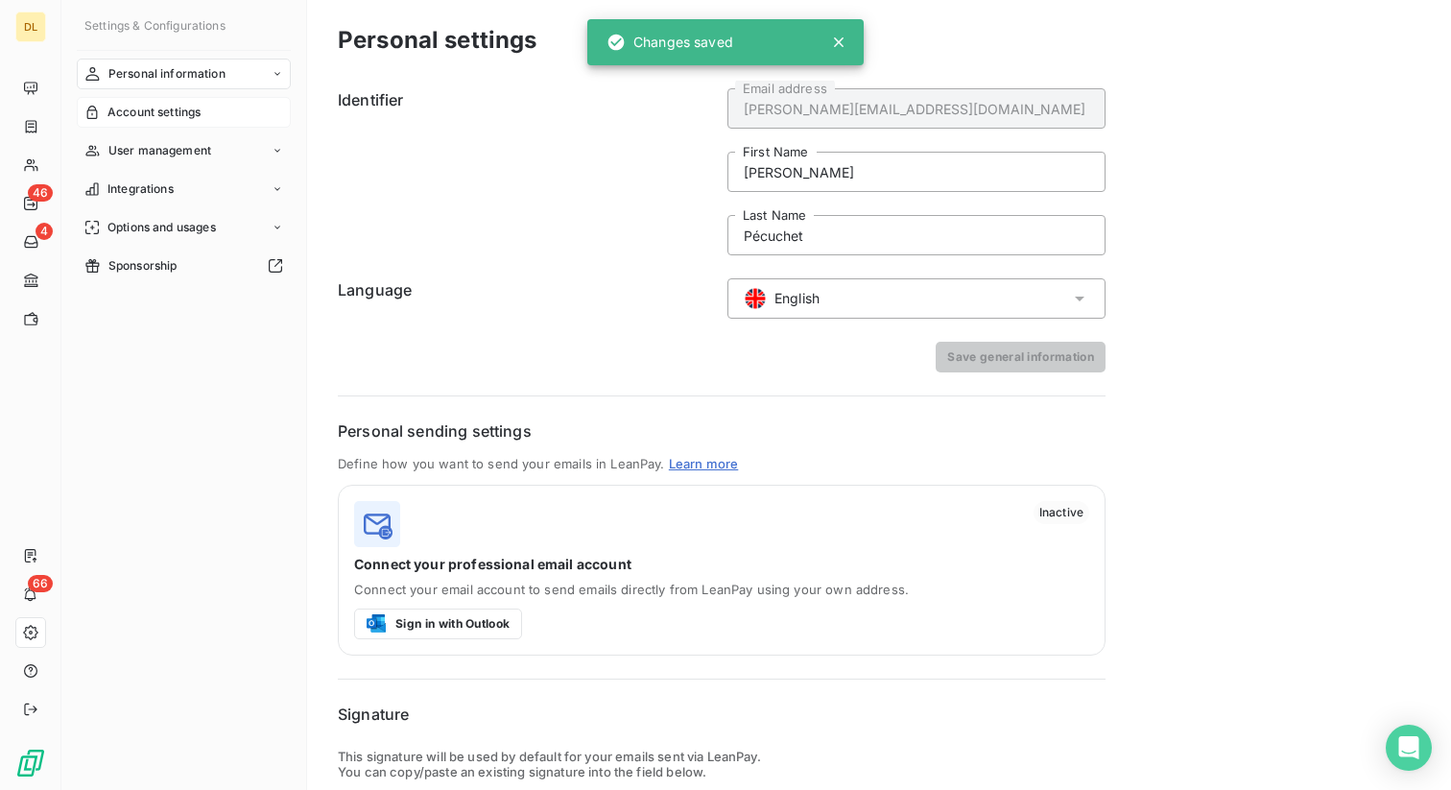
click at [162, 97] on div "Account settings" at bounding box center [184, 112] width 214 height 31
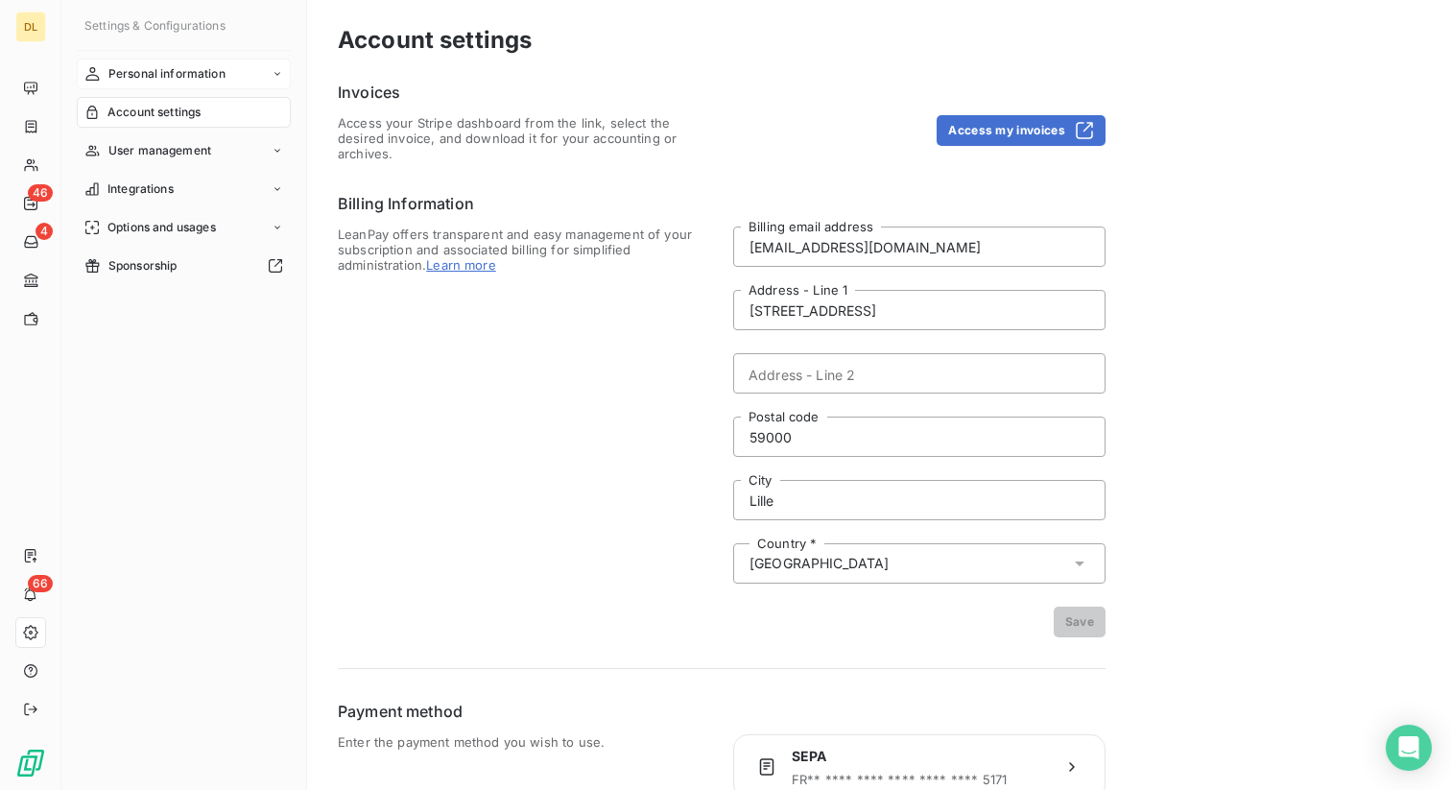
click at [200, 72] on span "Personal information" at bounding box center [166, 73] width 117 height 17
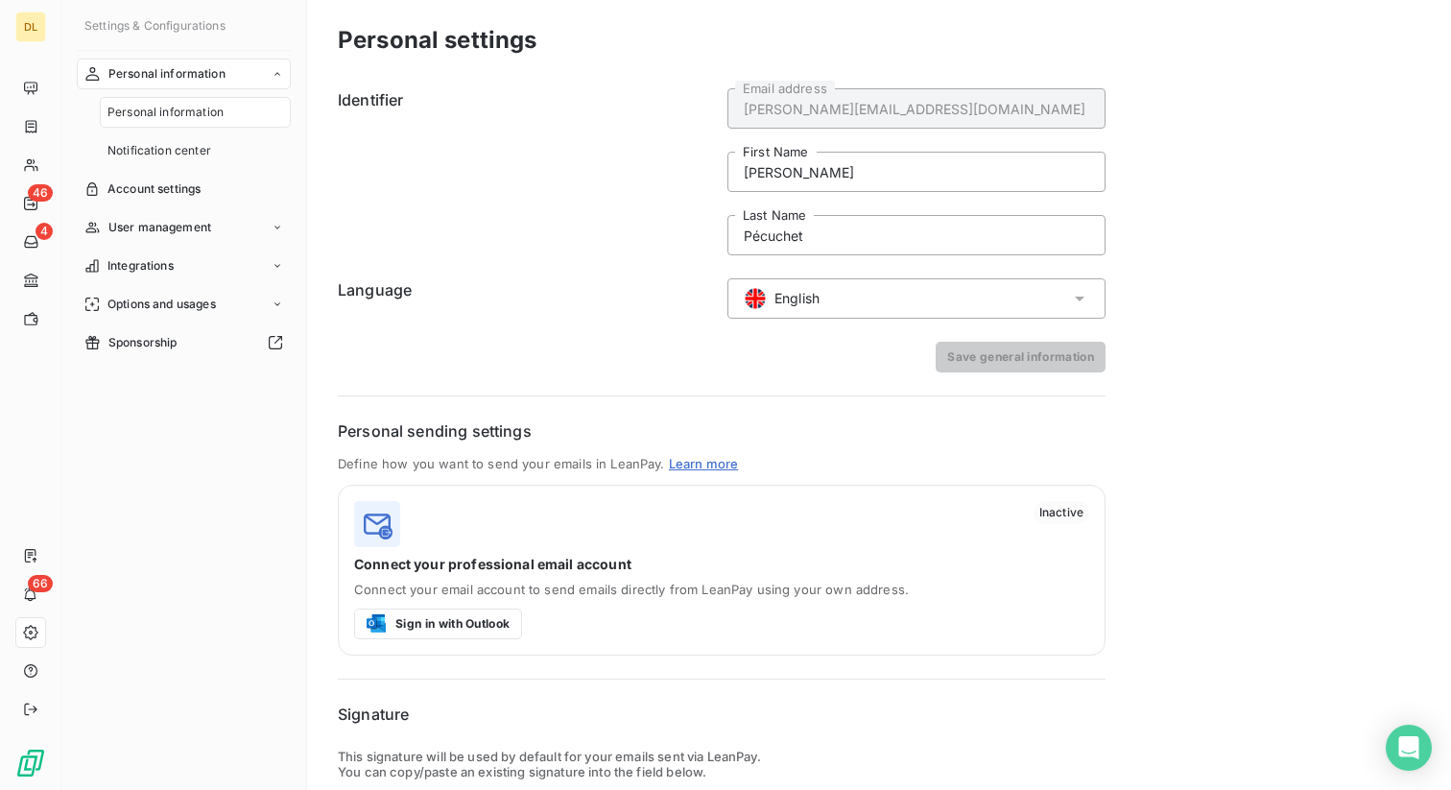
click at [776, 299] on span "English" at bounding box center [796, 298] width 45 height 19
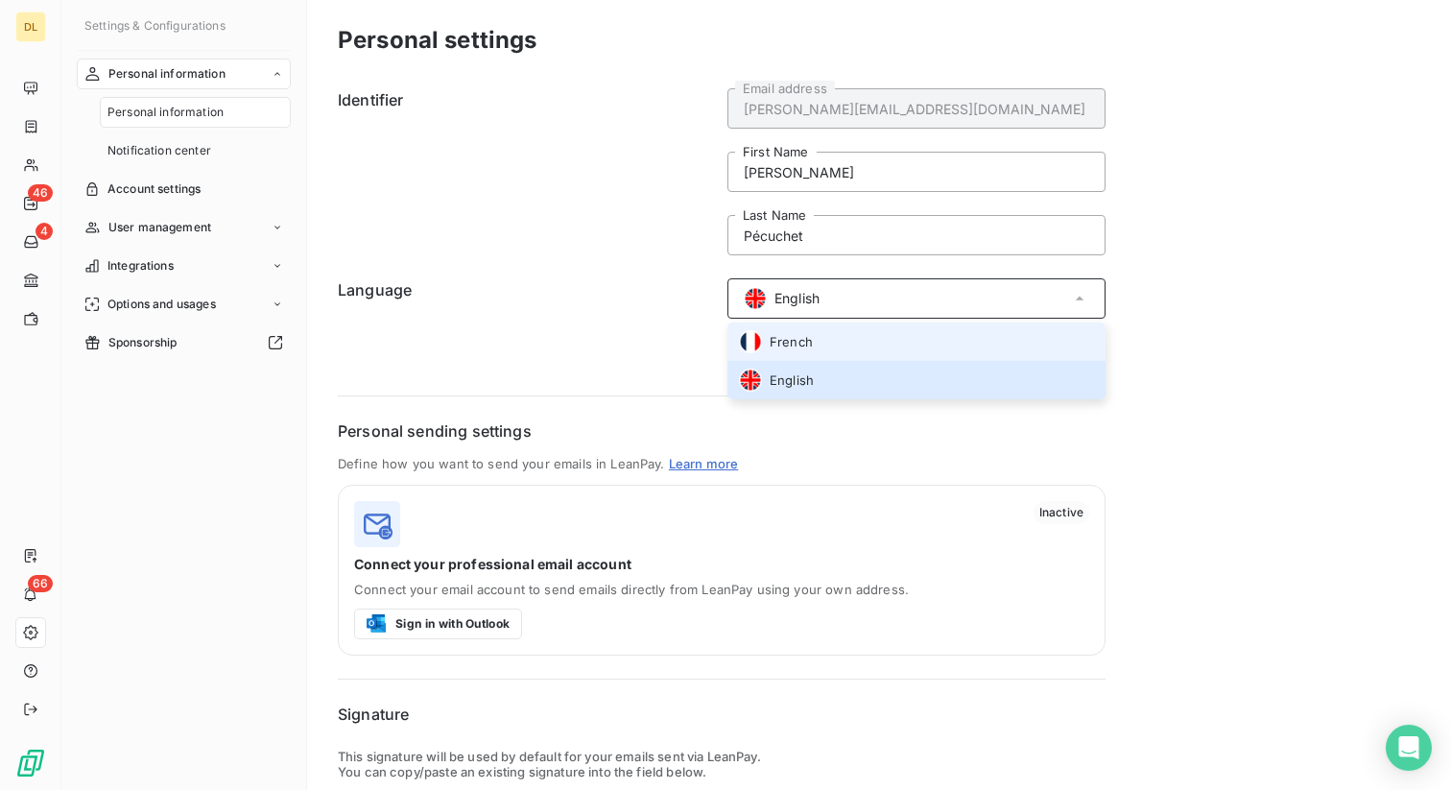
click at [819, 342] on li "French" at bounding box center [916, 341] width 378 height 38
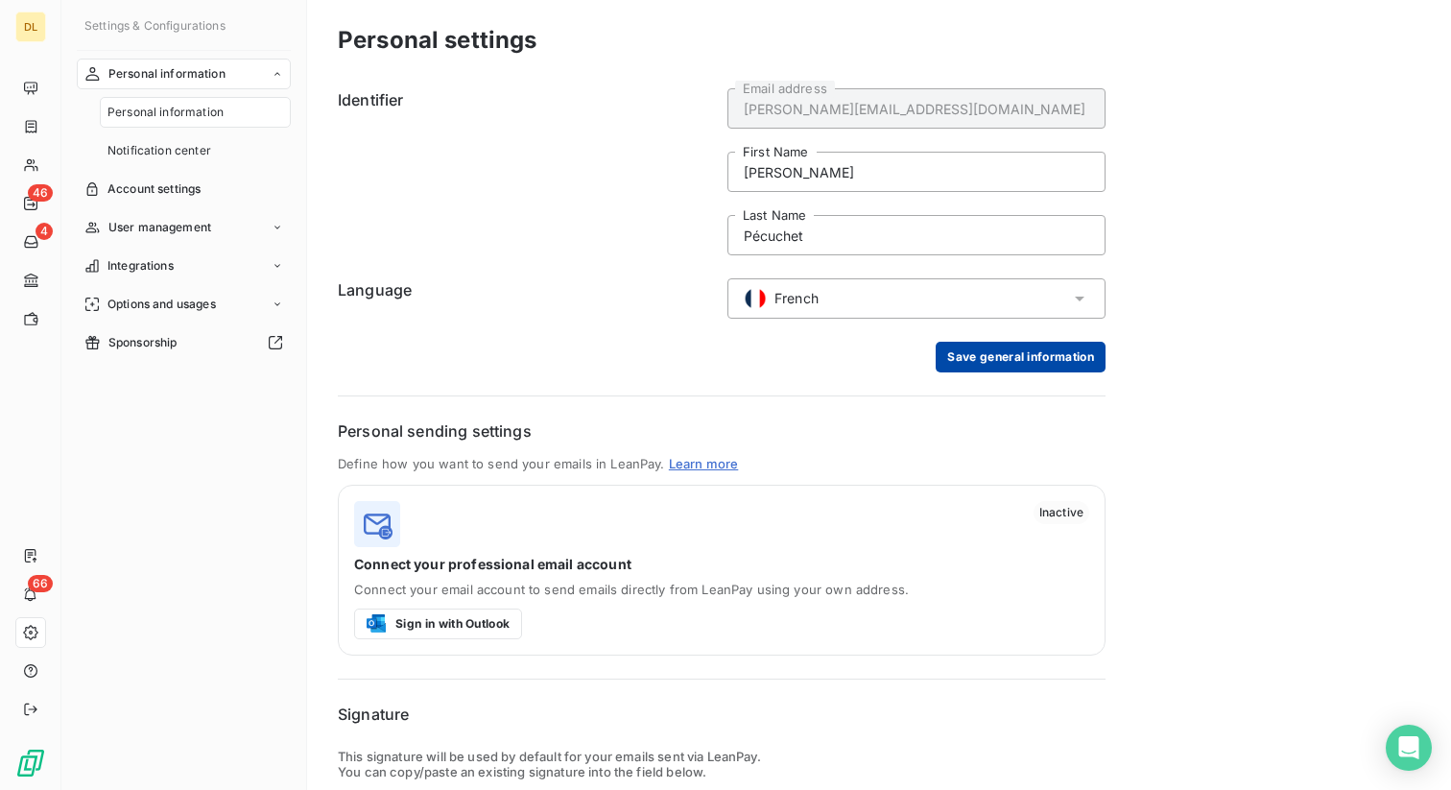
click at [1001, 357] on button "Save general information" at bounding box center [1020, 357] width 170 height 31
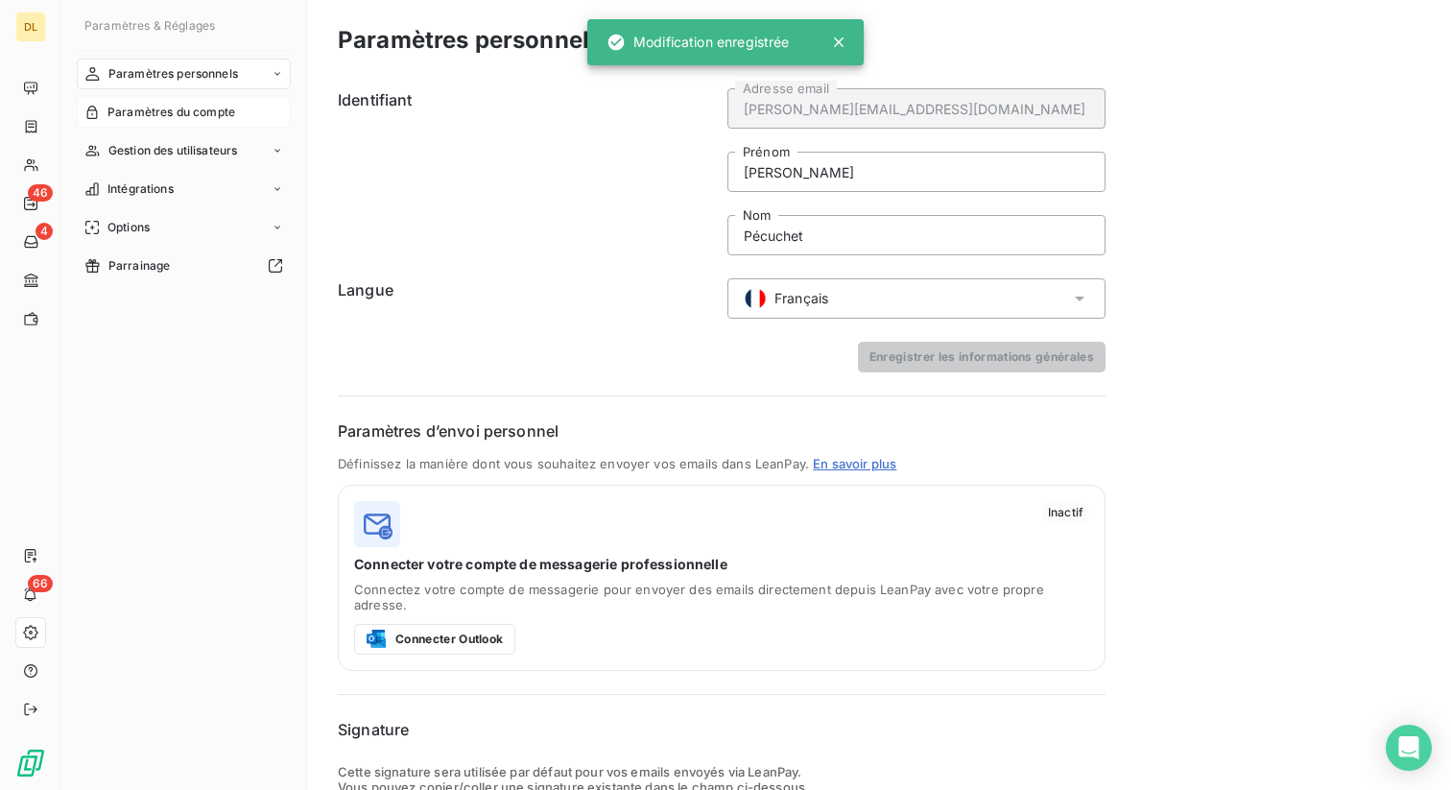
click at [160, 110] on span "Paramètres du compte" at bounding box center [171, 112] width 128 height 17
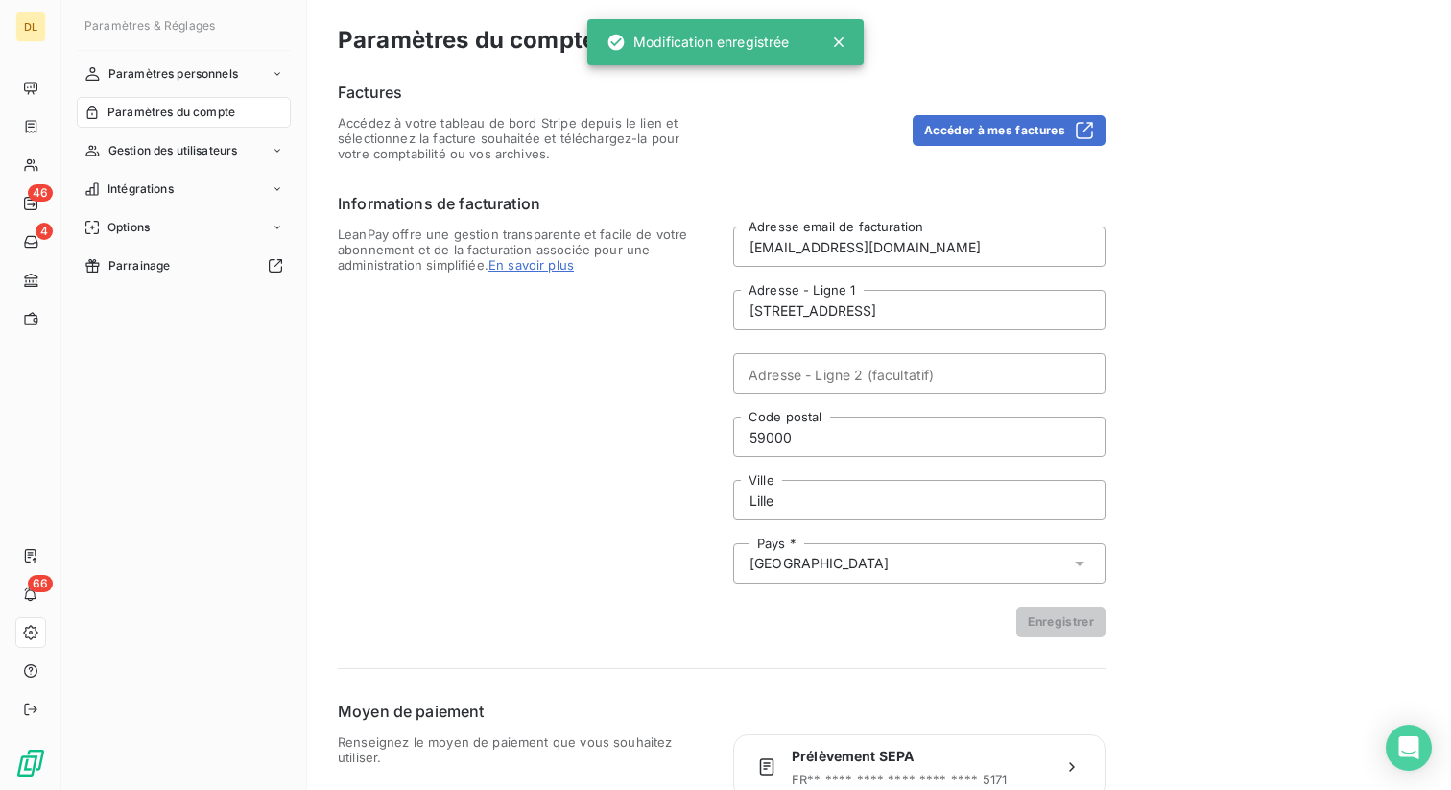
click at [160, 110] on span "Paramètres du compte" at bounding box center [171, 112] width 128 height 17
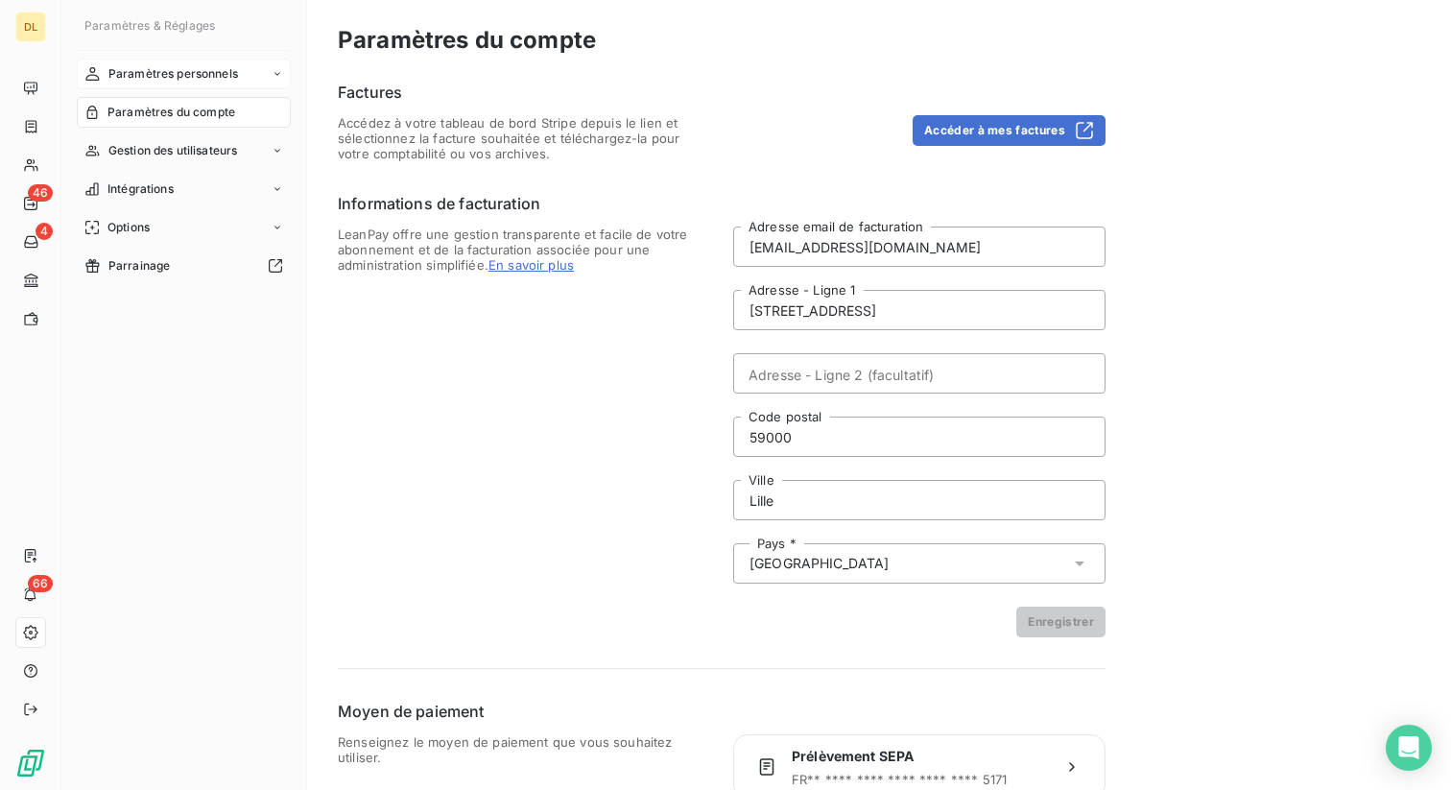
click at [192, 72] on span "Paramètres personnels" at bounding box center [173, 73] width 130 height 17
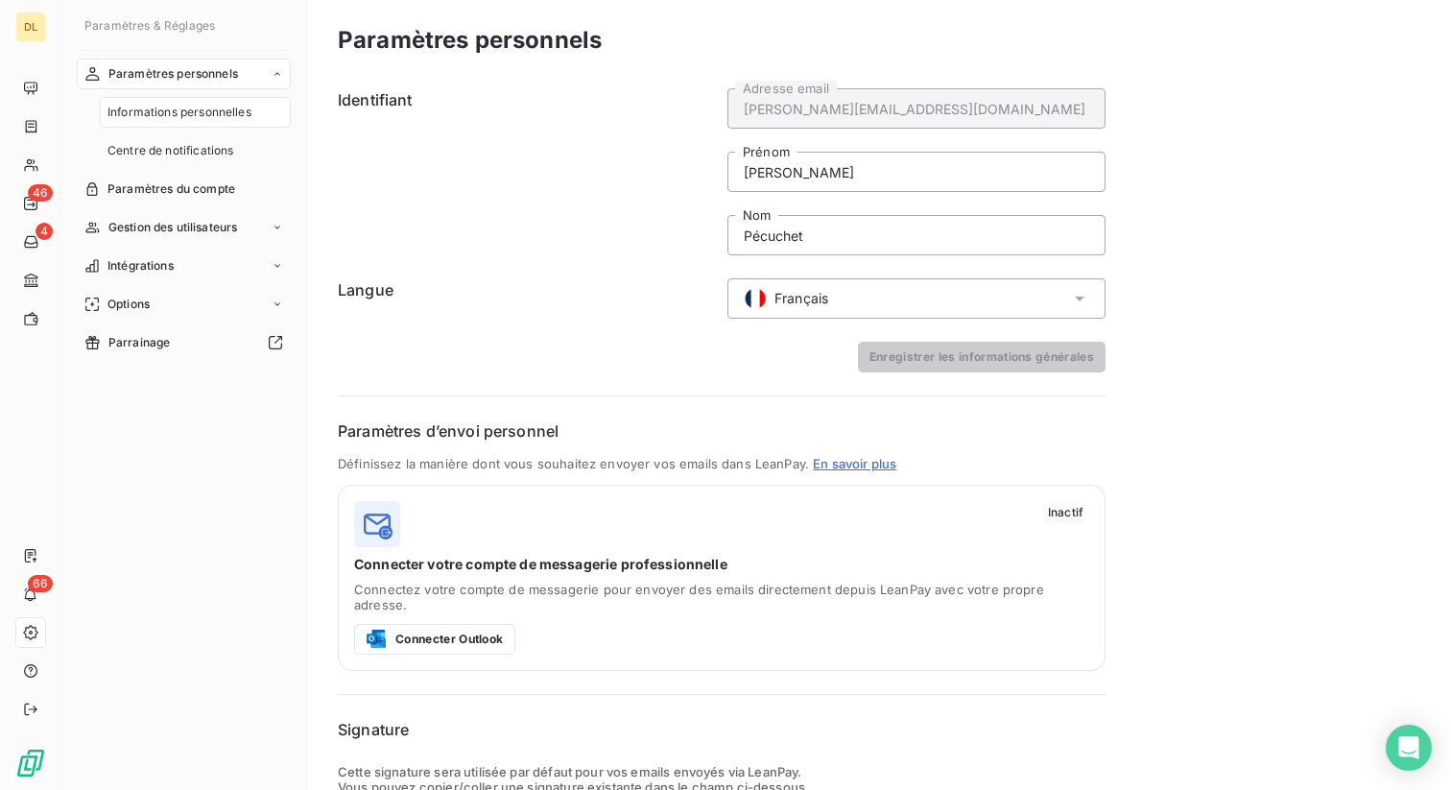
click at [753, 287] on img at bounding box center [755, 298] width 23 height 23
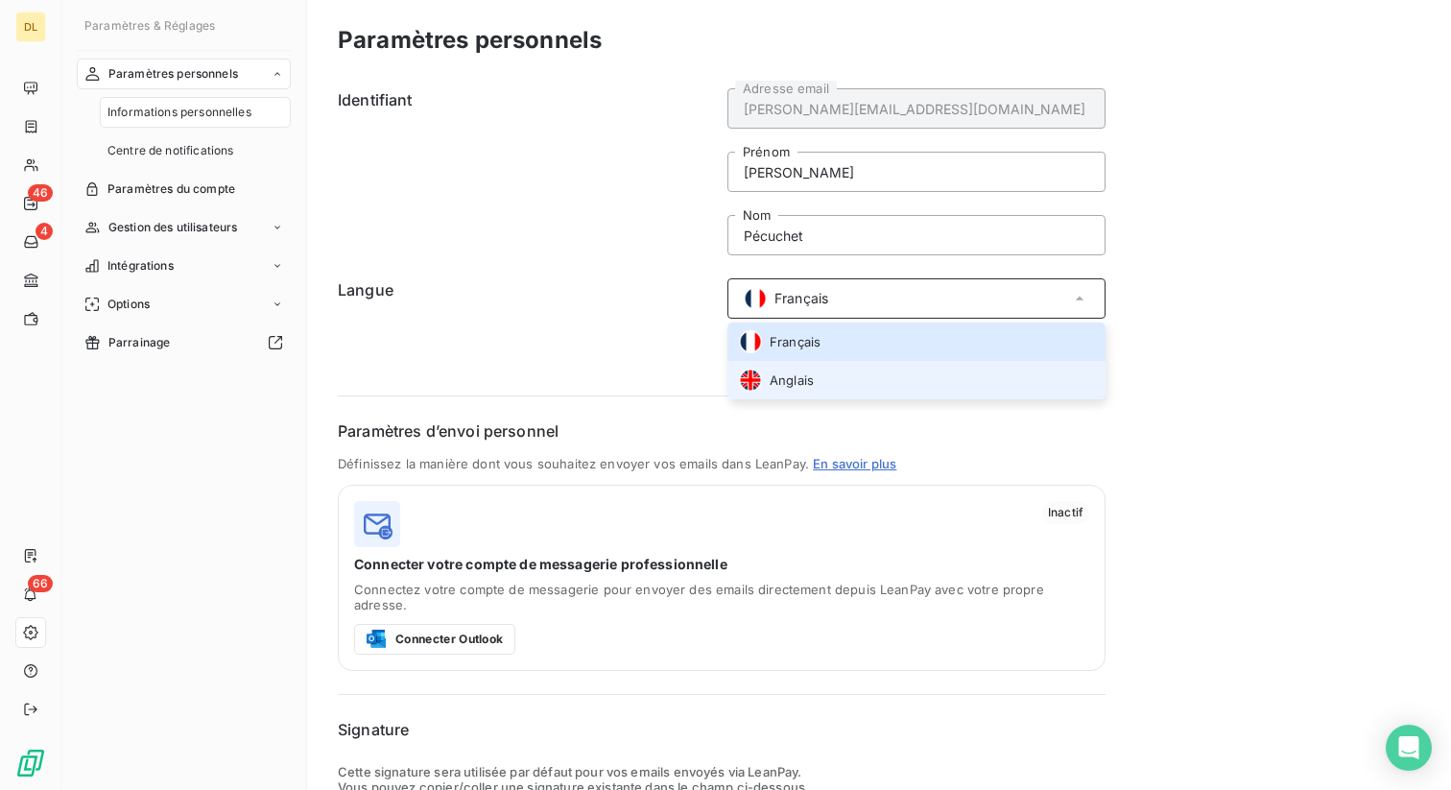
click at [809, 367] on li "Anglais" at bounding box center [916, 380] width 378 height 38
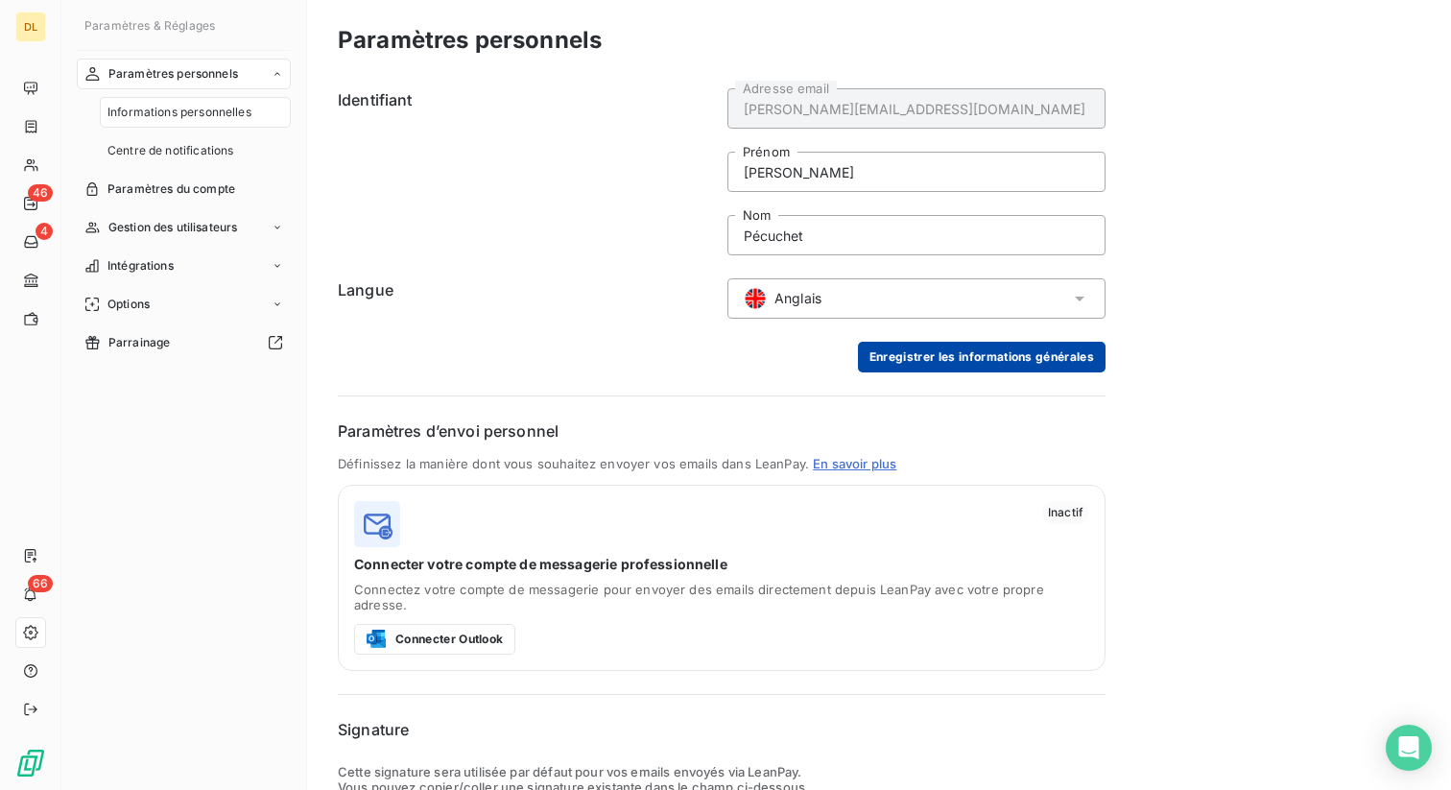
click at [901, 348] on button "Enregistrer les informations générales" at bounding box center [982, 357] width 248 height 31
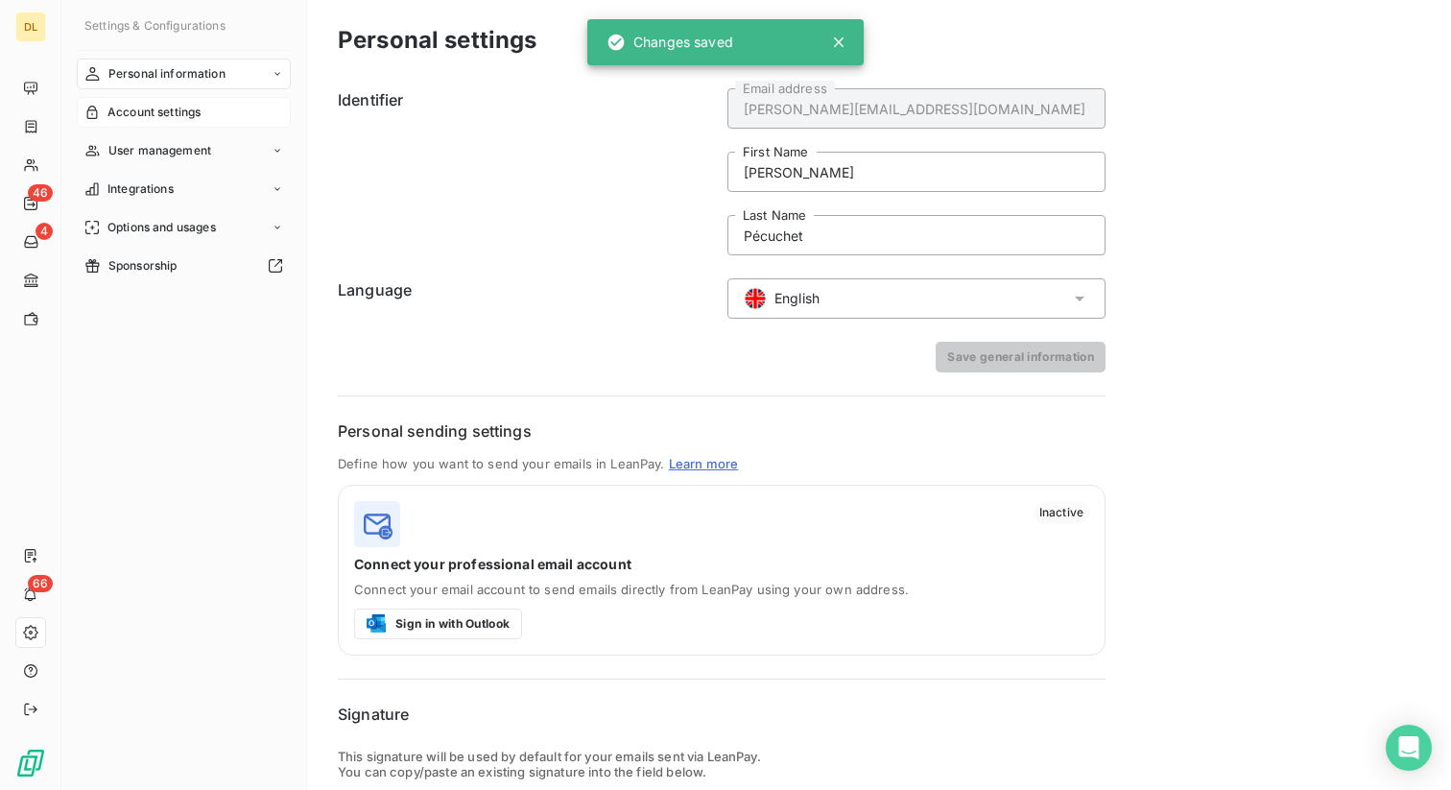
click at [172, 108] on span "Account settings" at bounding box center [153, 112] width 93 height 17
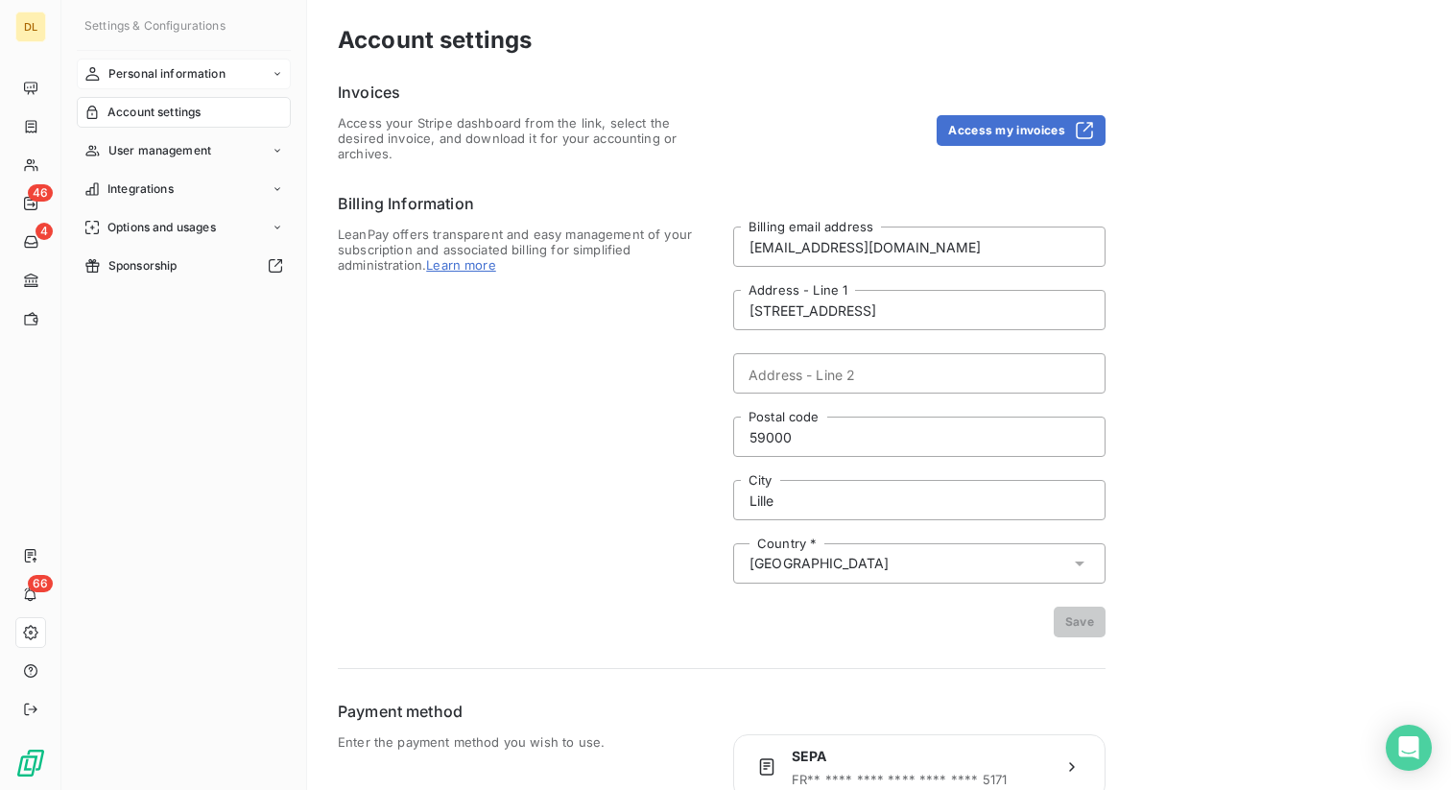
click at [194, 80] on span "Personal information" at bounding box center [166, 73] width 117 height 17
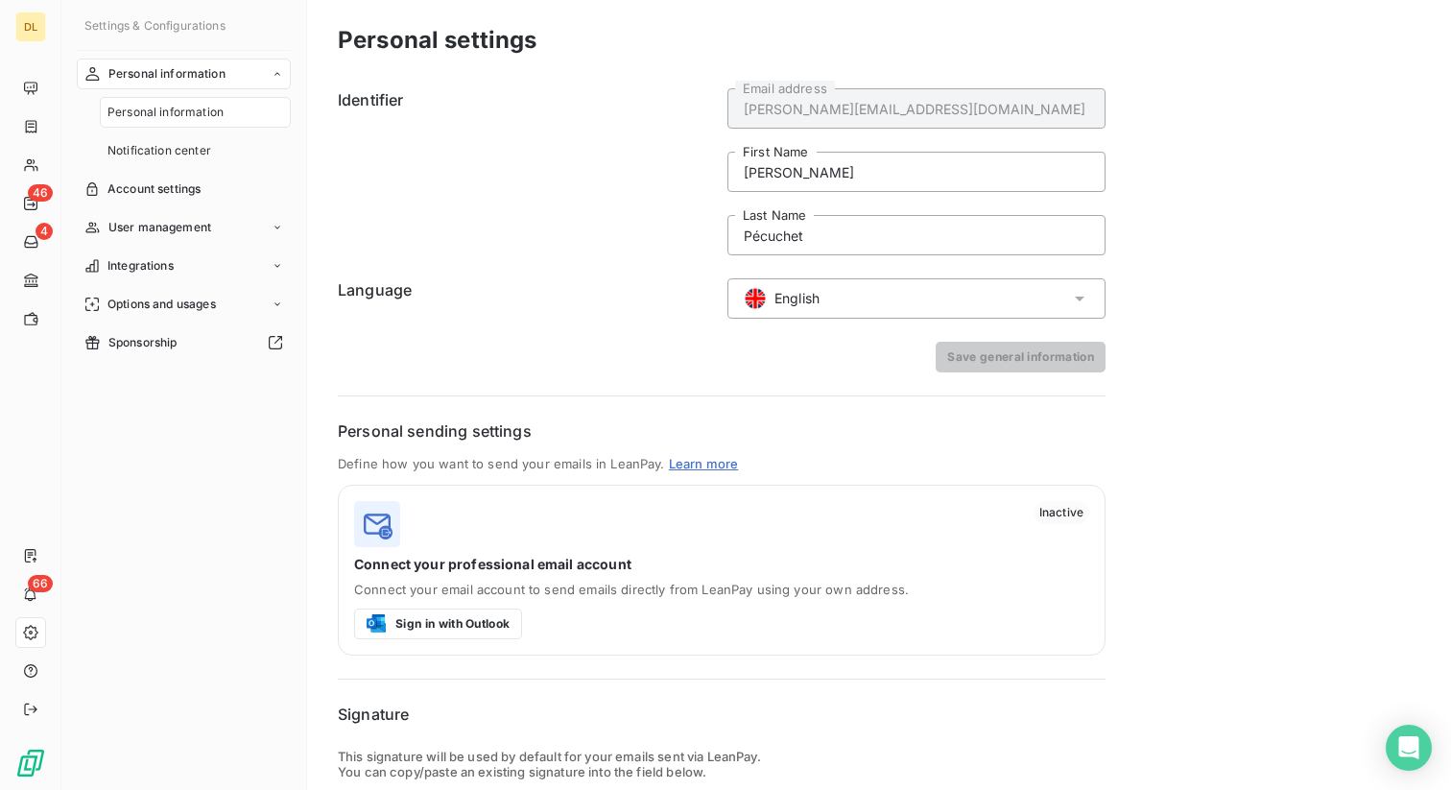
click at [787, 316] on div "English" at bounding box center [916, 298] width 378 height 40
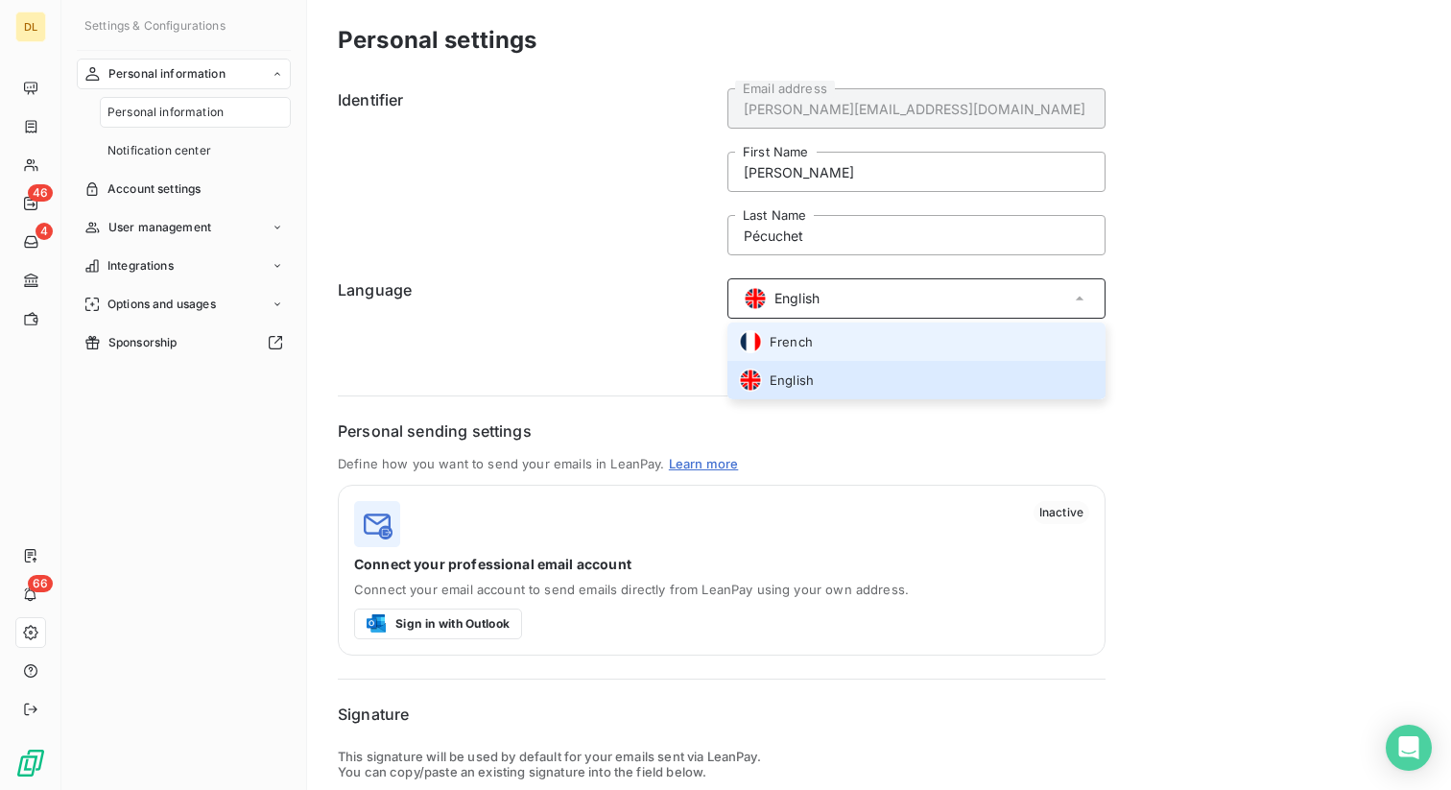
click at [798, 343] on span "French" at bounding box center [790, 342] width 43 height 18
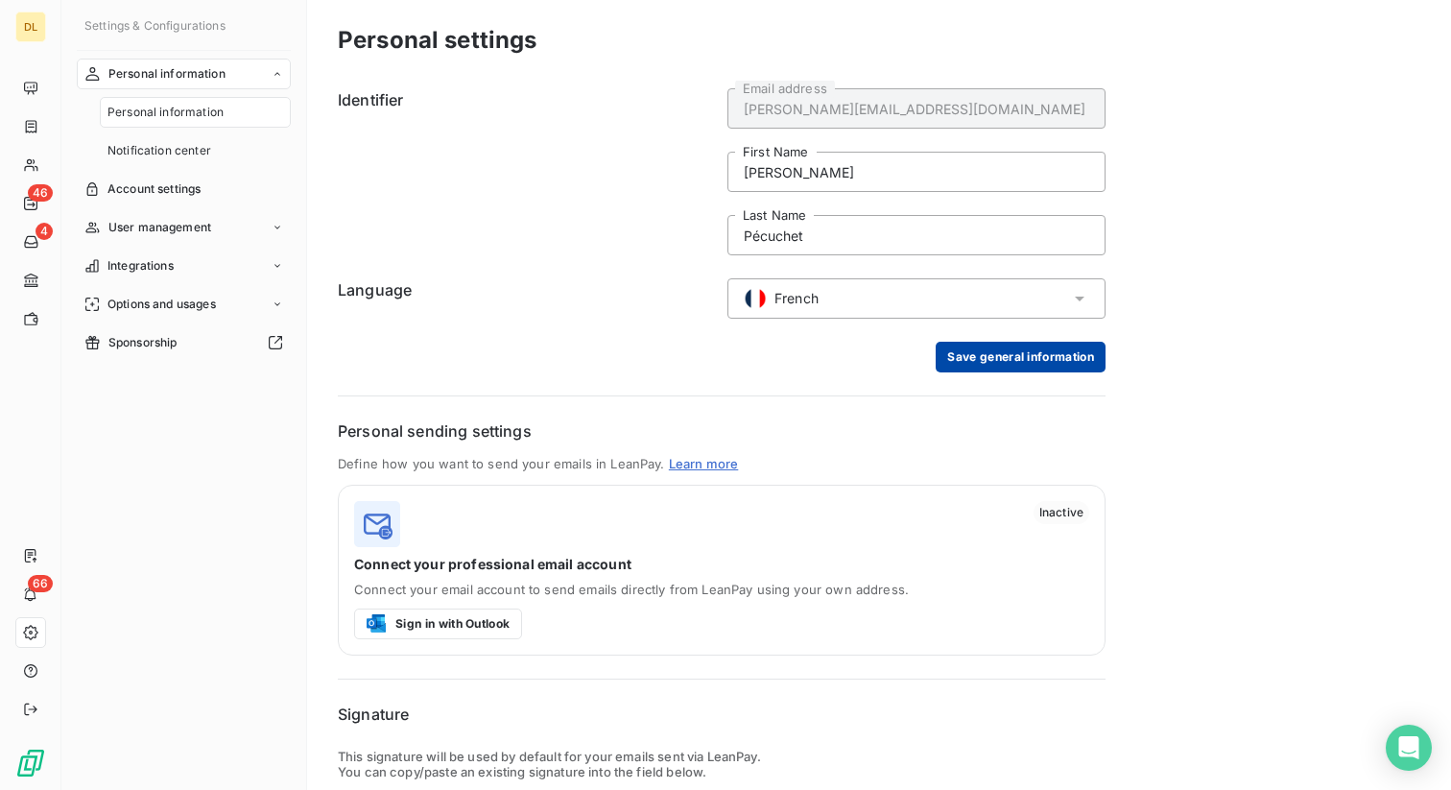
click at [950, 357] on button "Save general information" at bounding box center [1020, 357] width 170 height 31
